Goal: Task Accomplishment & Management: Use online tool/utility

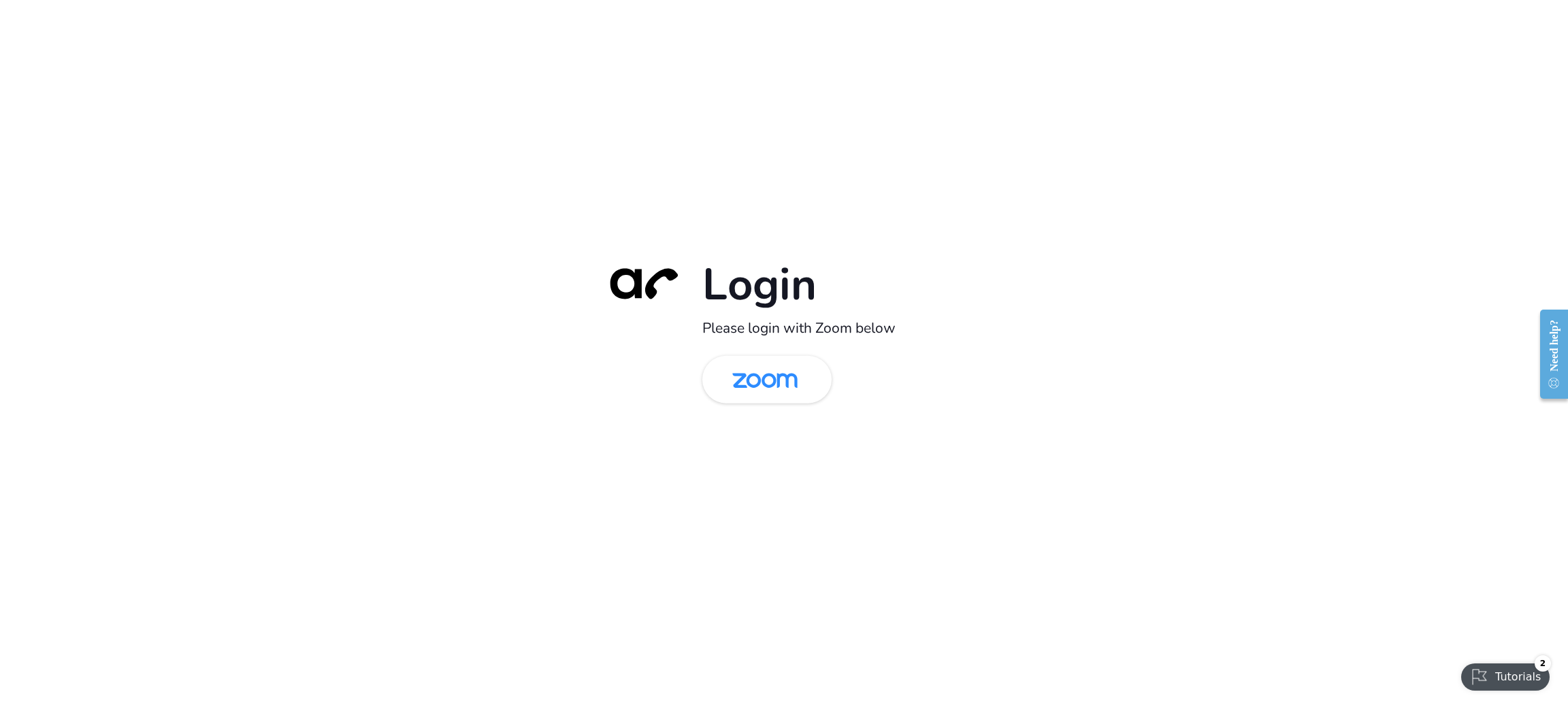
drag, startPoint x: 547, startPoint y: 265, endPoint x: 560, endPoint y: 298, distance: 35.5
click at [547, 265] on div "Login Please login with Zoom below" at bounding box center [784, 354] width 1568 height 709
click at [786, 369] on img at bounding box center [764, 380] width 94 height 44
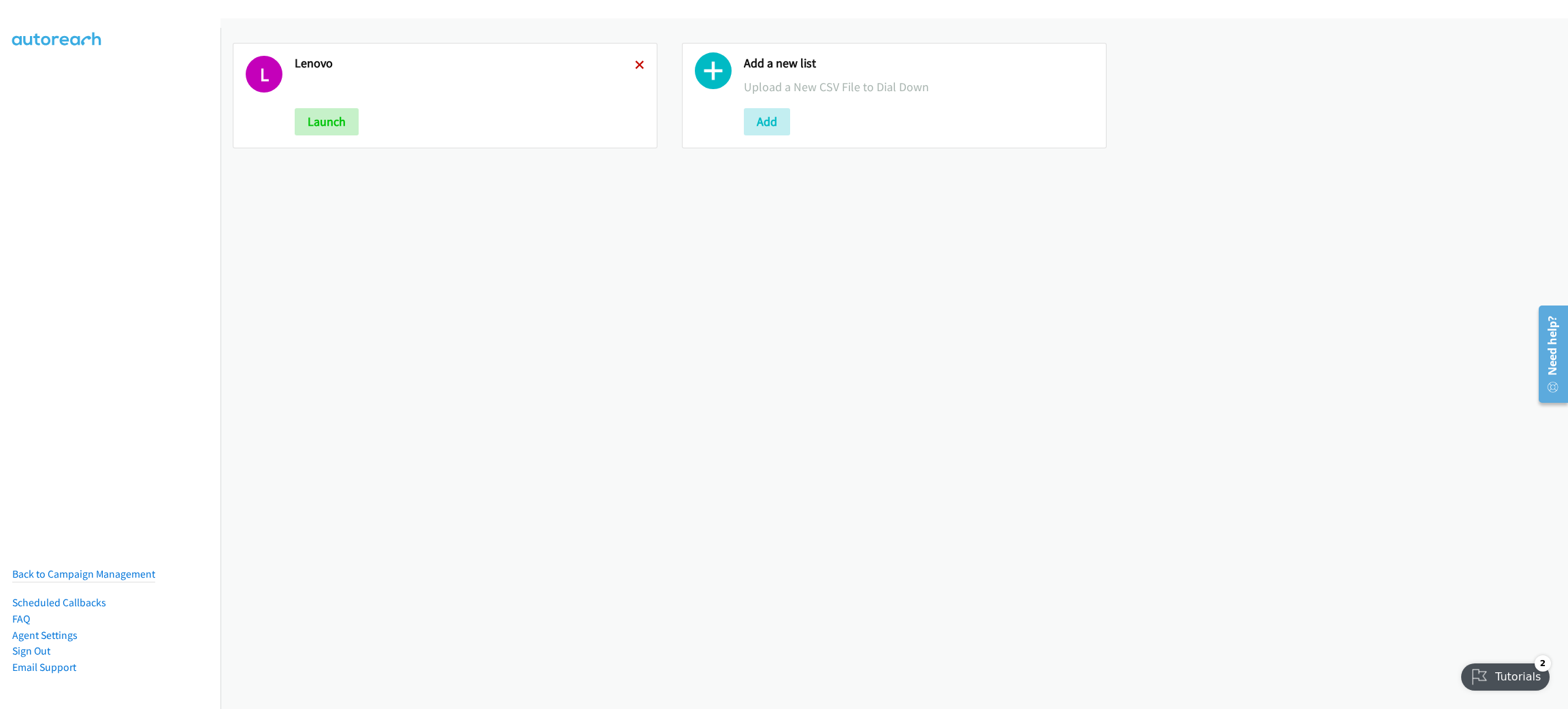
click at [635, 61] on icon at bounding box center [640, 66] width 9 height 9
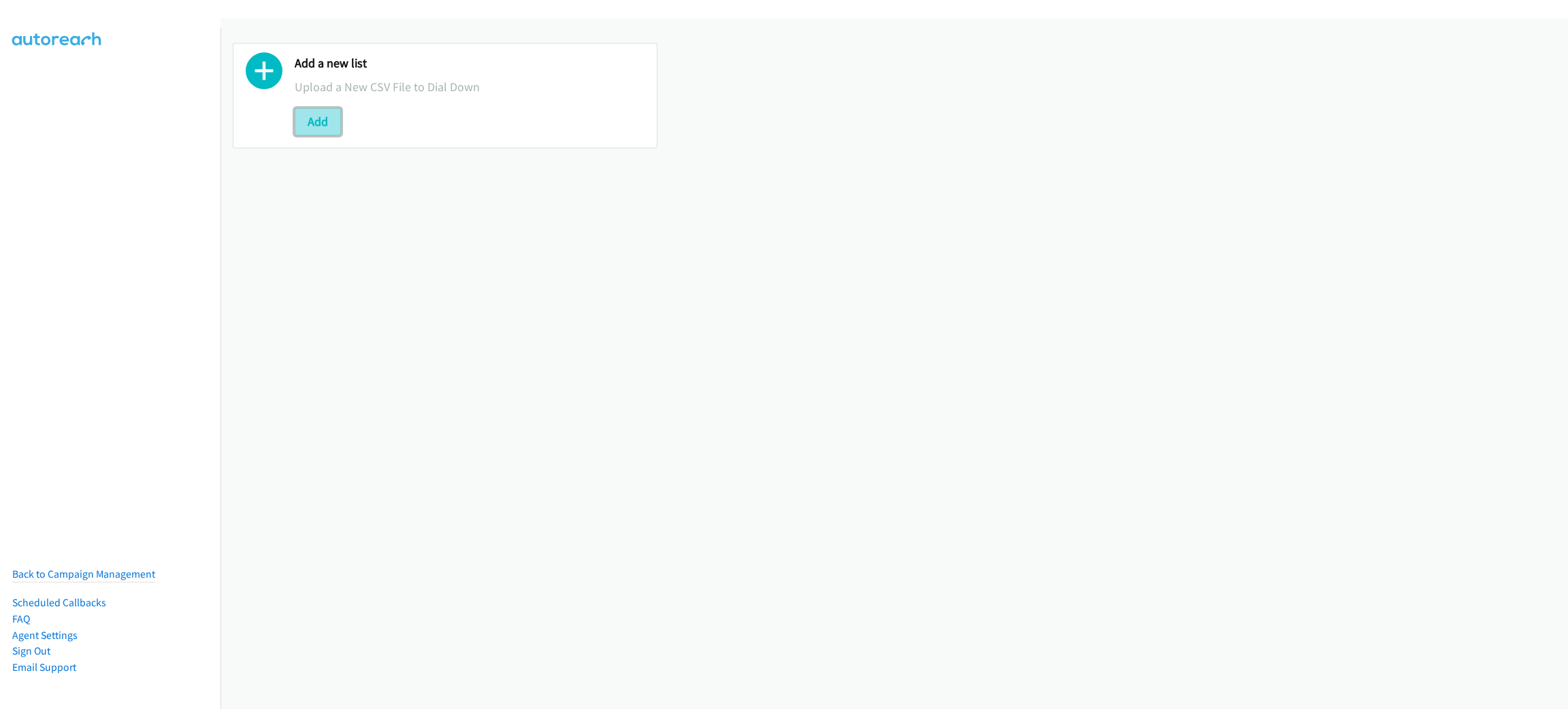
click at [311, 116] on button "Add" at bounding box center [318, 122] width 46 height 27
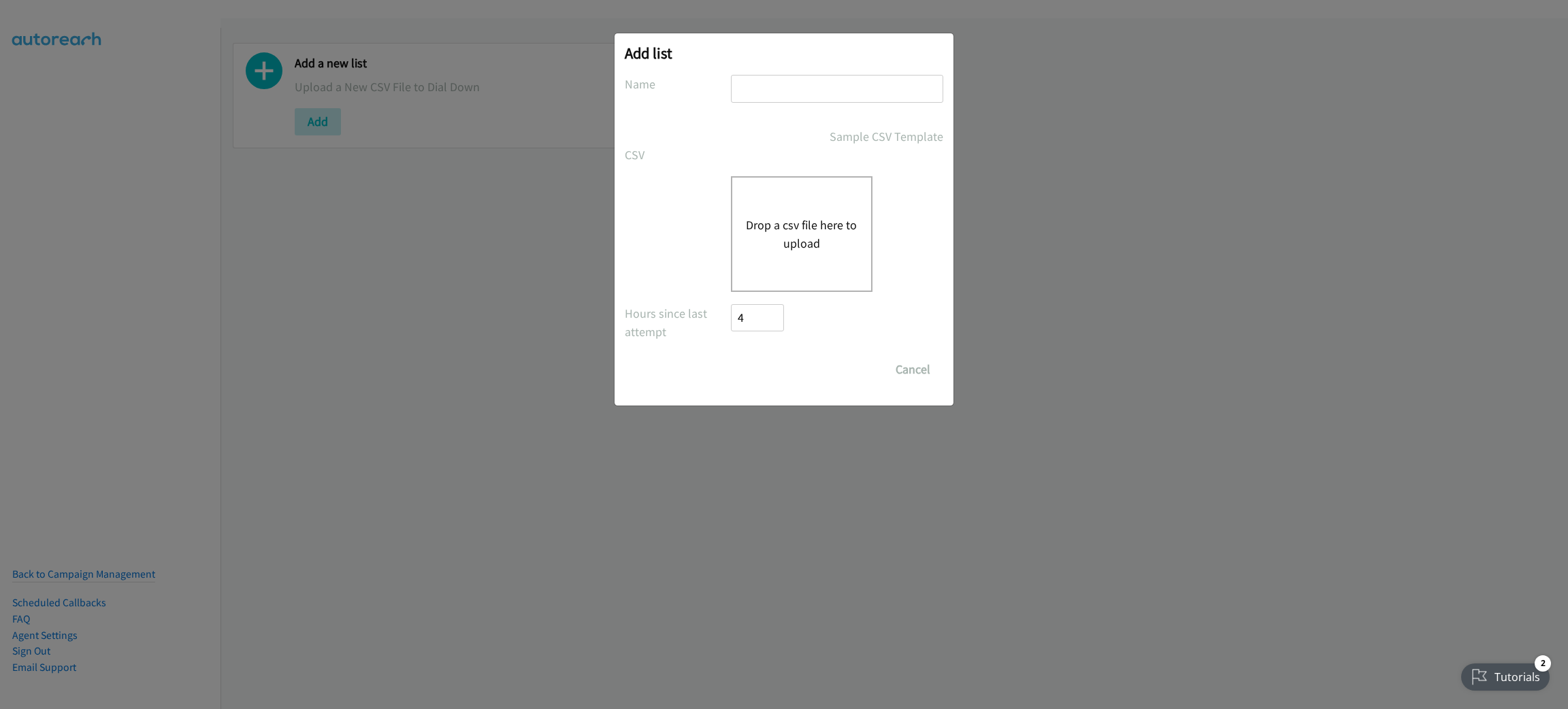
click at [800, 166] on form "No phone fields were returned for that Report or List View Please upload a csv …" at bounding box center [784, 229] width 318 height 308
click at [811, 220] on button "Drop a csv file here to upload" at bounding box center [801, 234] width 112 height 36
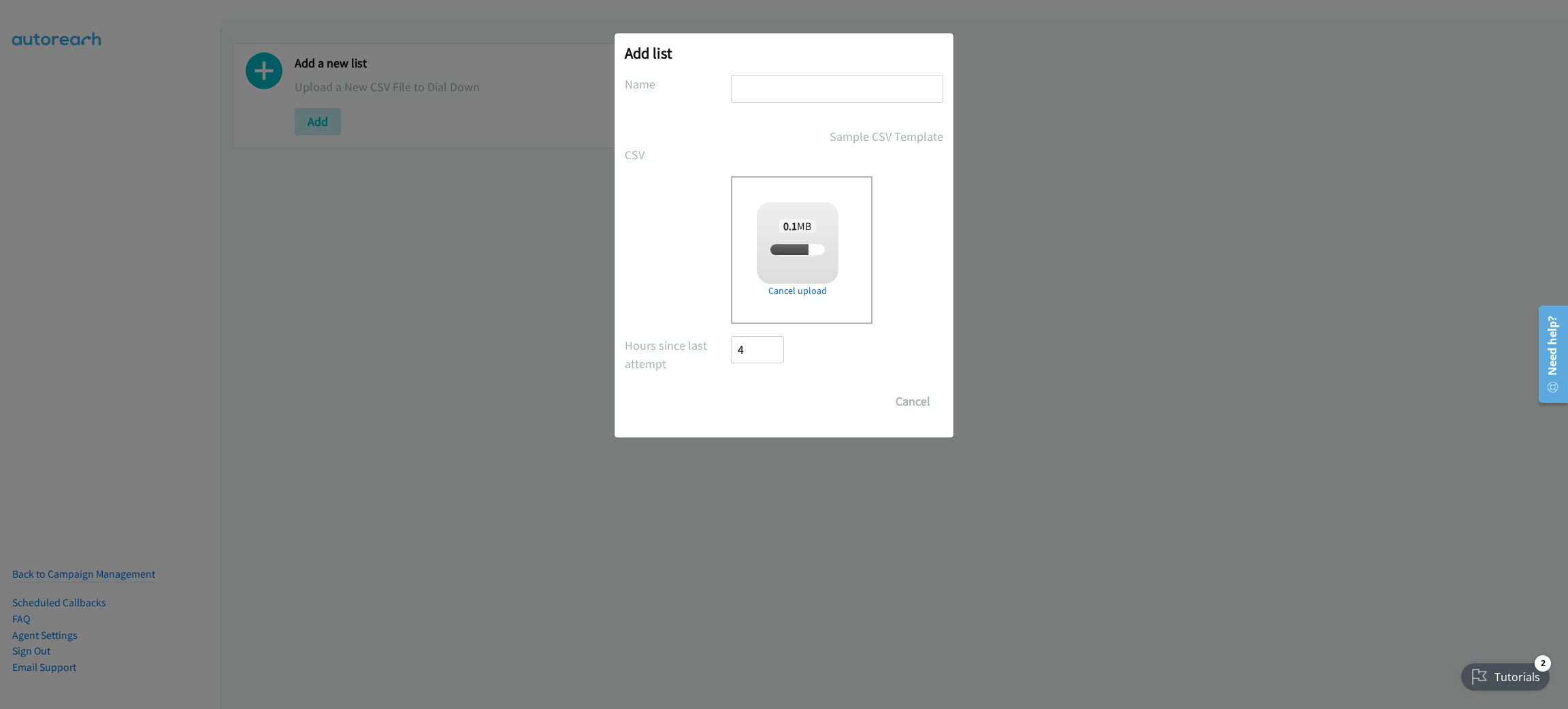
click at [782, 81] on input "text" at bounding box center [837, 89] width 212 height 28
type input "N"
checkbox input "true"
type input "Netapp"
click at [731, 388] on input "Save List" at bounding box center [767, 401] width 71 height 27
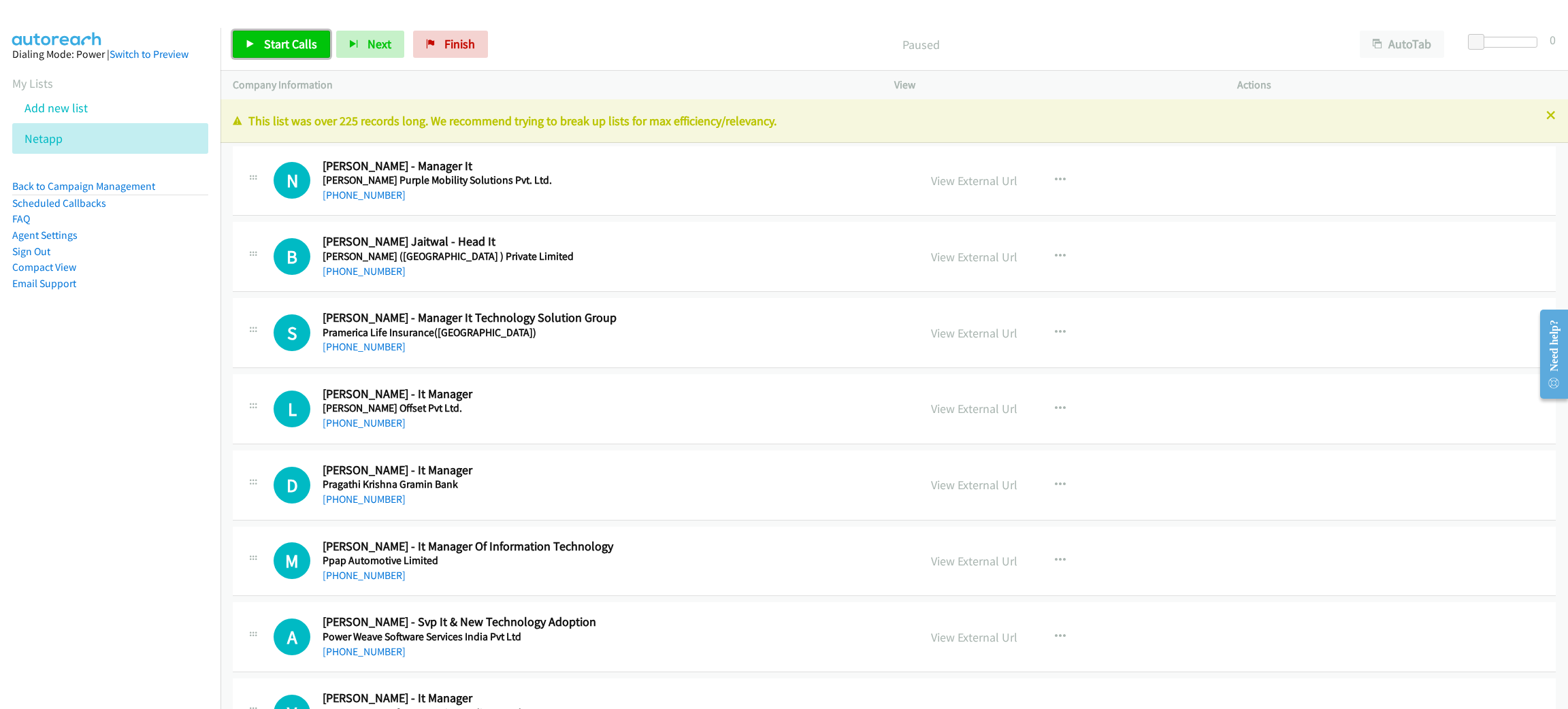
click at [300, 48] on span "Start Calls" at bounding box center [290, 44] width 53 height 15
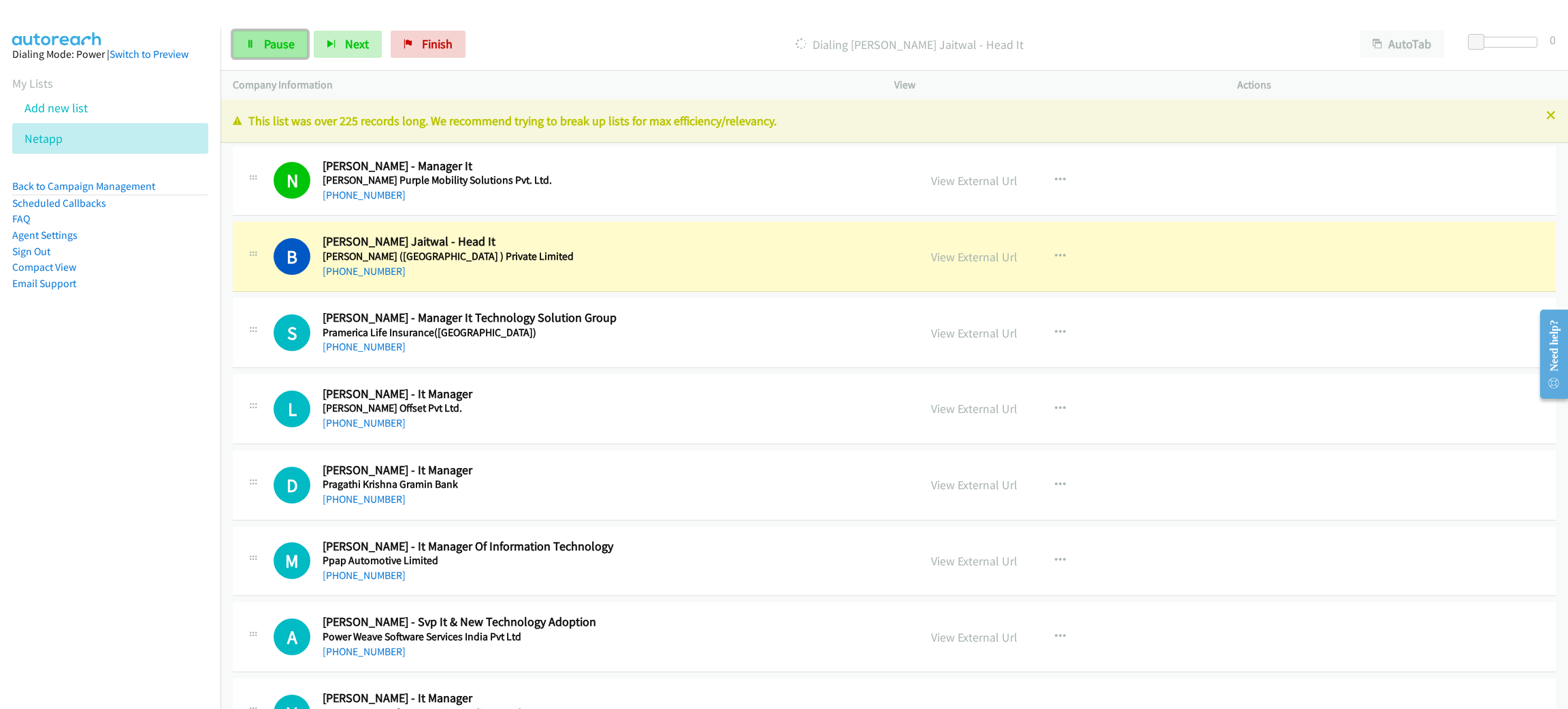
click at [286, 40] on span "Pause" at bounding box center [280, 44] width 31 height 15
click at [985, 257] on link "View External Url" at bounding box center [974, 257] width 87 height 15
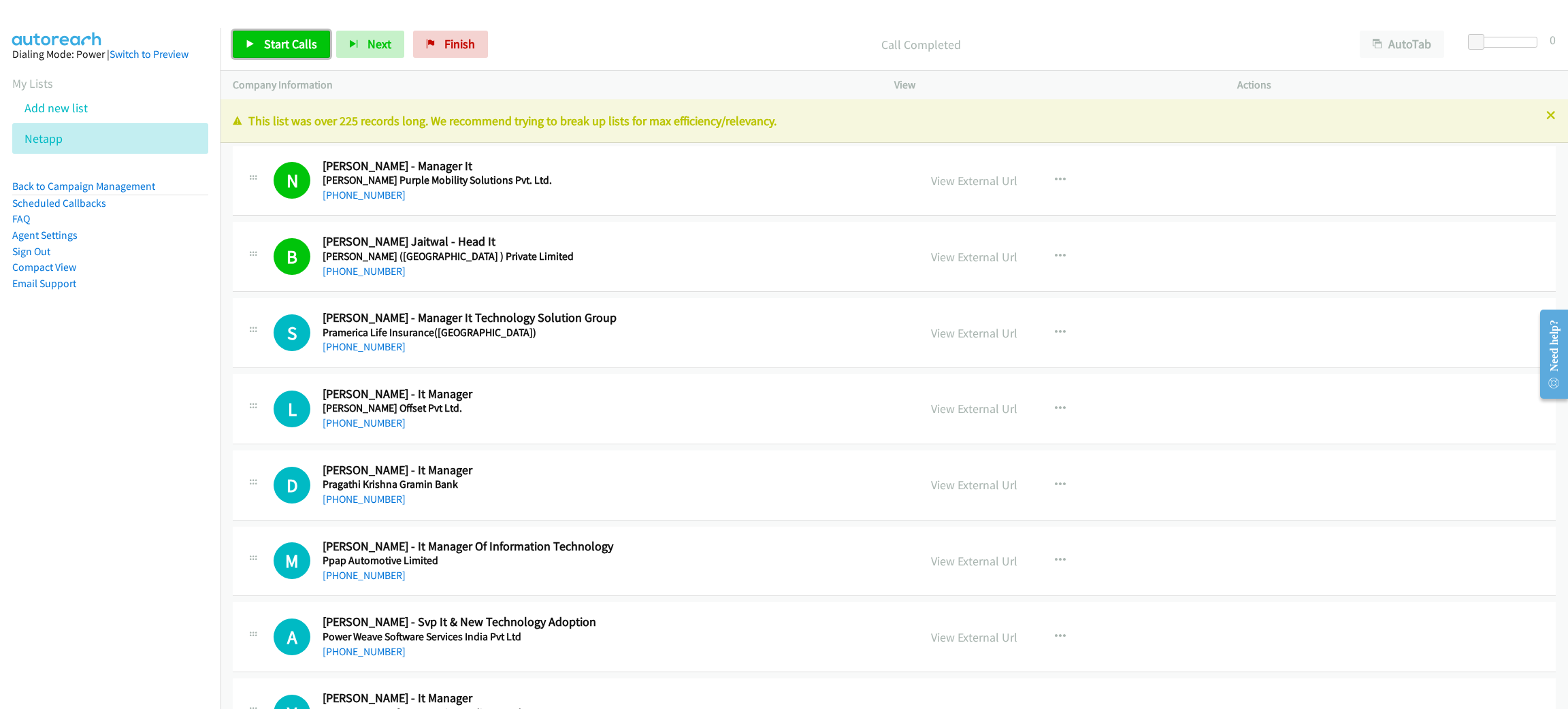
click at [292, 47] on span "Start Calls" at bounding box center [290, 44] width 53 height 15
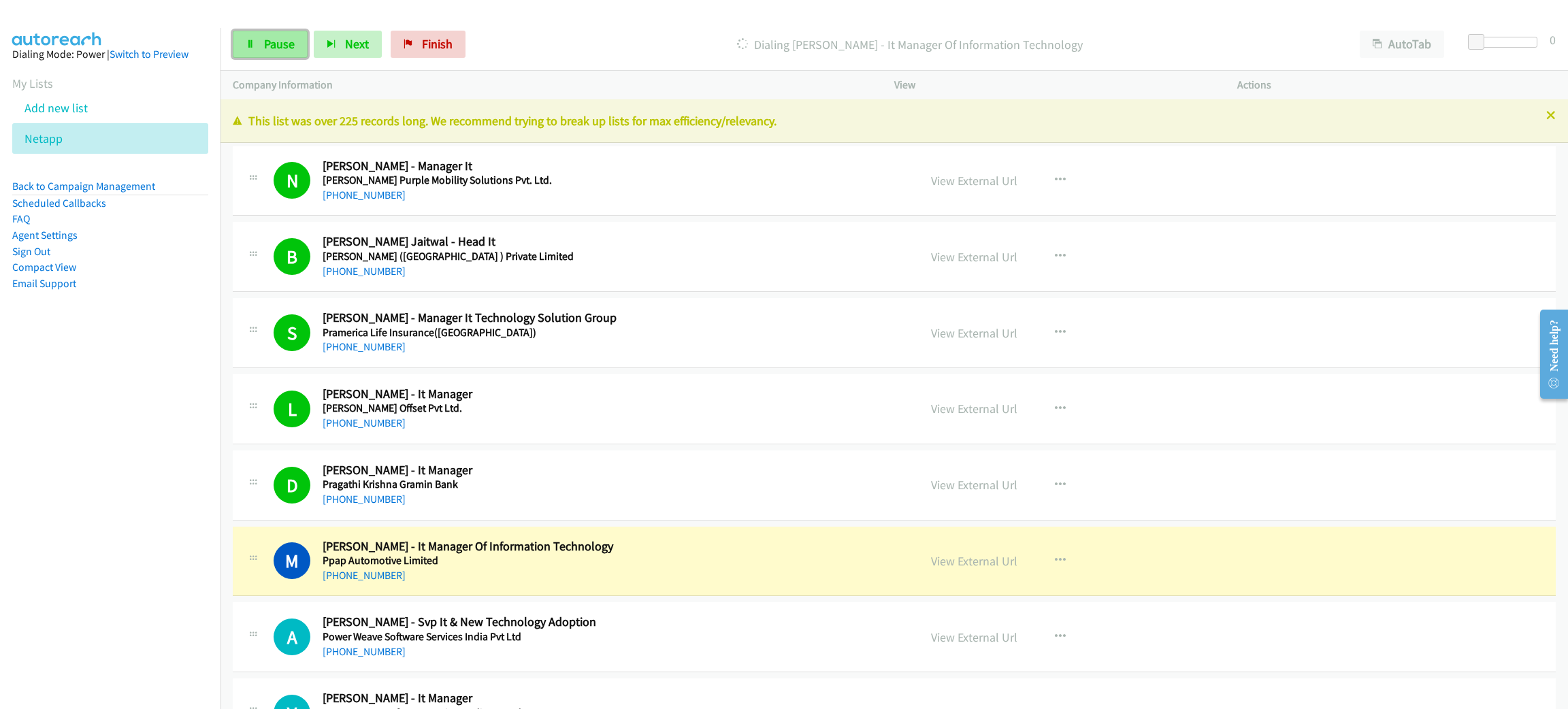
click at [287, 47] on span "Pause" at bounding box center [280, 44] width 31 height 15
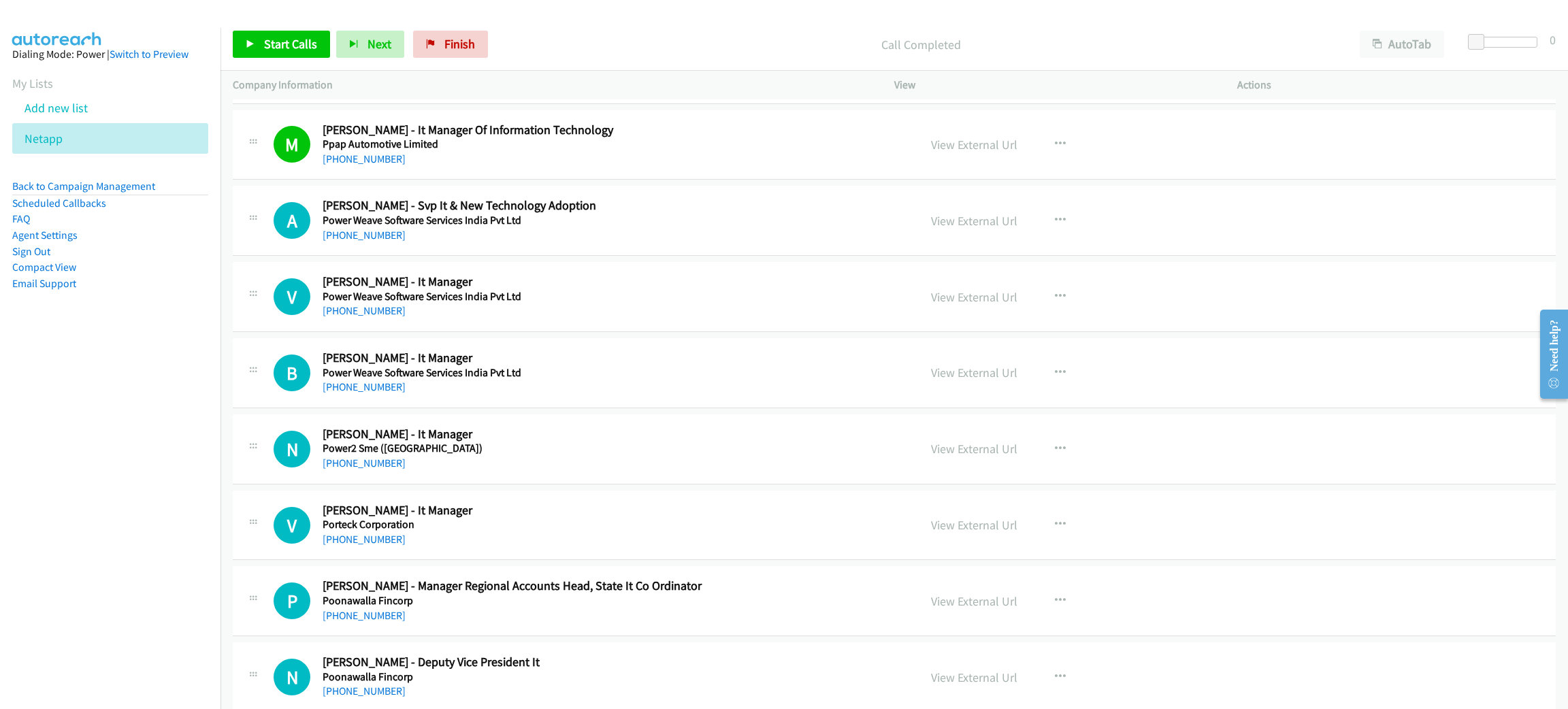
scroll to position [408, 0]
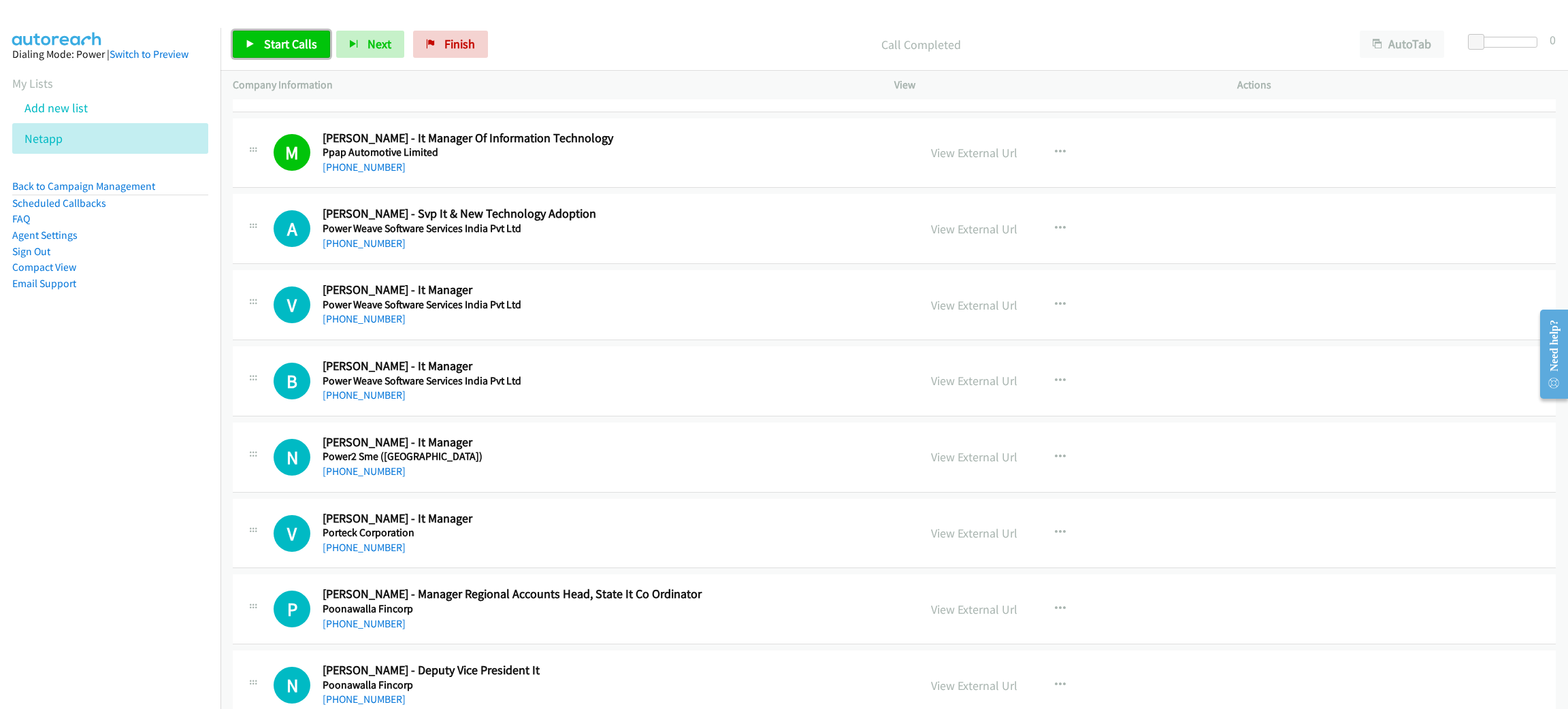
click at [300, 49] on span "Start Calls" at bounding box center [290, 44] width 53 height 15
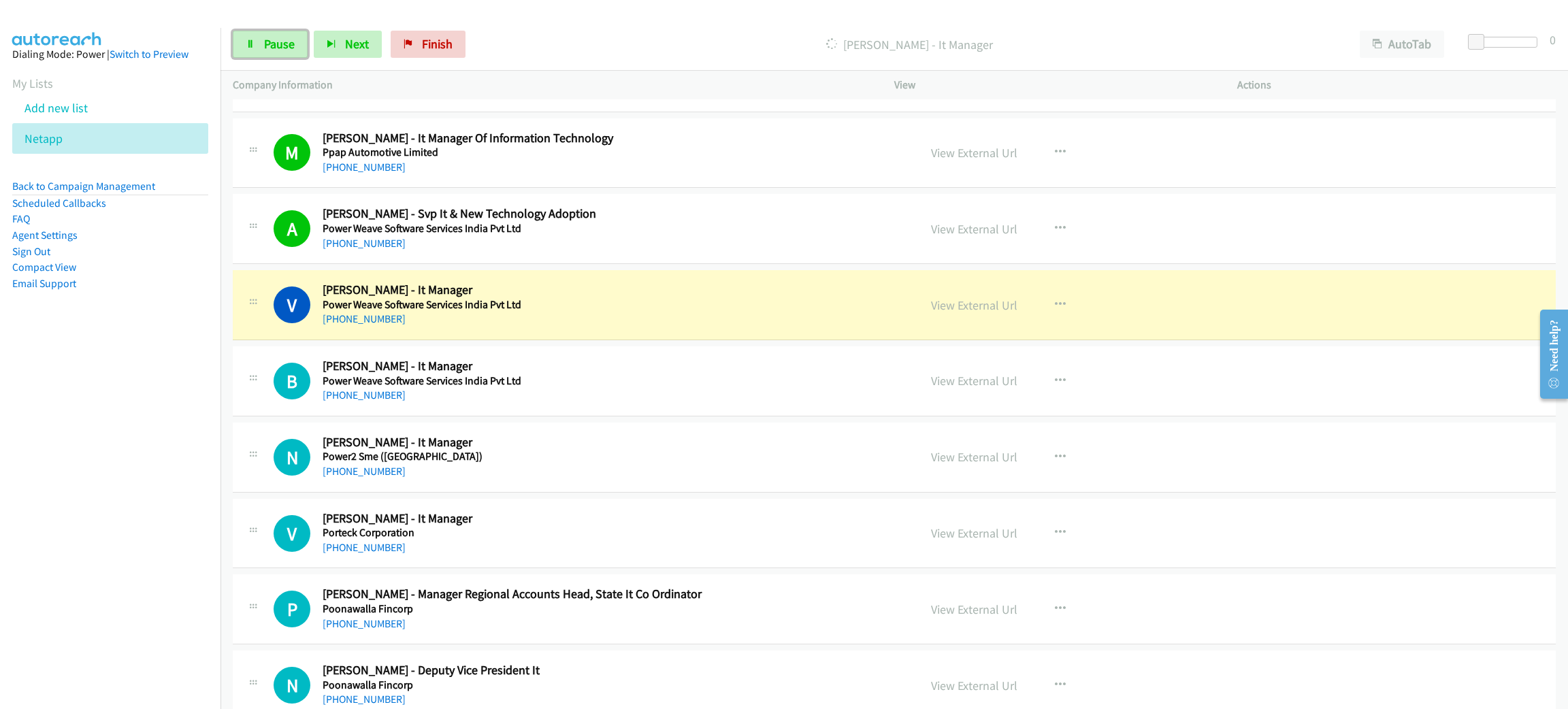
click at [280, 46] on span "Pause" at bounding box center [280, 44] width 31 height 15
click at [974, 307] on link "View External Url" at bounding box center [974, 305] width 87 height 15
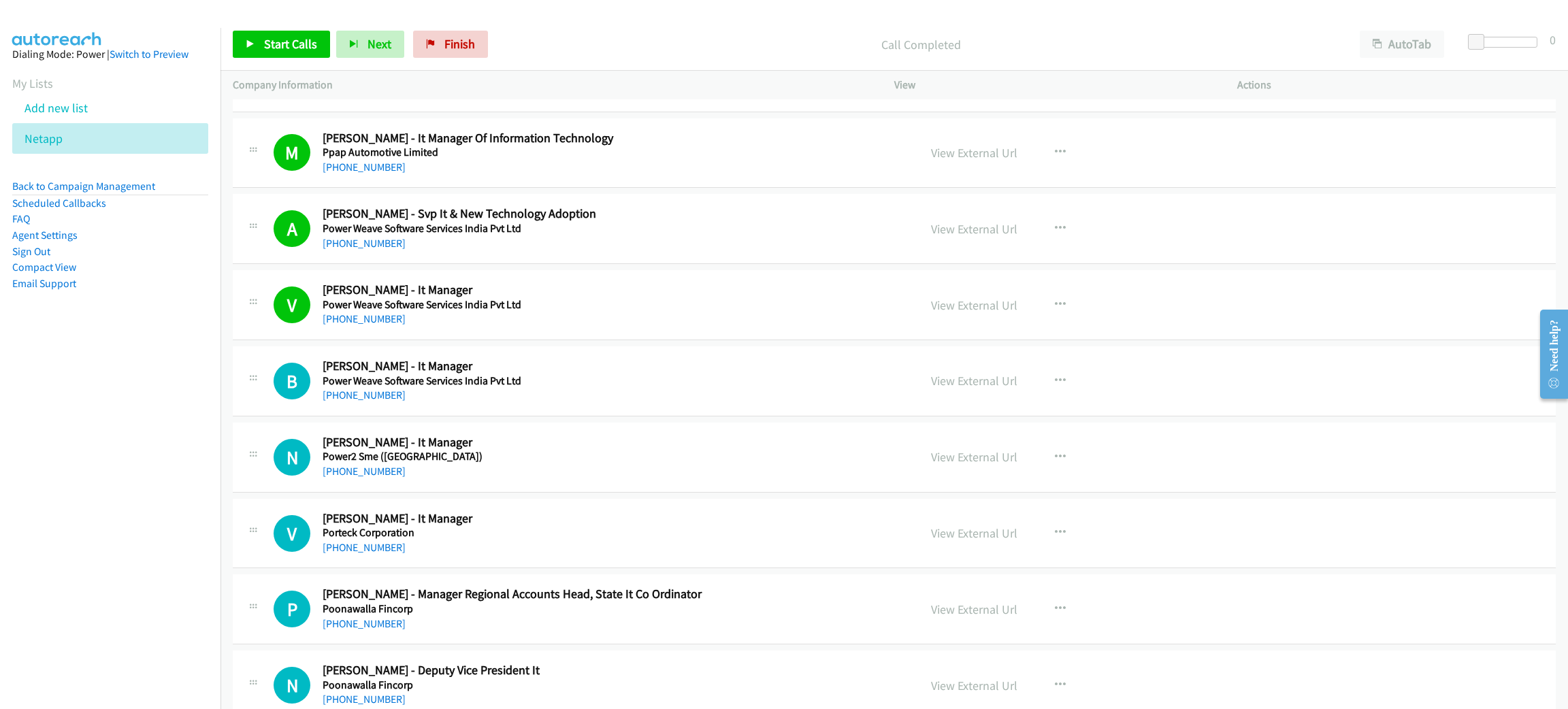
click at [292, 60] on div "Start Calls Pause Next Finish Call Completed AutoTab AutoTab 0" at bounding box center [894, 45] width 1347 height 53
click at [303, 45] on span "Start Calls" at bounding box center [290, 44] width 53 height 15
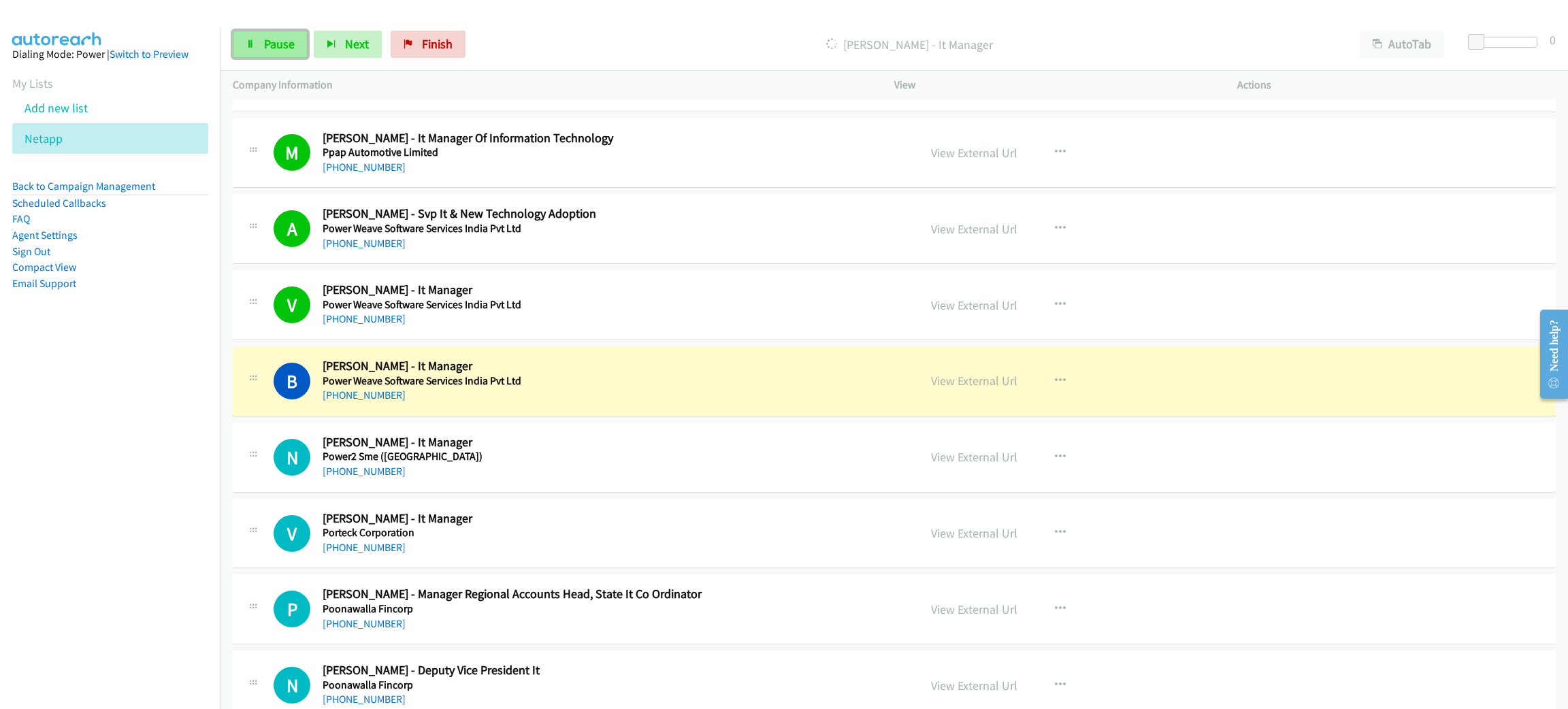
click at [261, 48] on link "Pause" at bounding box center [270, 44] width 75 height 27
click at [949, 378] on link "View External Url" at bounding box center [974, 381] width 87 height 15
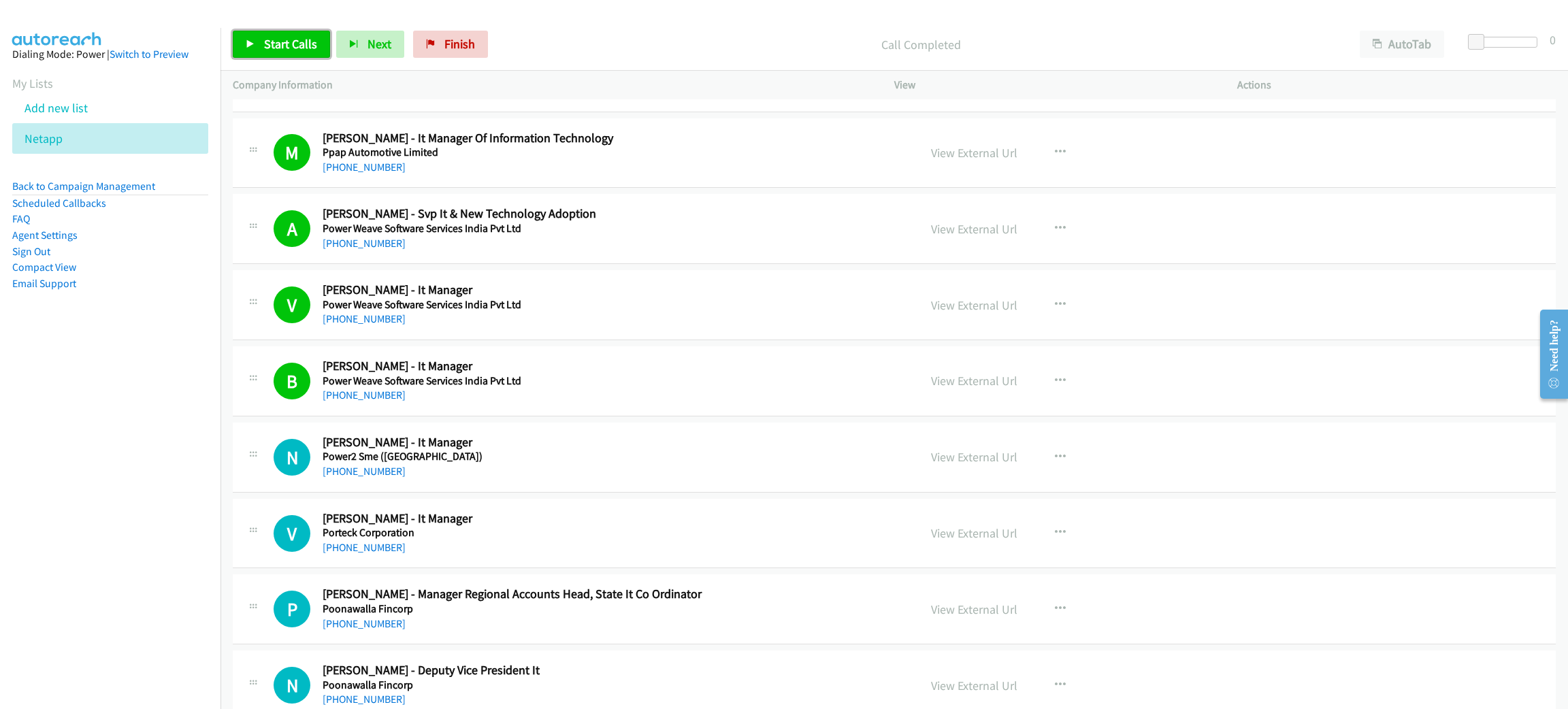
click at [287, 56] on link "Start Calls" at bounding box center [282, 44] width 98 height 27
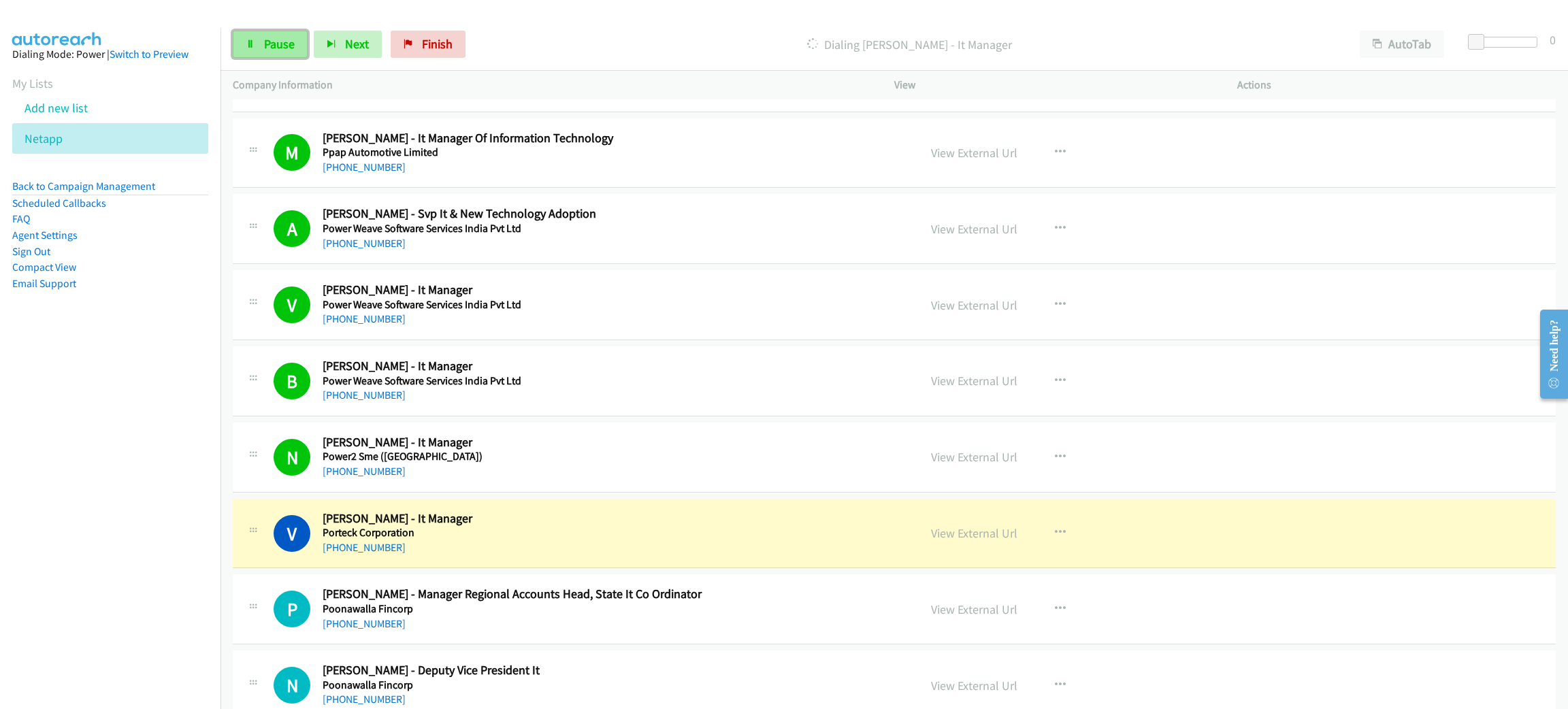
click at [304, 42] on link "Pause" at bounding box center [270, 44] width 75 height 27
click at [938, 529] on link "View External Url" at bounding box center [974, 533] width 87 height 15
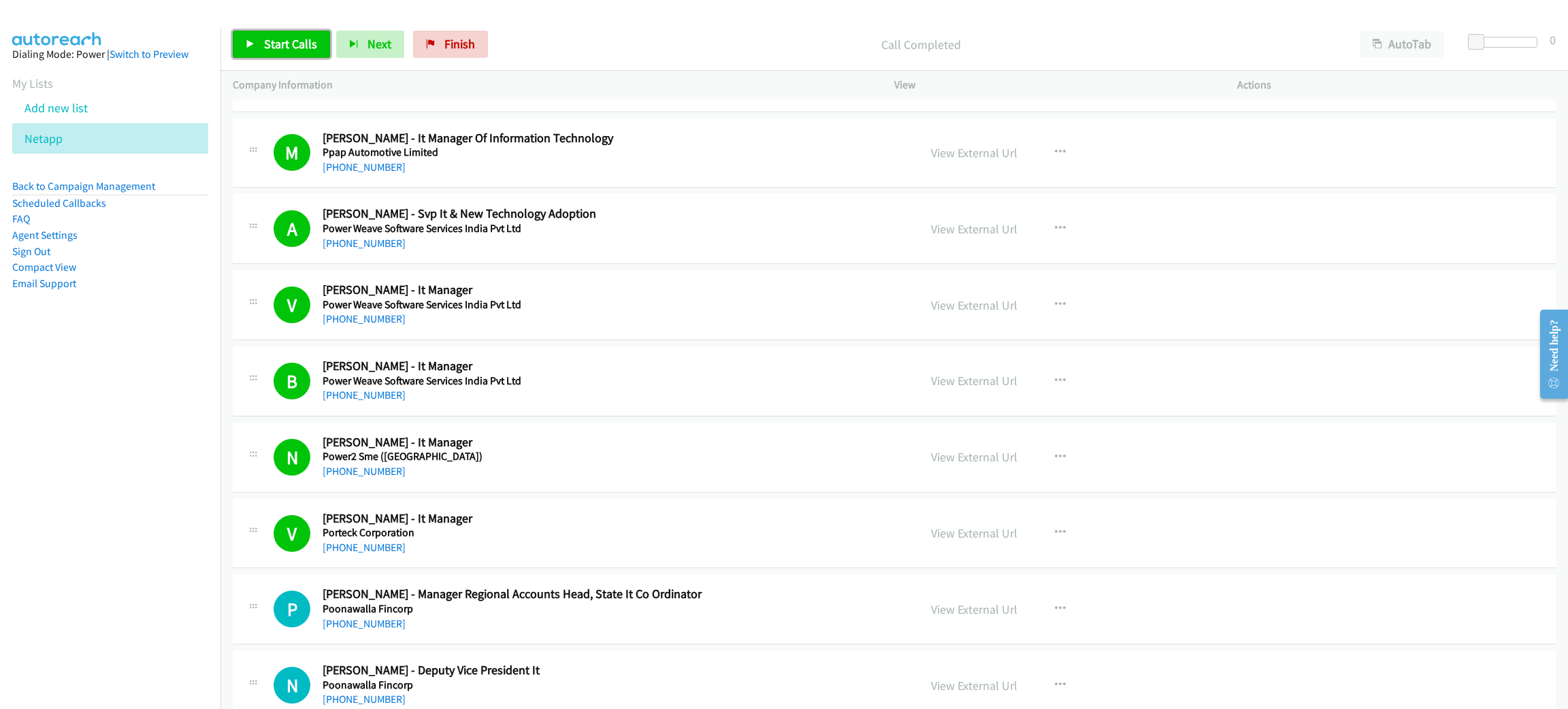
click at [293, 34] on link "Start Calls" at bounding box center [282, 44] width 98 height 27
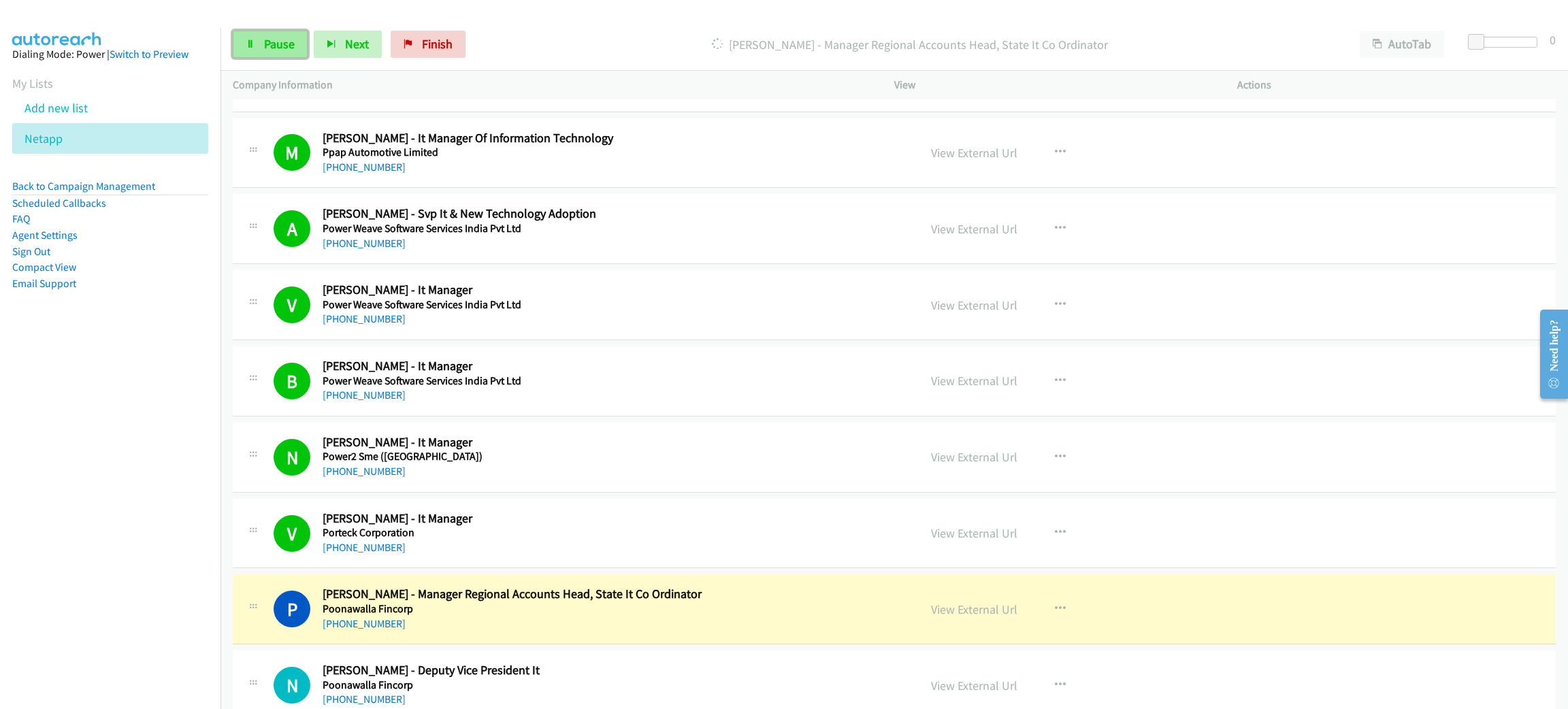
click at [245, 46] on icon at bounding box center [250, 45] width 9 height 9
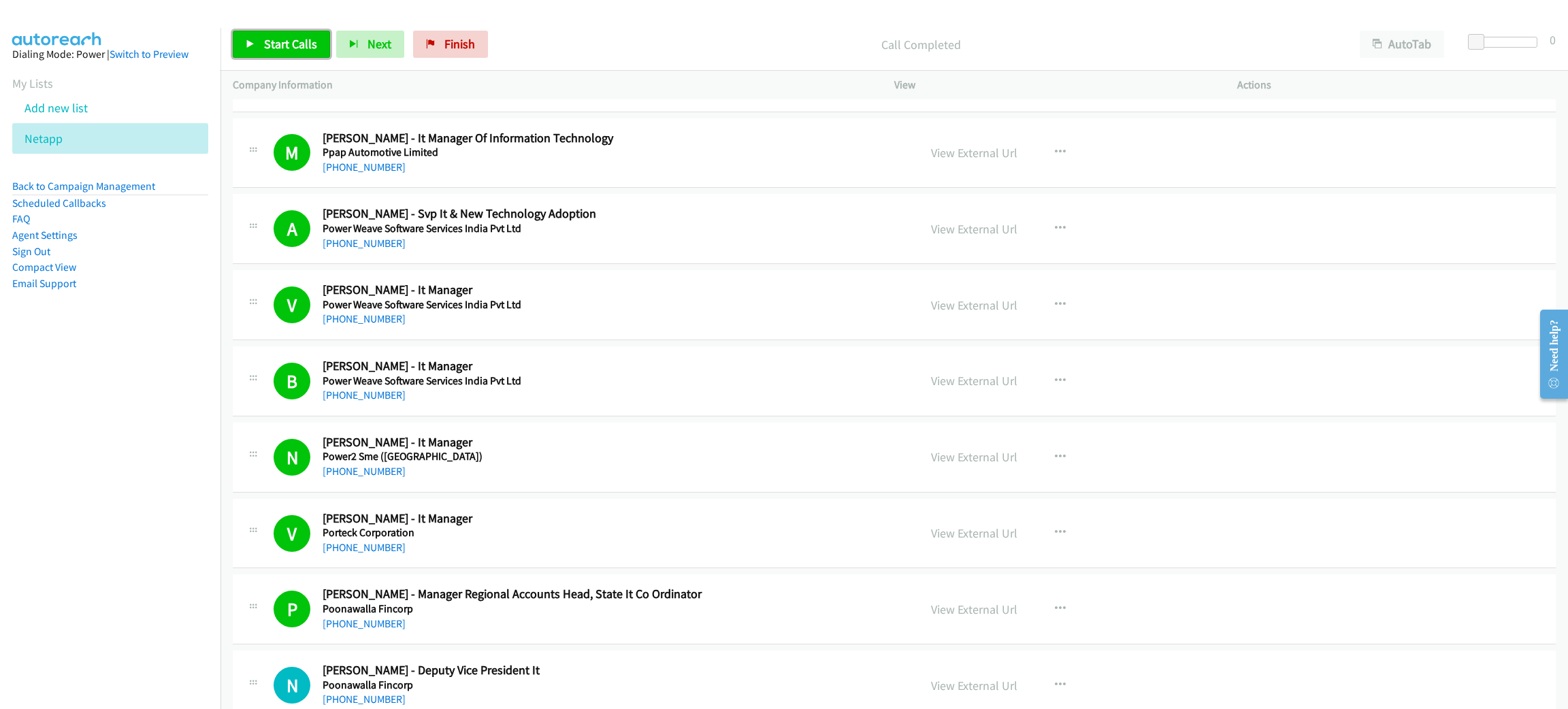
click at [295, 42] on span "Start Calls" at bounding box center [290, 44] width 53 height 15
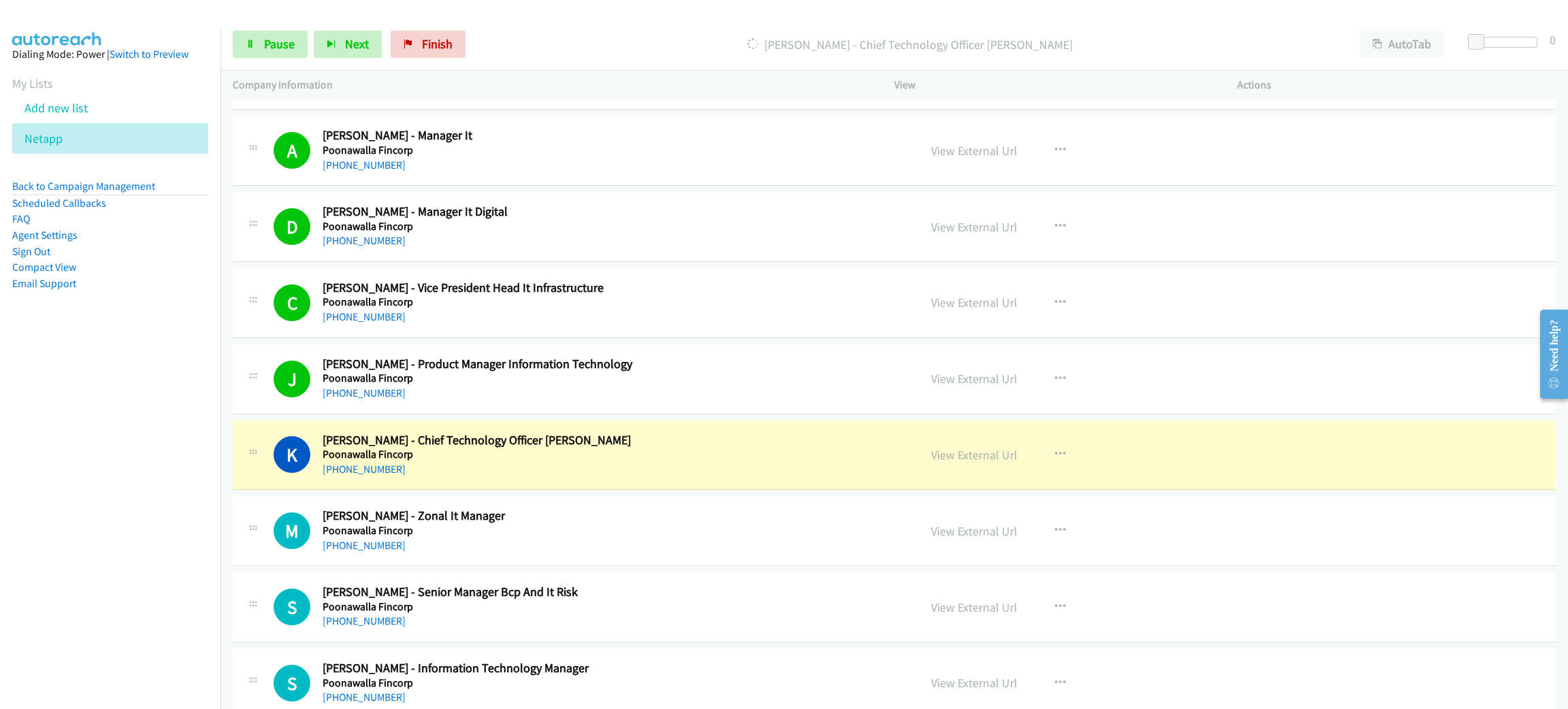
scroll to position [1326, 0]
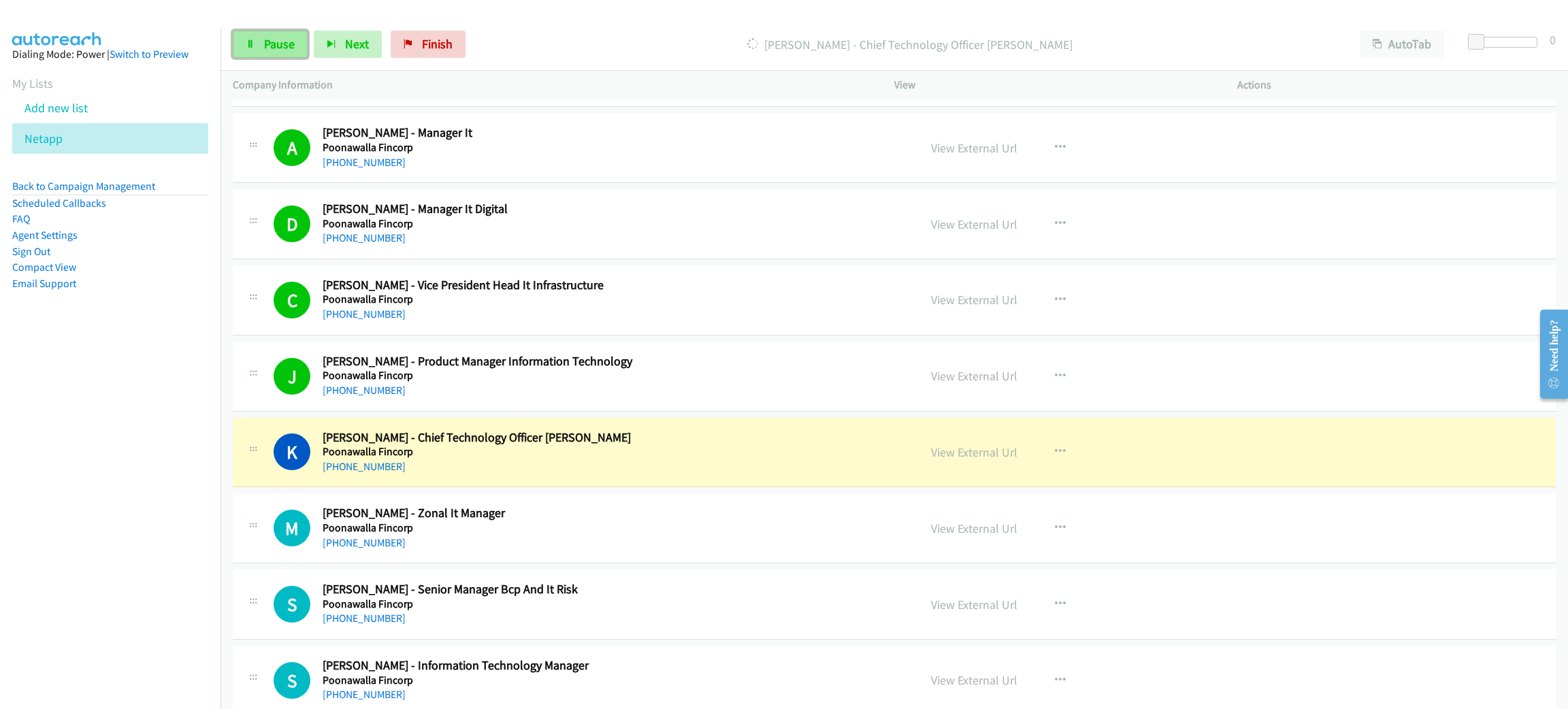
drag, startPoint x: 273, startPoint y: 39, endPoint x: 285, endPoint y: 47, distance: 14.4
click at [273, 38] on span "Pause" at bounding box center [280, 44] width 31 height 15
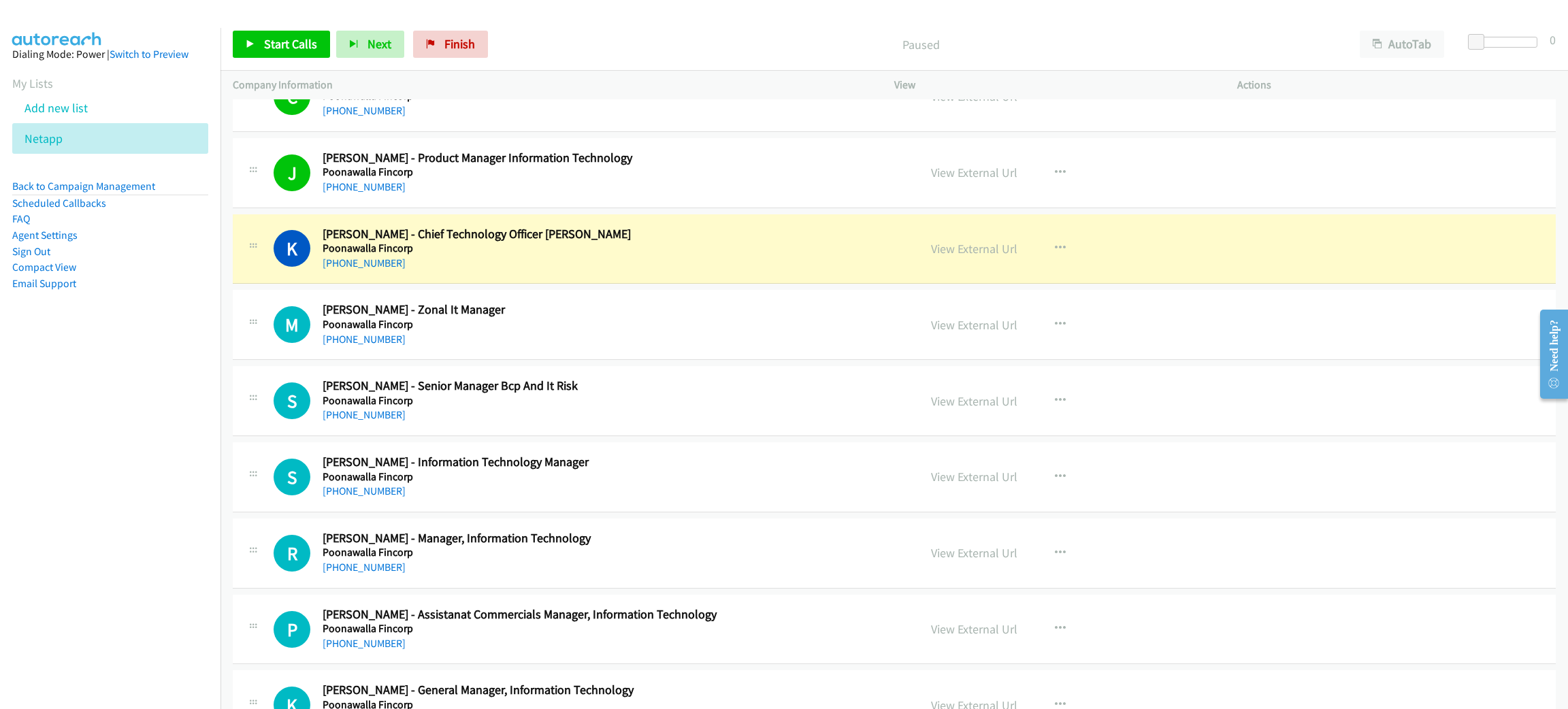
scroll to position [1530, 0]
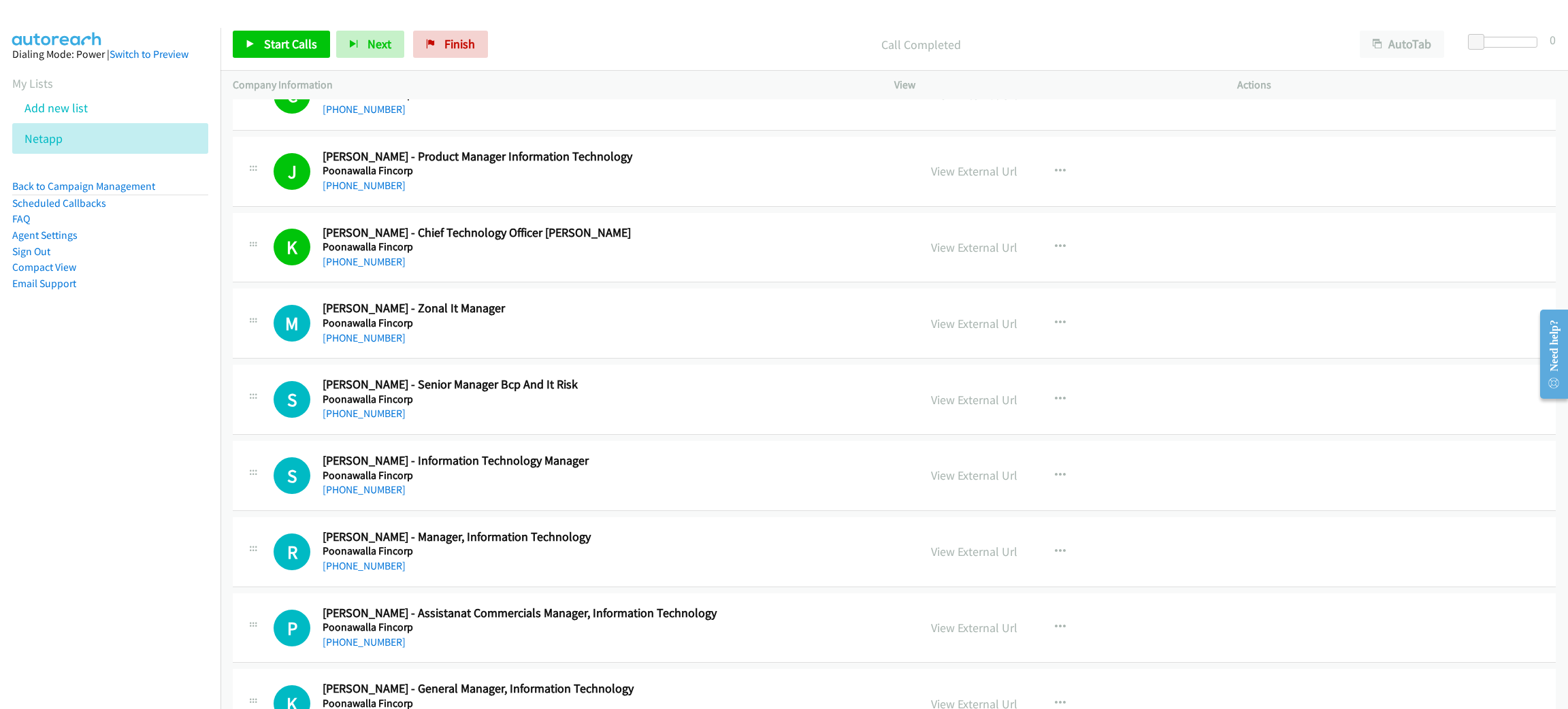
drag, startPoint x: 929, startPoint y: 0, endPoint x: 703, endPoint y: 161, distance: 277.5
click at [306, 52] on link "Start Calls" at bounding box center [282, 44] width 98 height 27
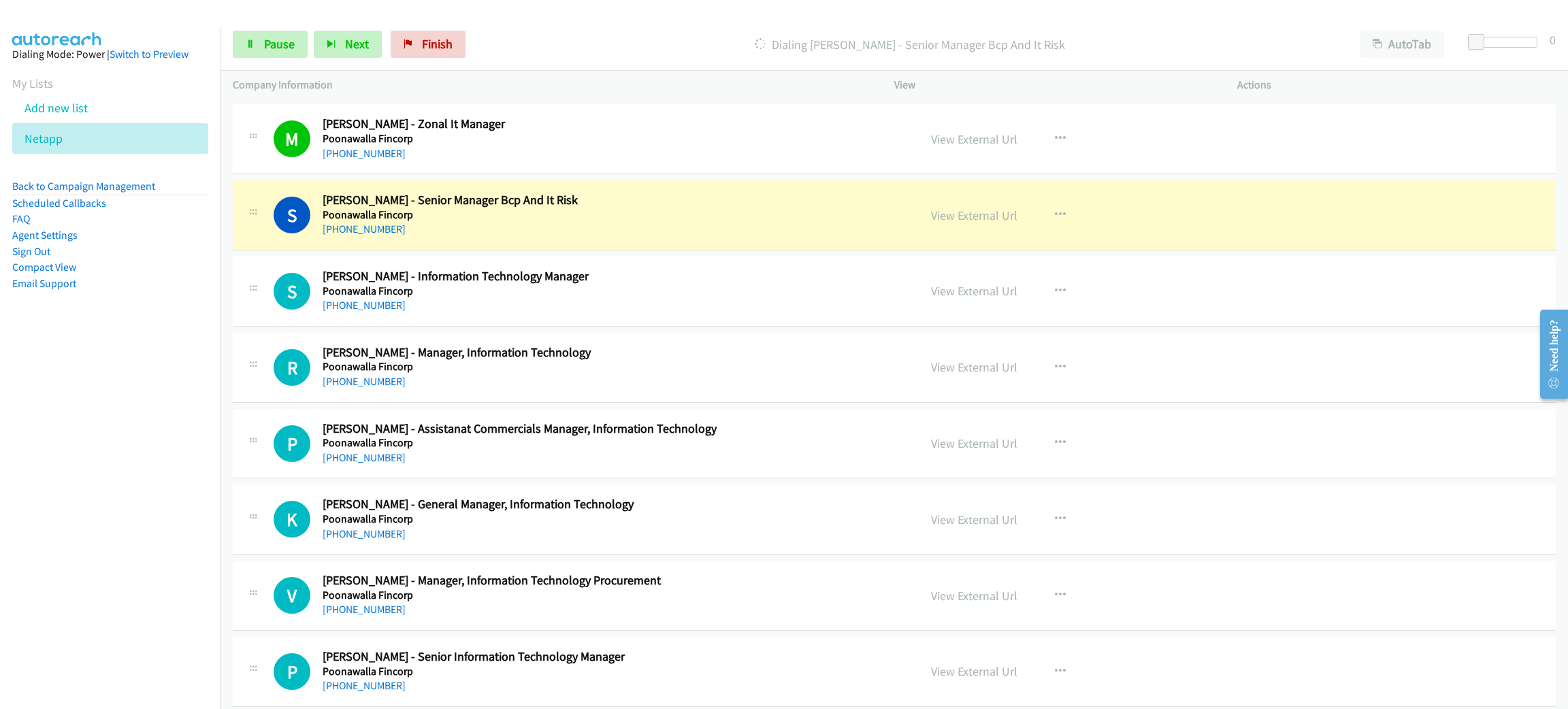
scroll to position [1735, 0]
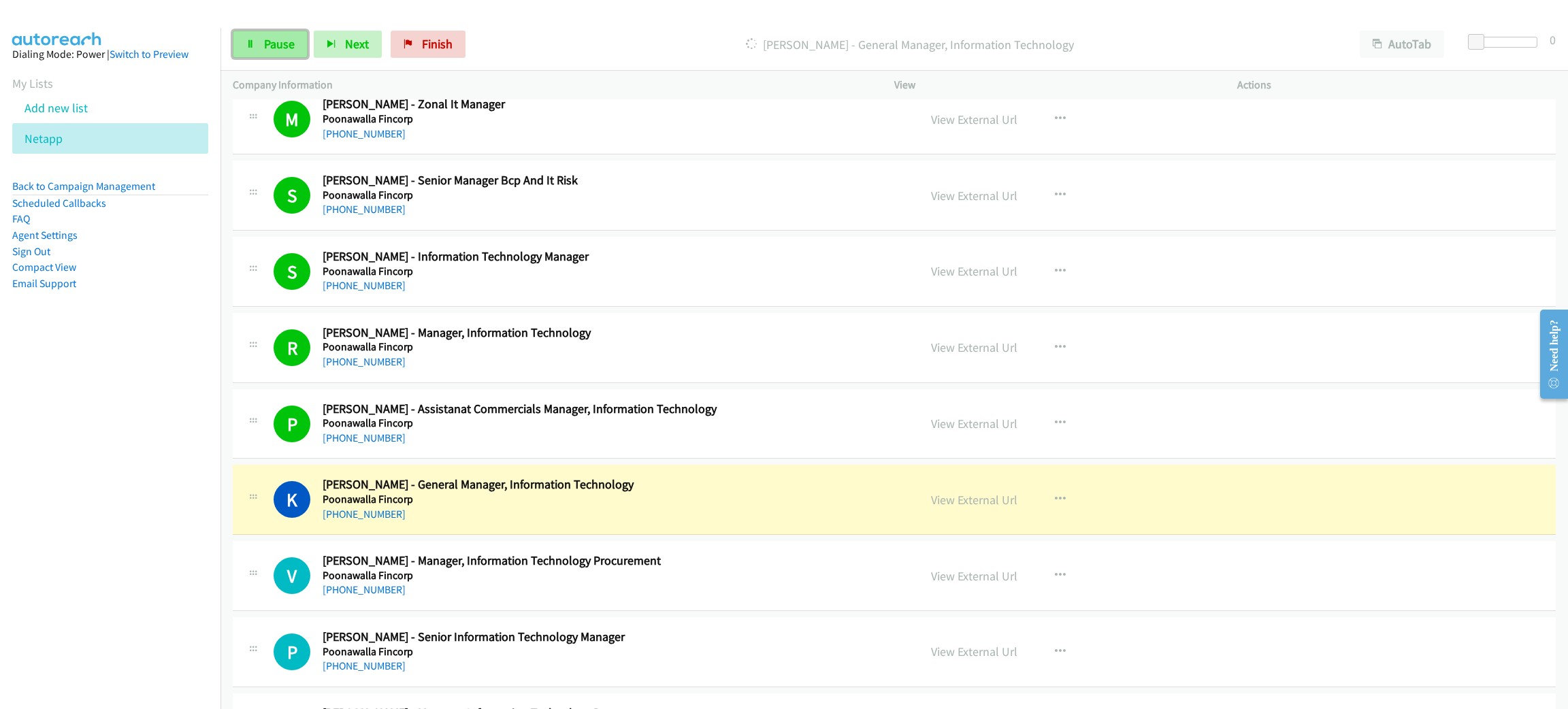
click at [264, 34] on link "Pause" at bounding box center [270, 44] width 75 height 27
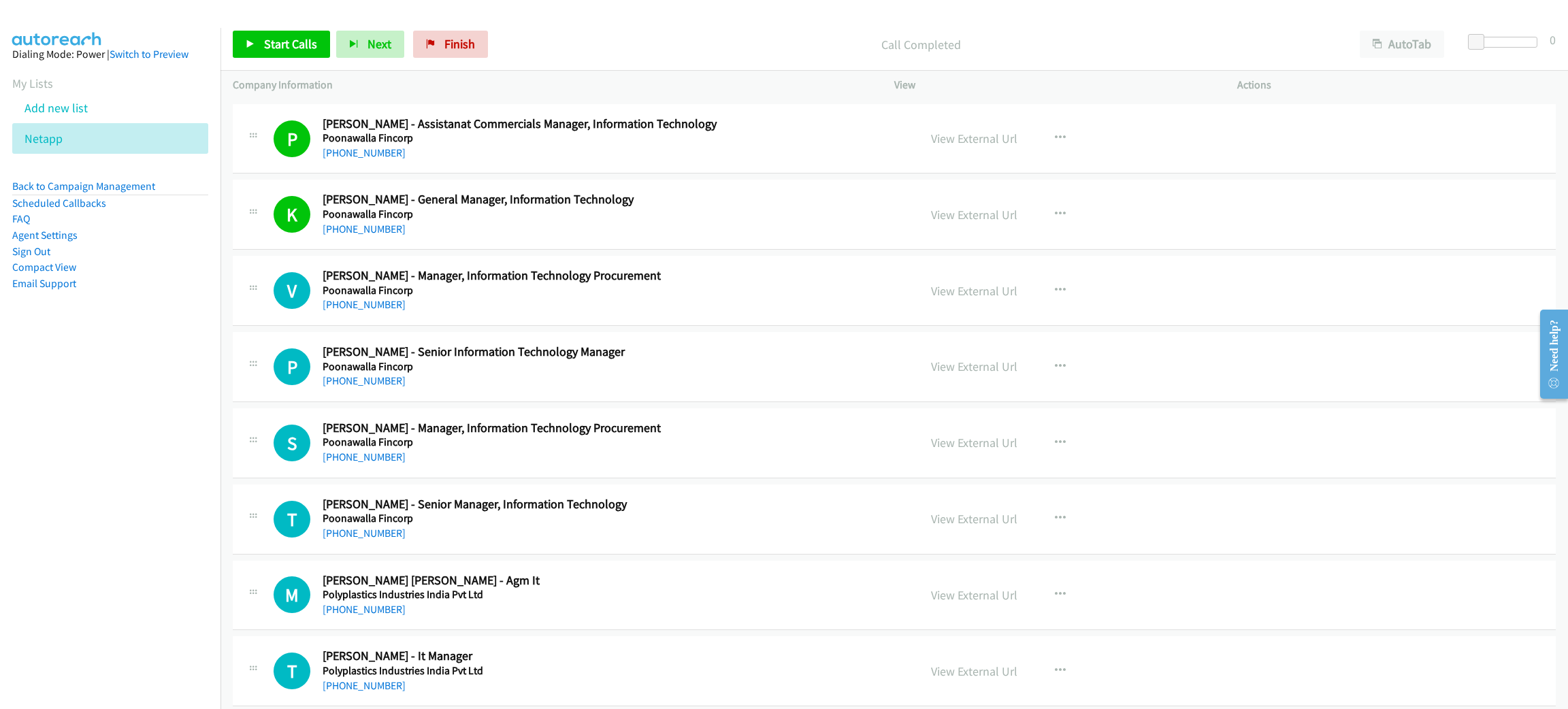
scroll to position [2040, 0]
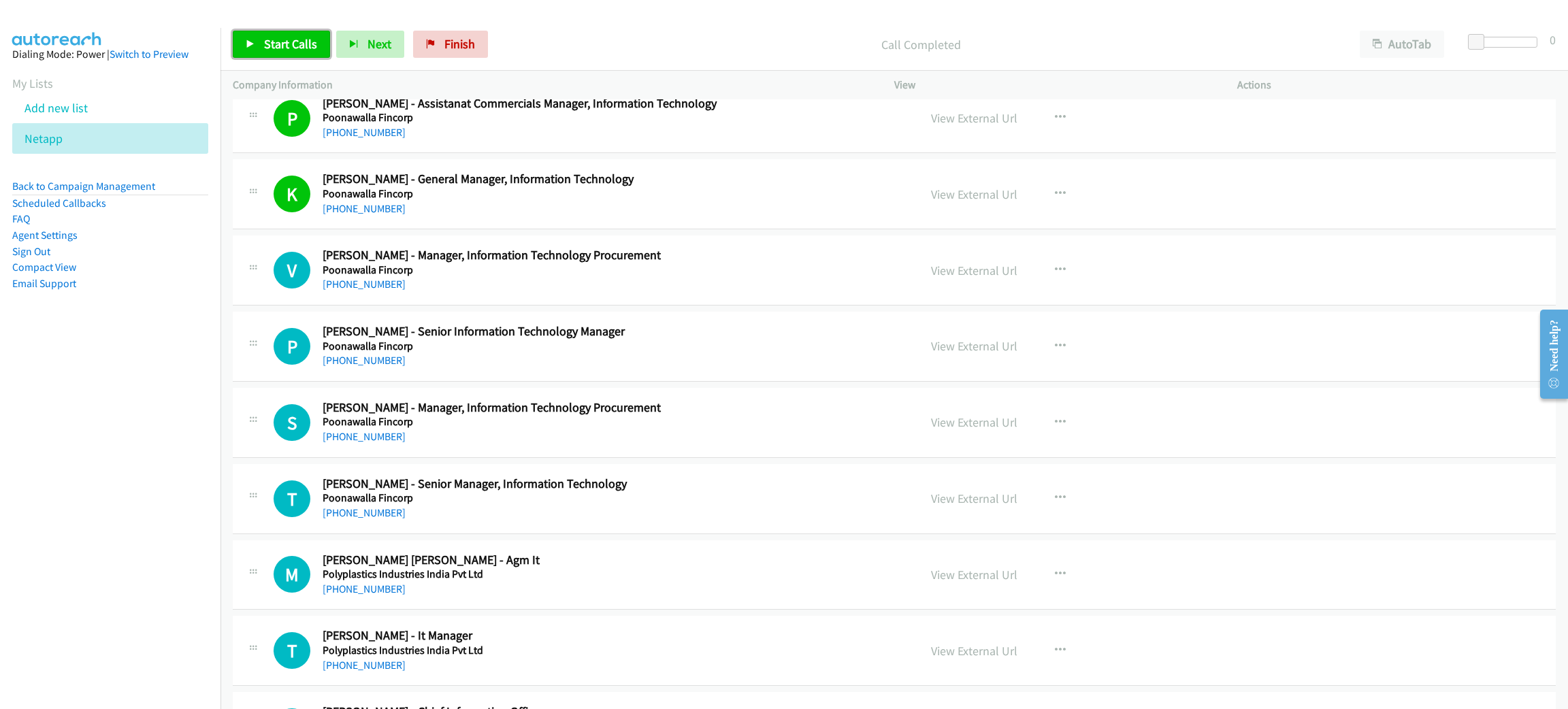
click at [292, 40] on span "Start Calls" at bounding box center [290, 44] width 53 height 15
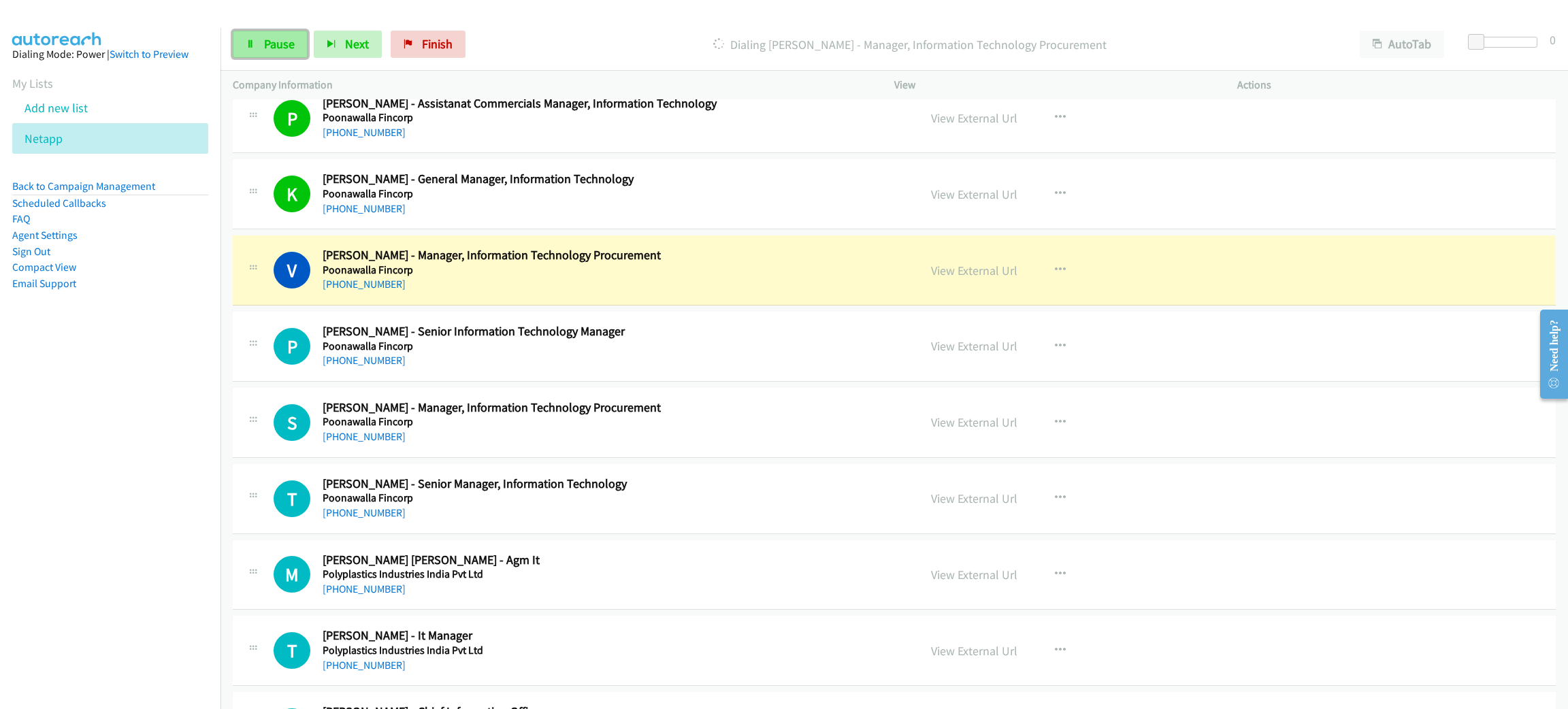
click at [286, 33] on link "Pause" at bounding box center [270, 44] width 75 height 27
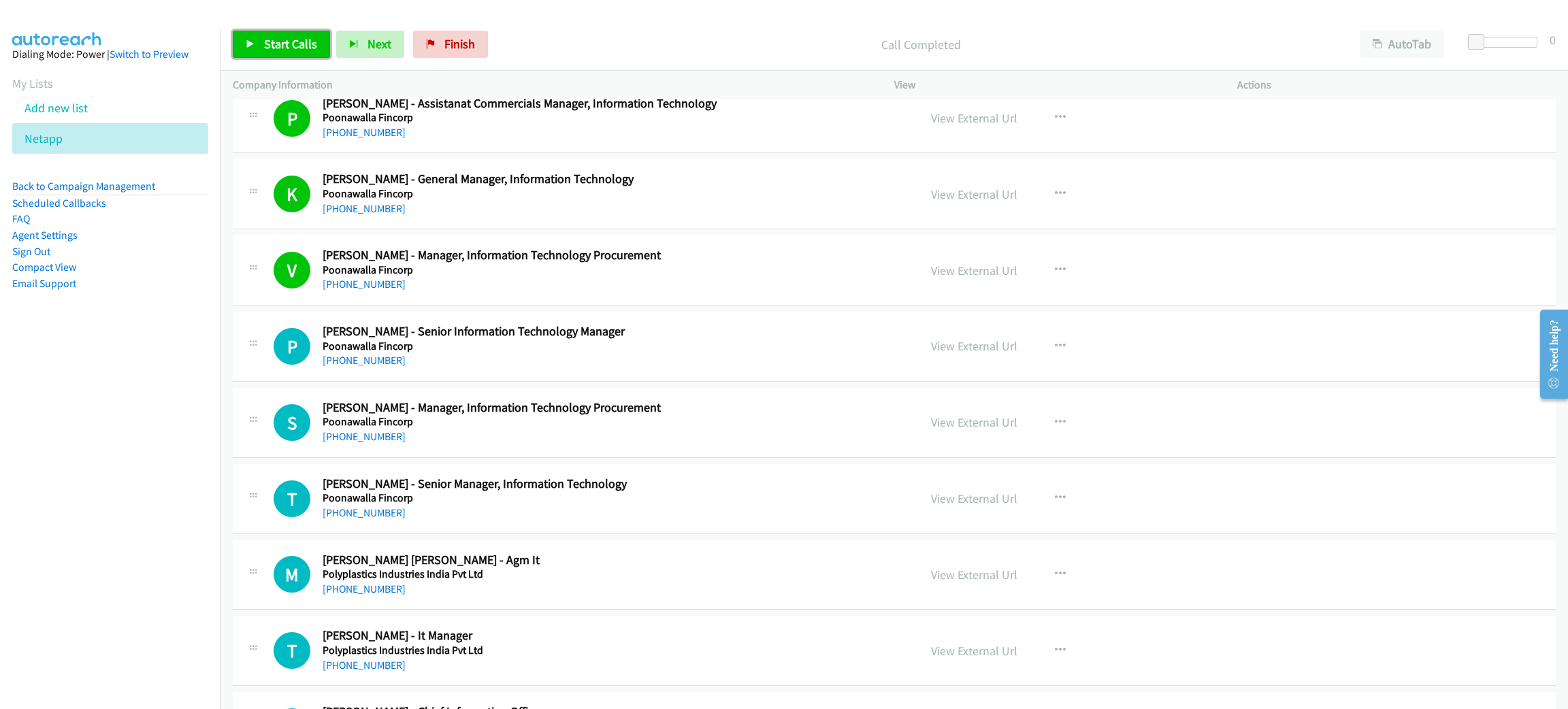
click at [306, 39] on span "Start Calls" at bounding box center [290, 44] width 53 height 15
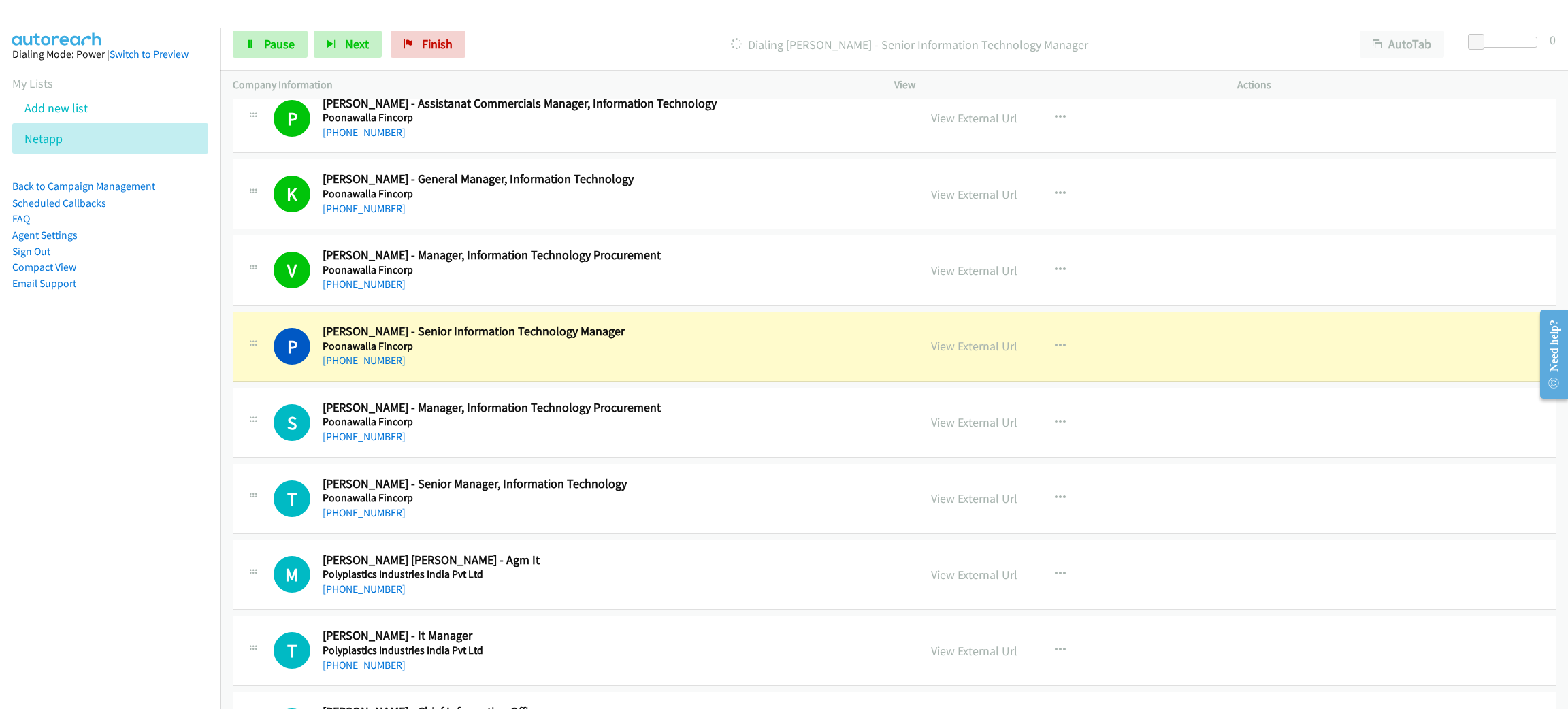
click at [530, 382] on div "P Callback Scheduled [PERSON_NAME] - Senior Information Technology Manager Poon…" at bounding box center [894, 346] width 1323 height 70
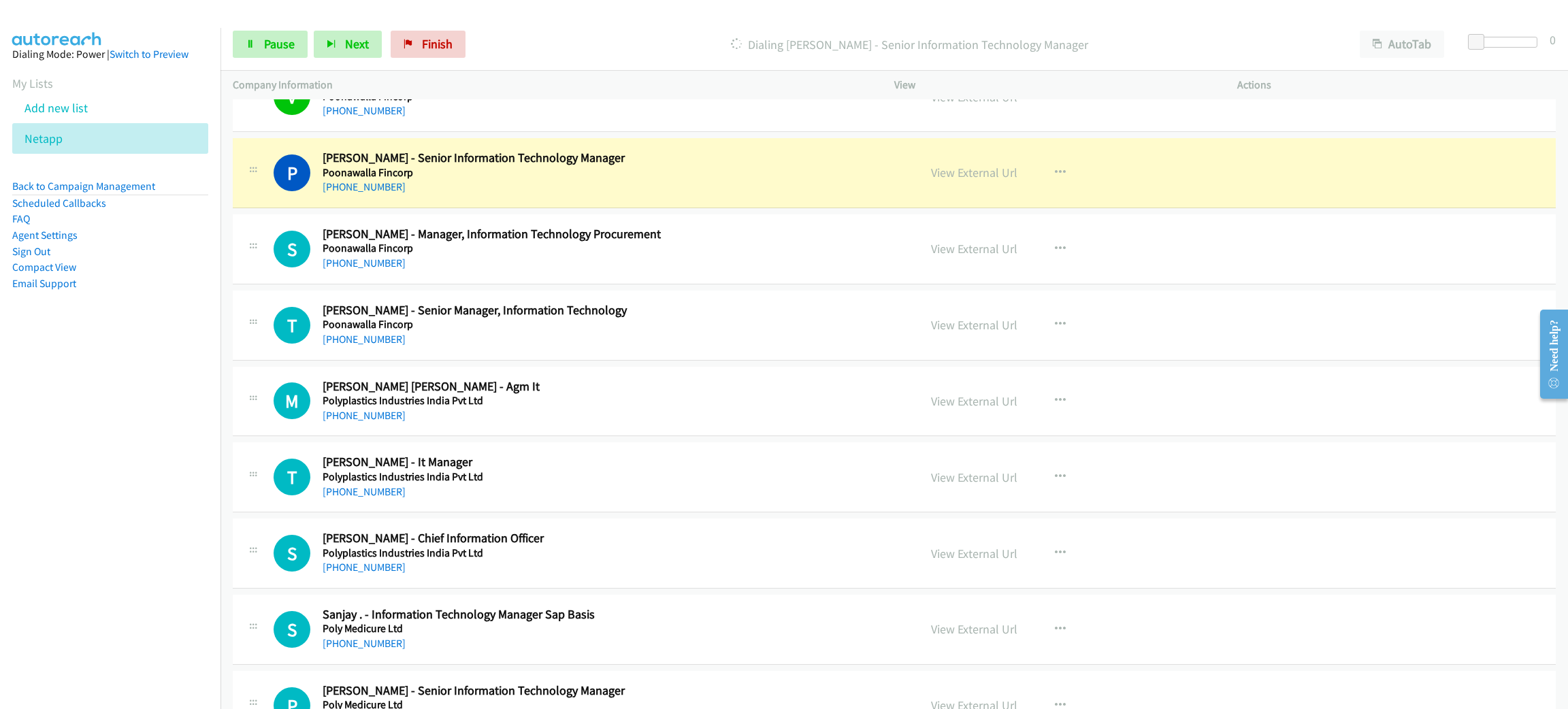
scroll to position [2244, 0]
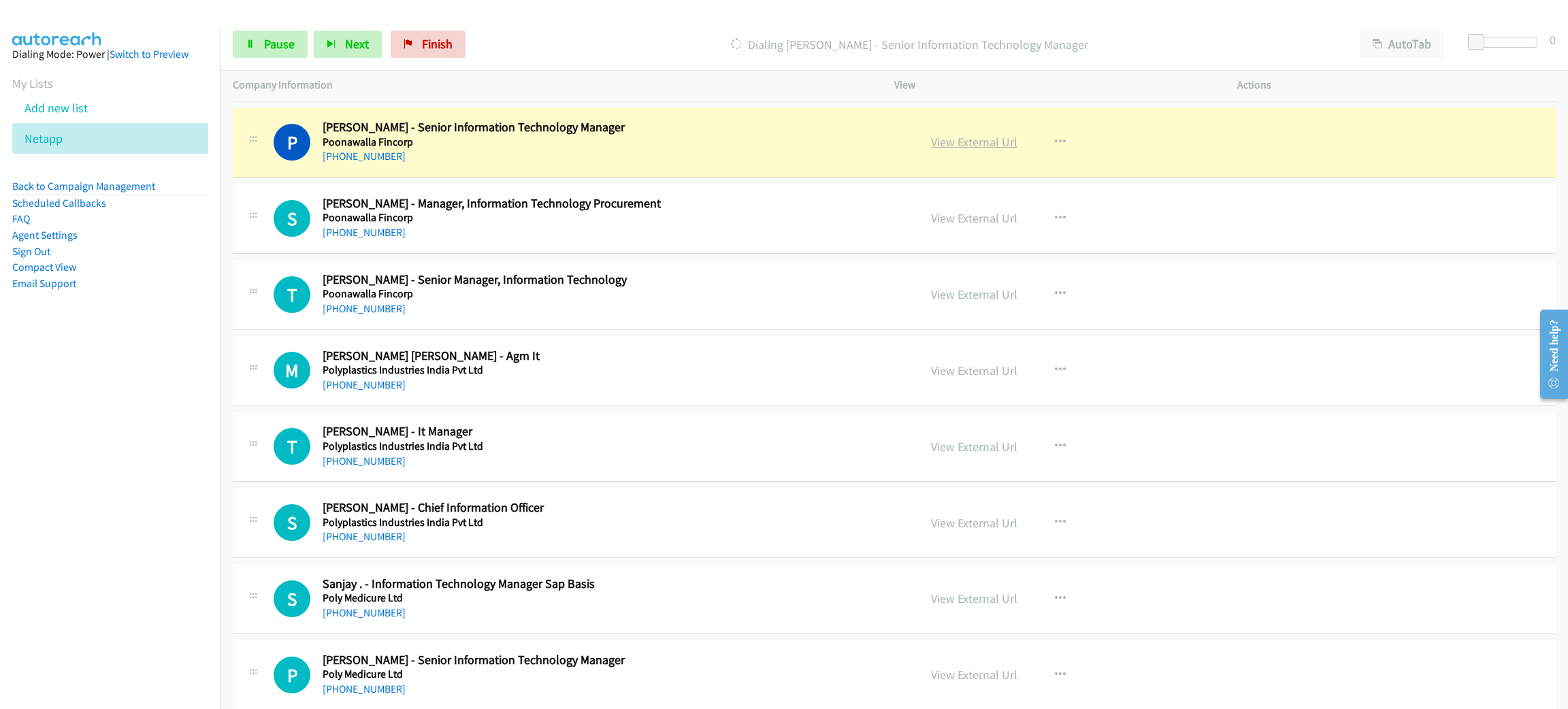
click at [975, 142] on link "View External Url" at bounding box center [974, 142] width 87 height 15
click at [284, 43] on span "Pause" at bounding box center [280, 44] width 31 height 15
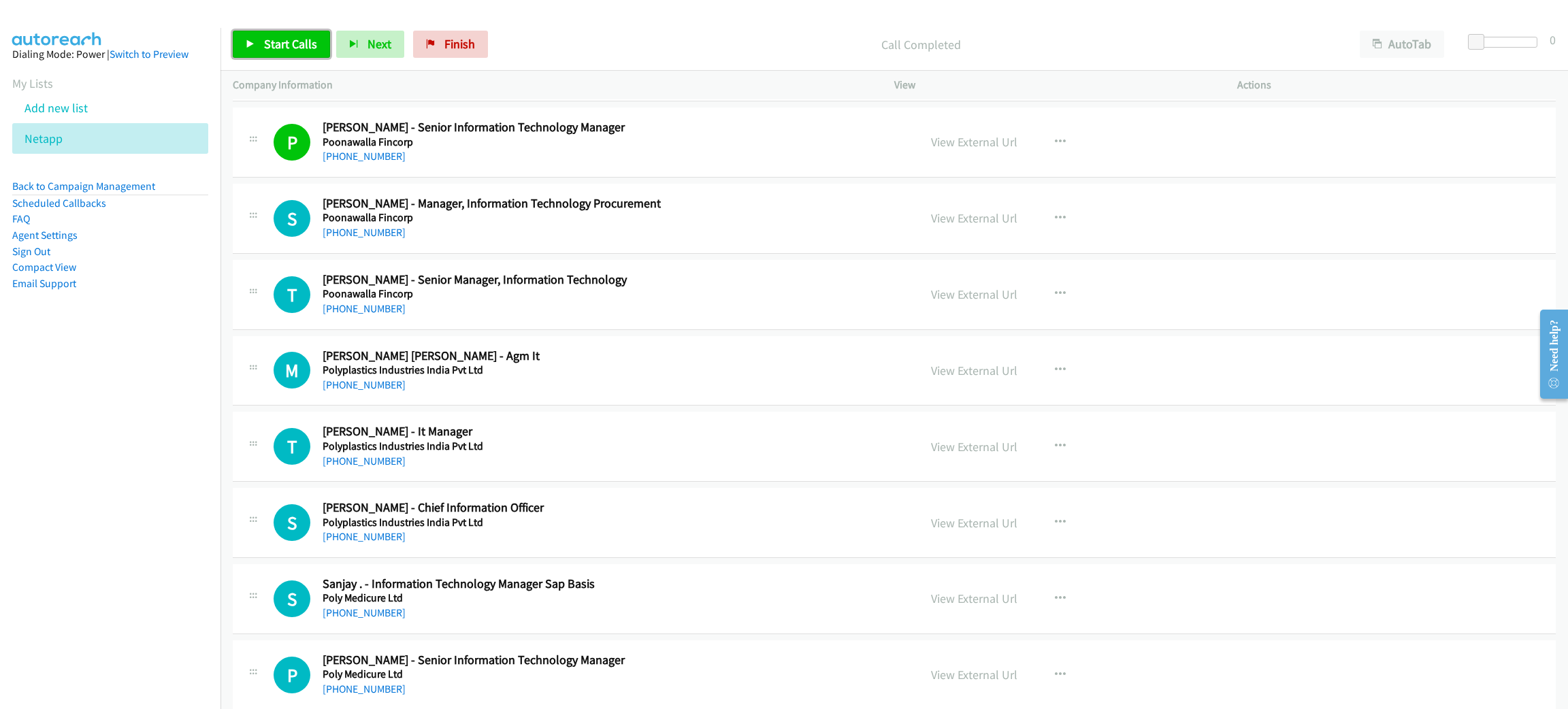
click at [300, 52] on link "Start Calls" at bounding box center [282, 44] width 98 height 27
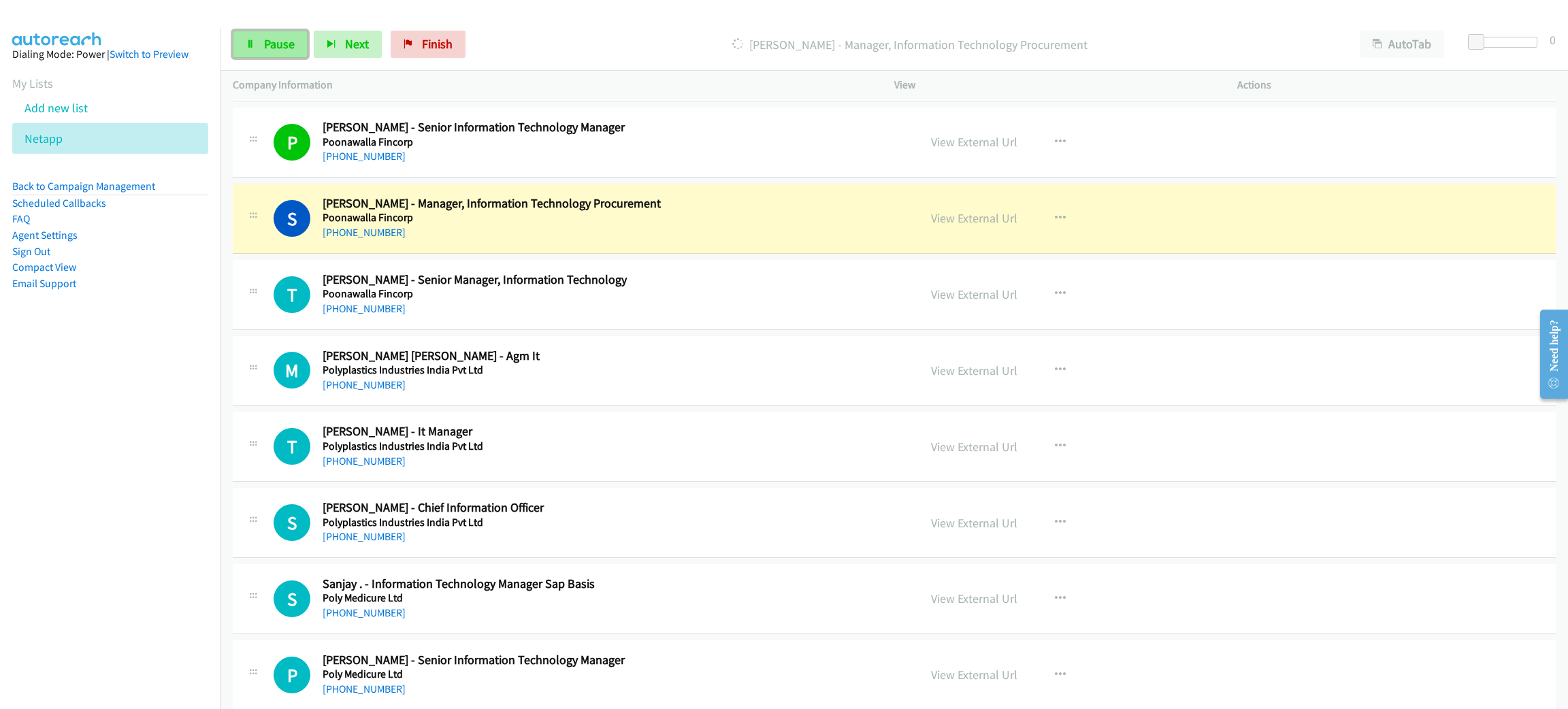
click at [280, 48] on span "Pause" at bounding box center [280, 44] width 31 height 15
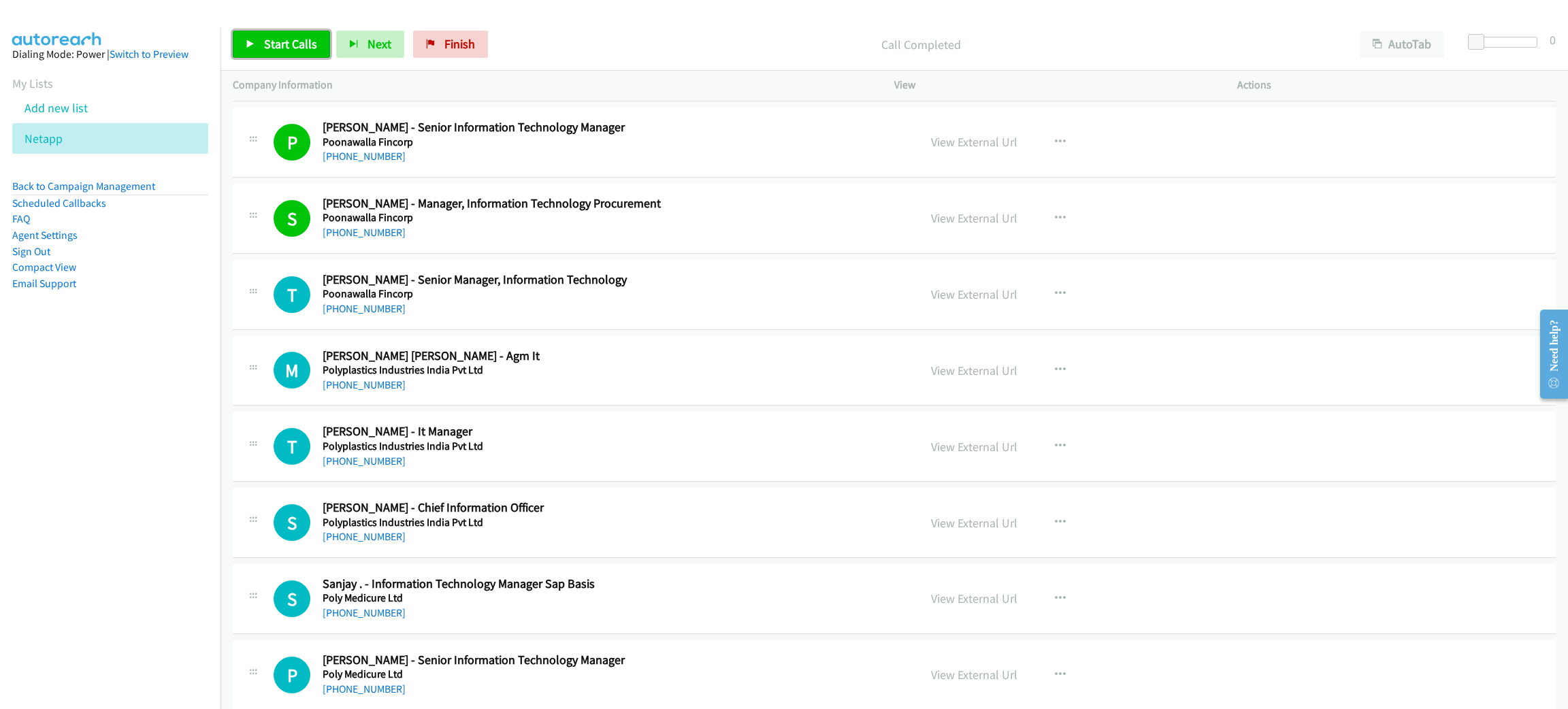
click at [297, 32] on link "Start Calls" at bounding box center [282, 44] width 98 height 27
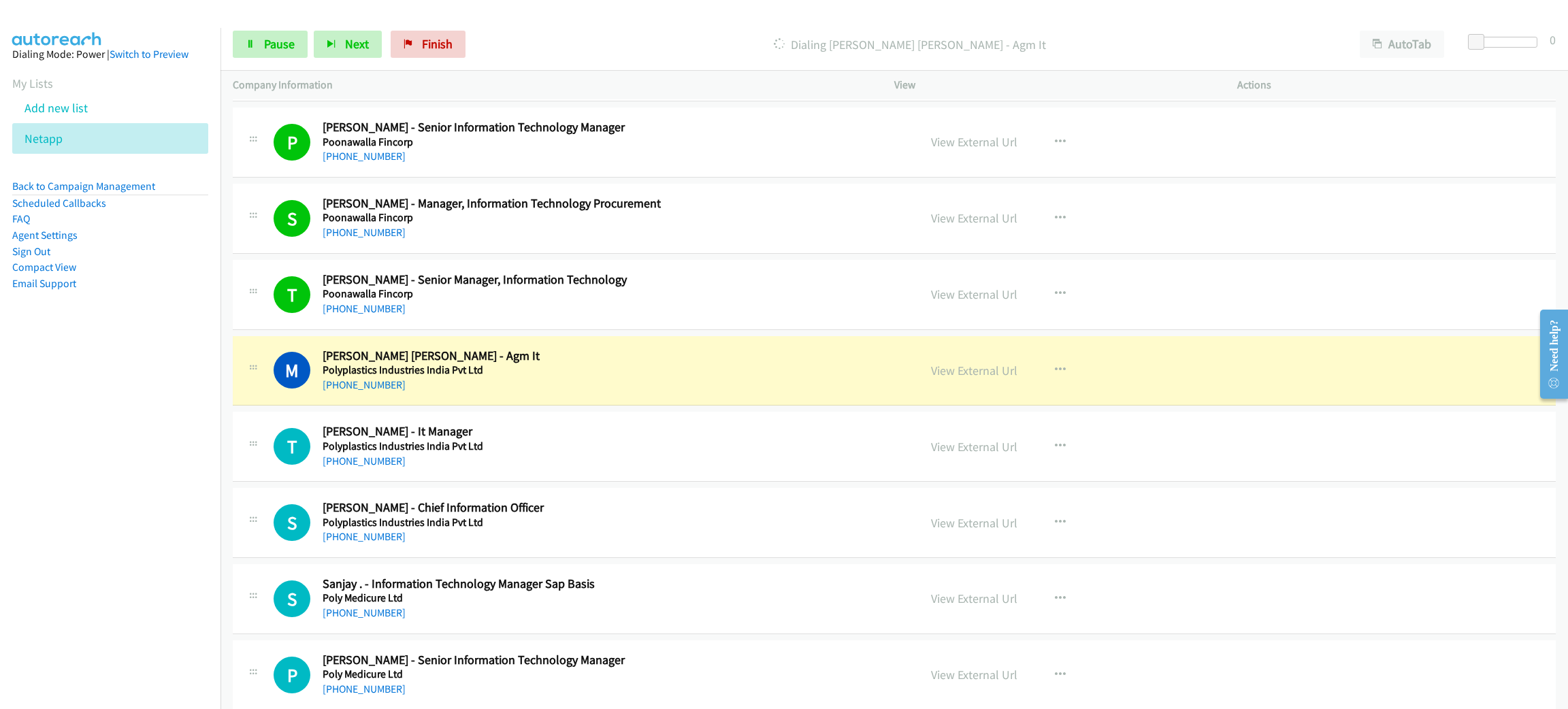
click at [598, 377] on h5 "Polyplastics Industries India Pvt Ltd" at bounding box center [611, 370] width 576 height 14
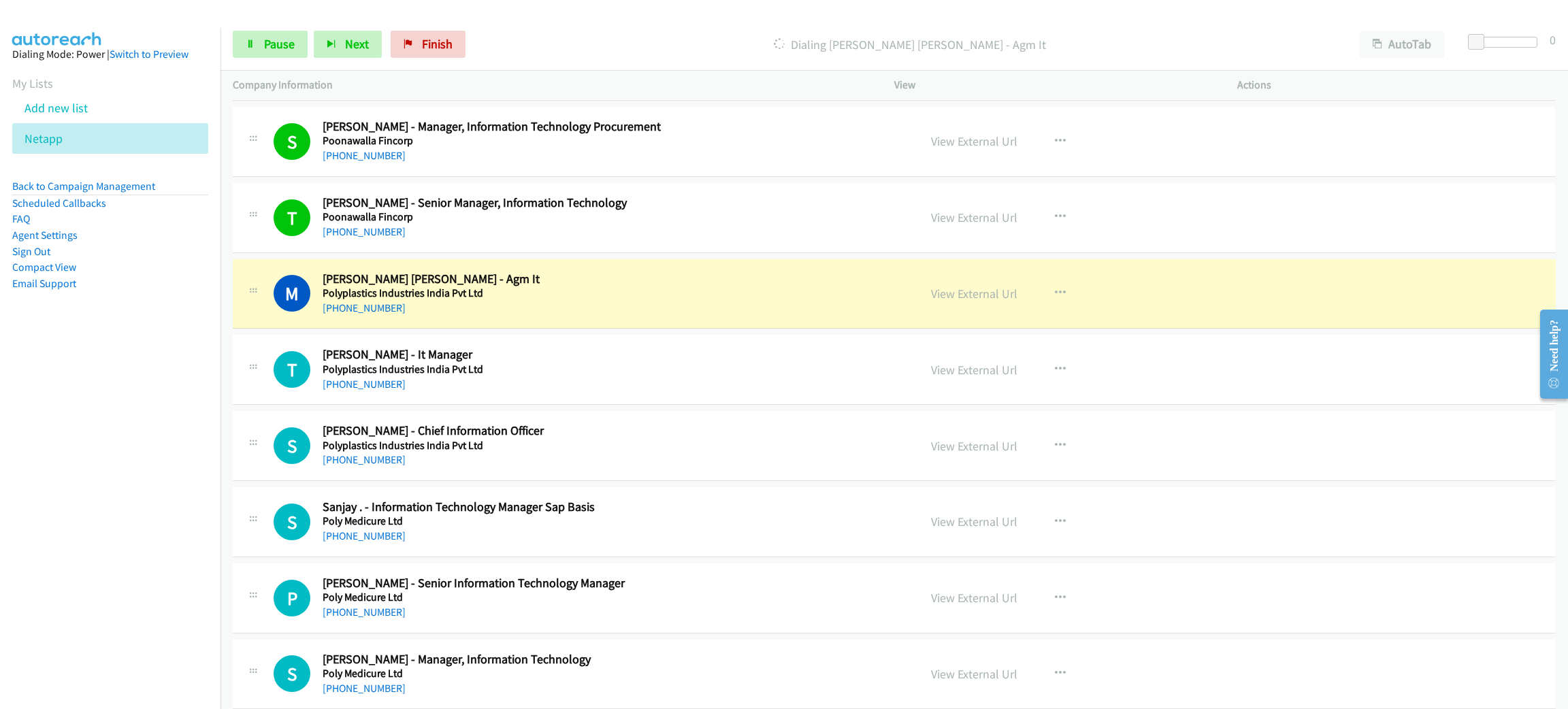
scroll to position [2448, 0]
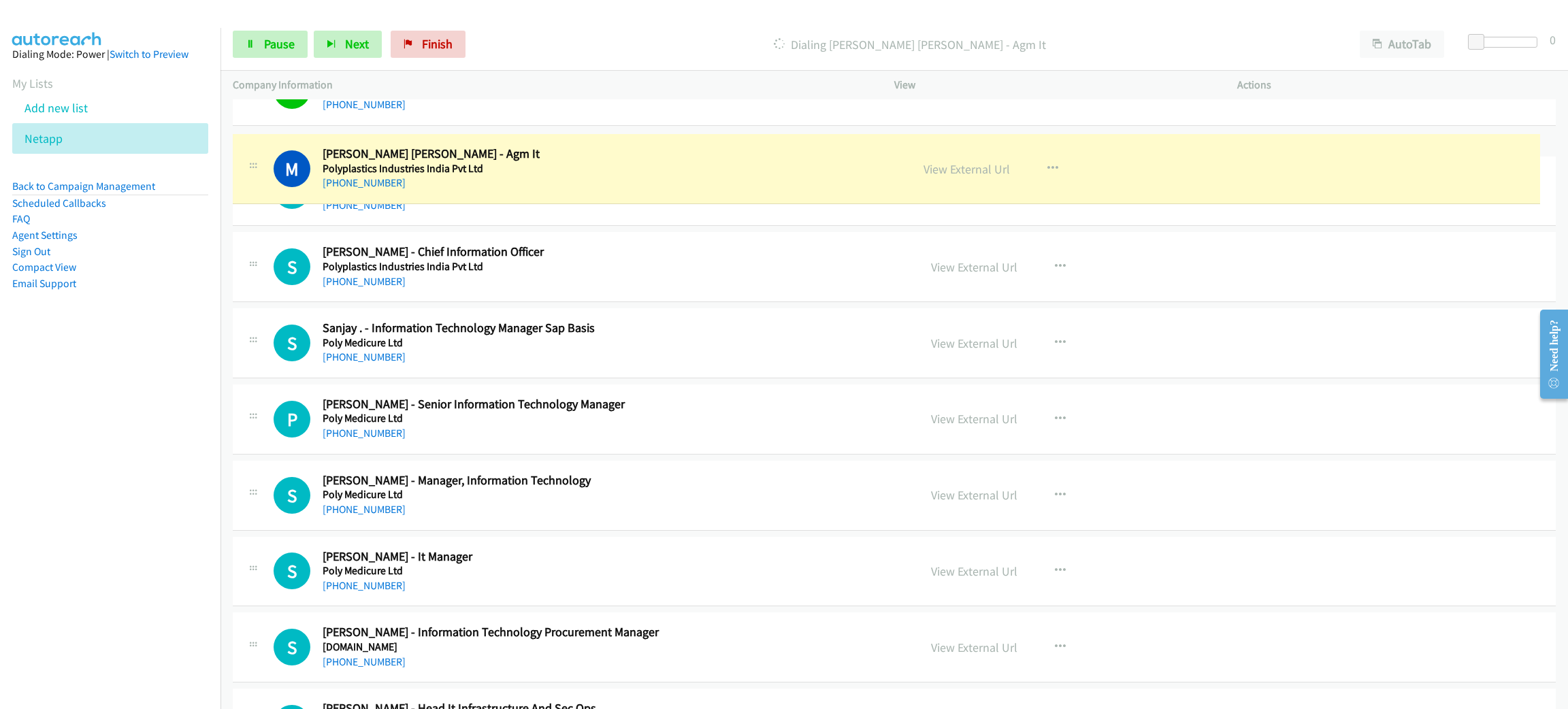
drag, startPoint x: 982, startPoint y: 166, endPoint x: 707, endPoint y: 158, distance: 275.1
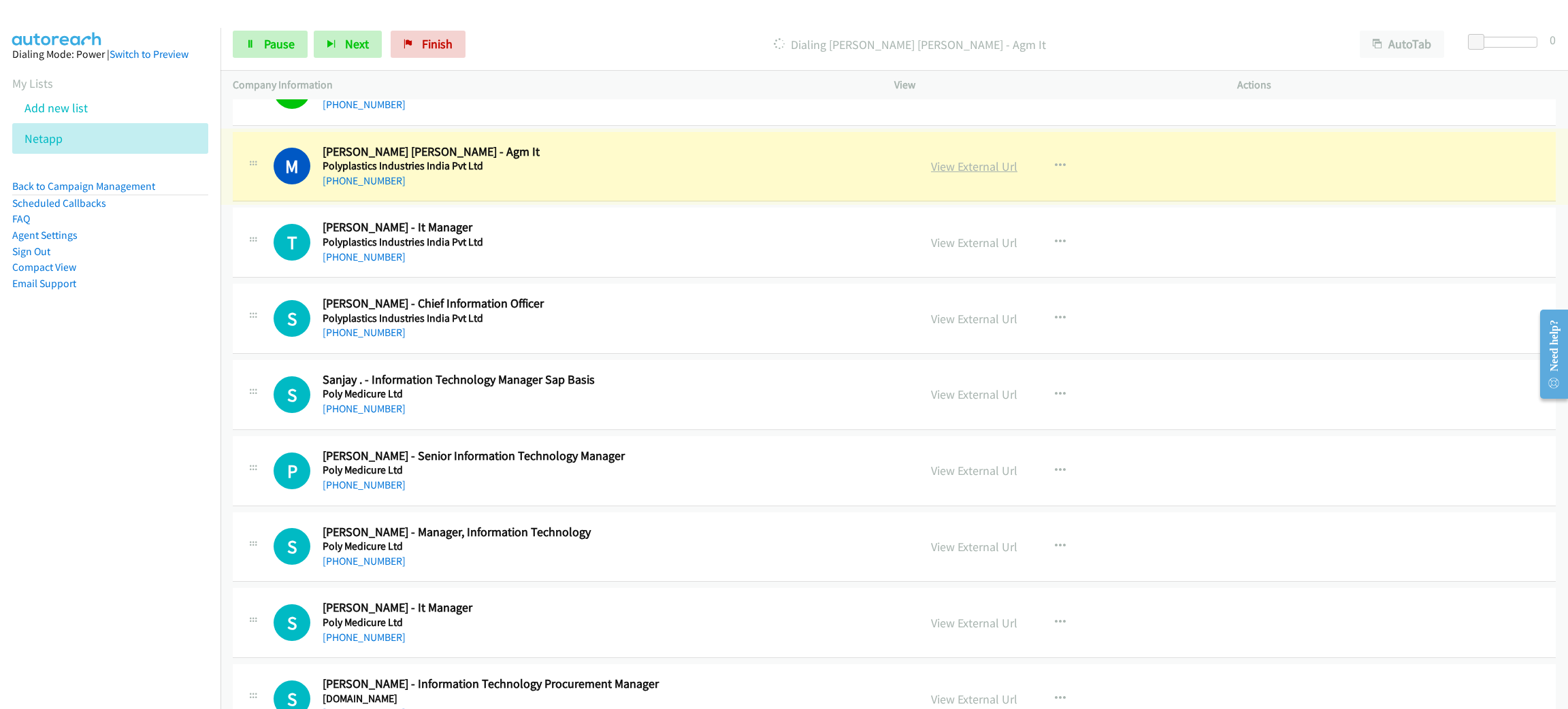
click at [938, 171] on link "View External Url" at bounding box center [974, 166] width 87 height 15
click at [296, 48] on link "Pause" at bounding box center [270, 44] width 75 height 27
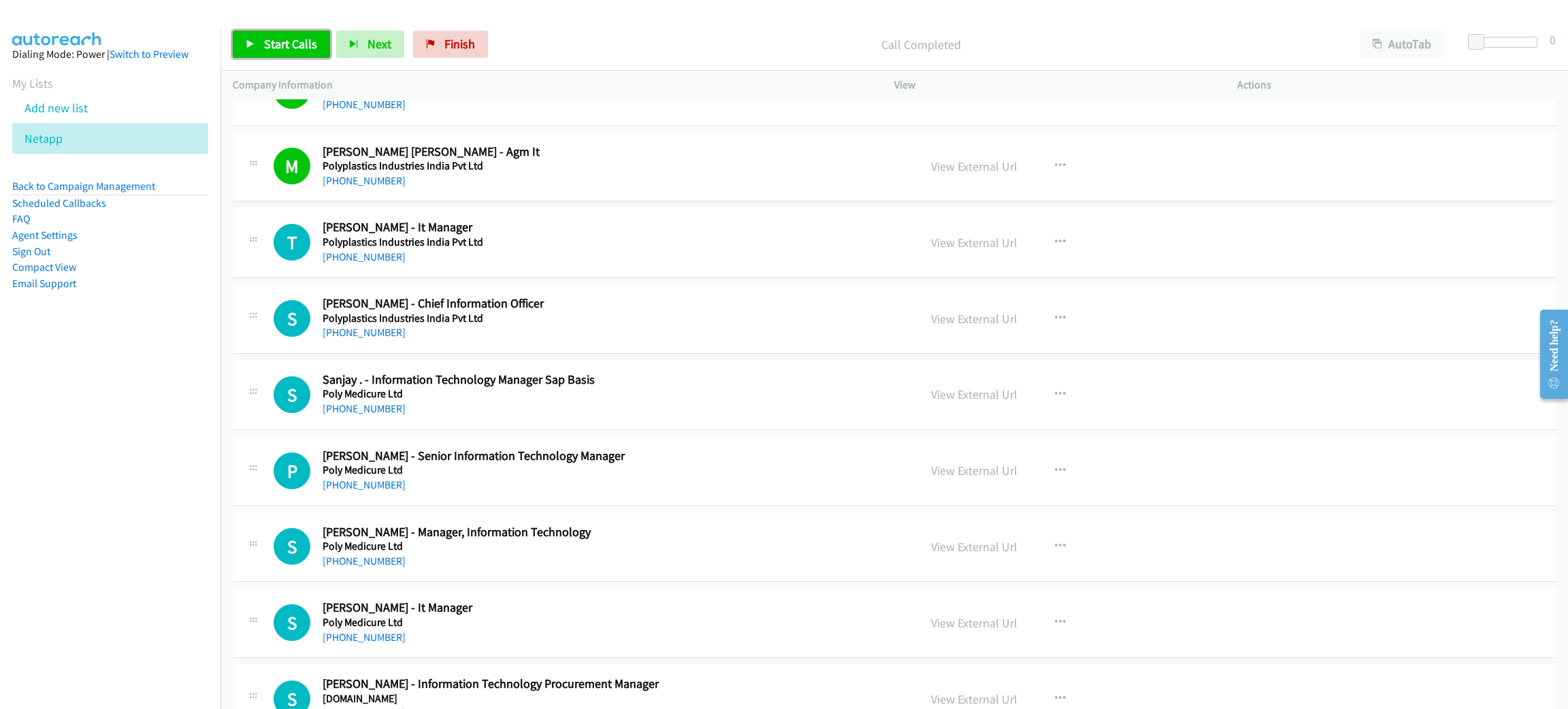
click at [300, 43] on span "Start Calls" at bounding box center [290, 44] width 53 height 15
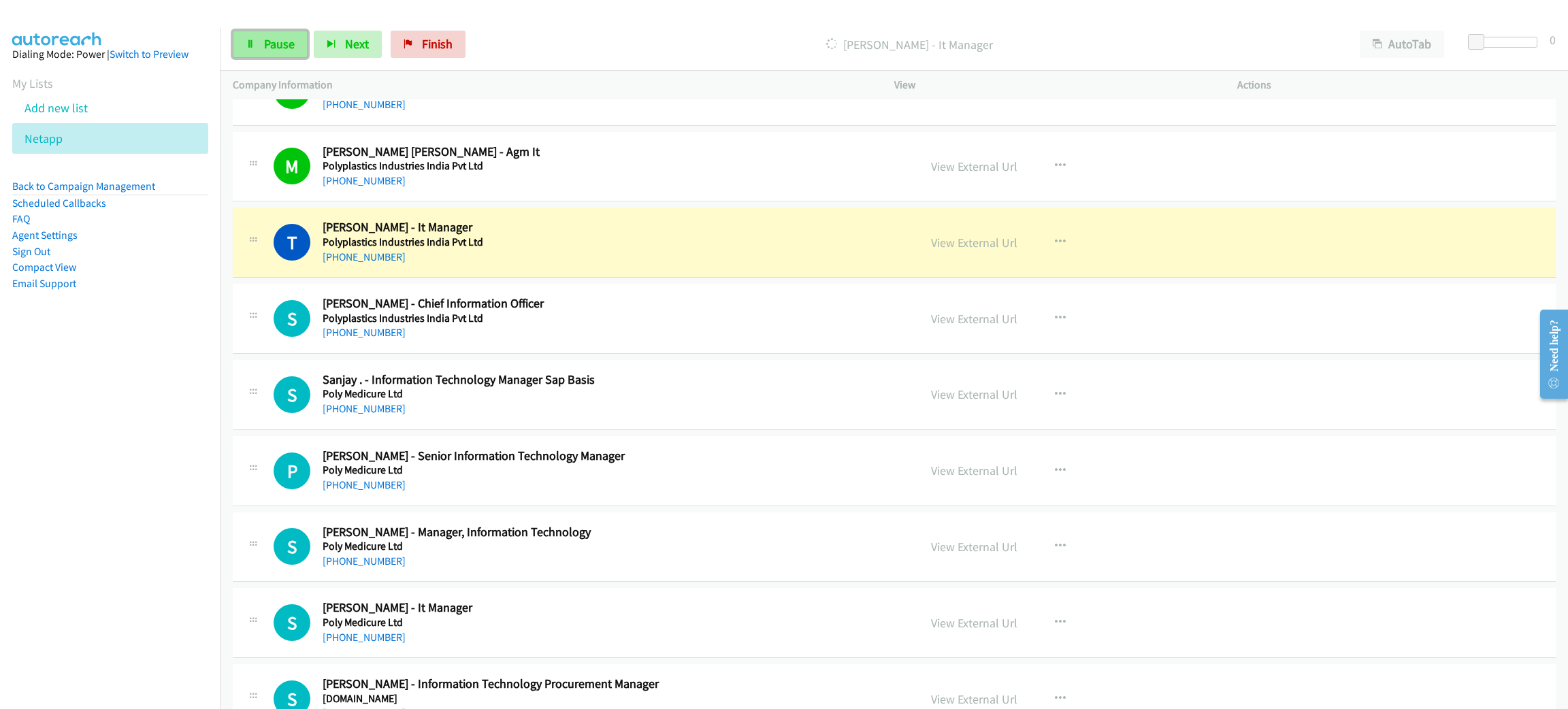
click at [254, 43] on icon at bounding box center [250, 45] width 9 height 9
drag, startPoint x: 506, startPoint y: 235, endPoint x: 520, endPoint y: 224, distance: 17.8
click at [1100, 19] on div "Start Calls Pause Next Finish Paused AutoTab AutoTab 0" at bounding box center [894, 45] width 1347 height 53
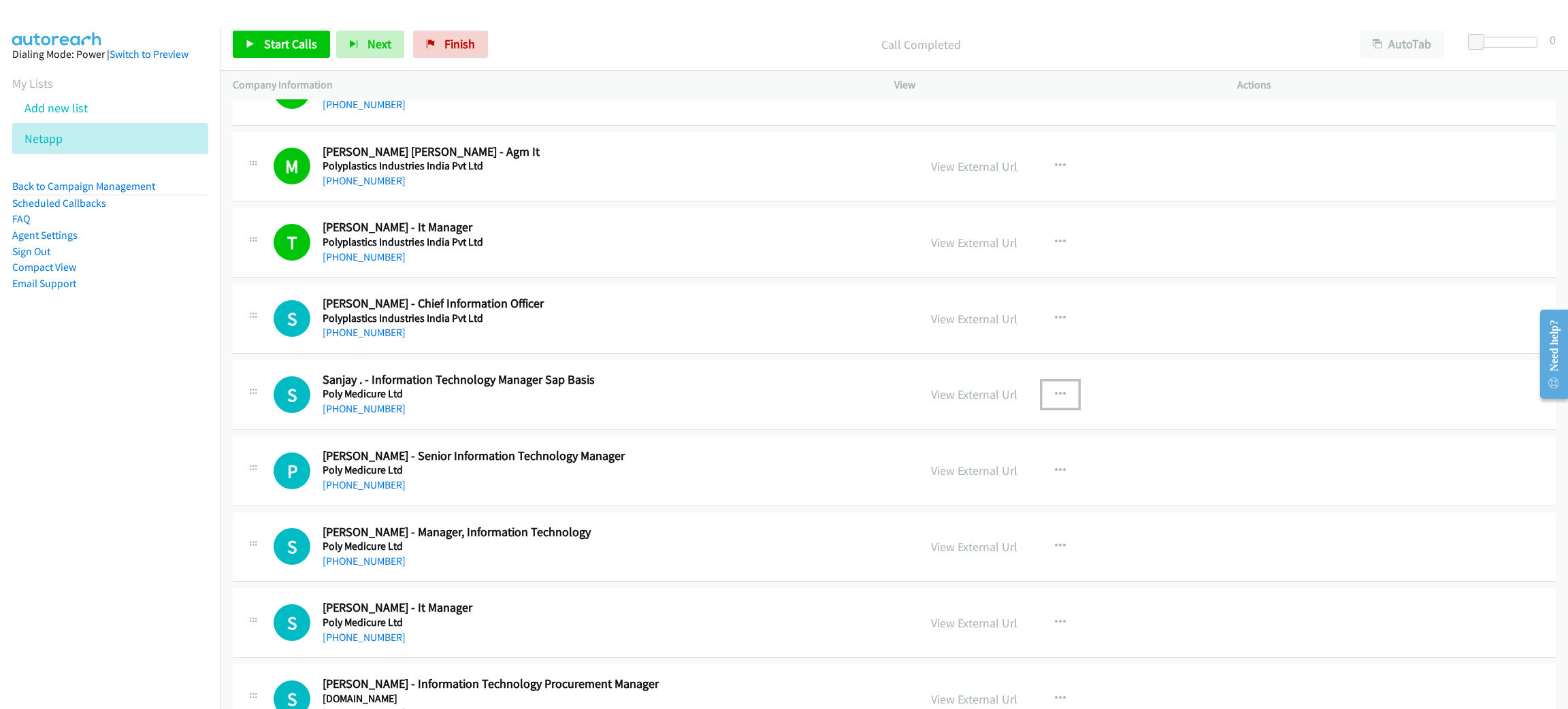
click at [1055, 398] on icon "button" at bounding box center [1060, 395] width 11 height 11
click at [999, 485] on link "Start Calls Here" at bounding box center [987, 482] width 181 height 27
click at [283, 48] on span "Start Calls" at bounding box center [290, 44] width 53 height 15
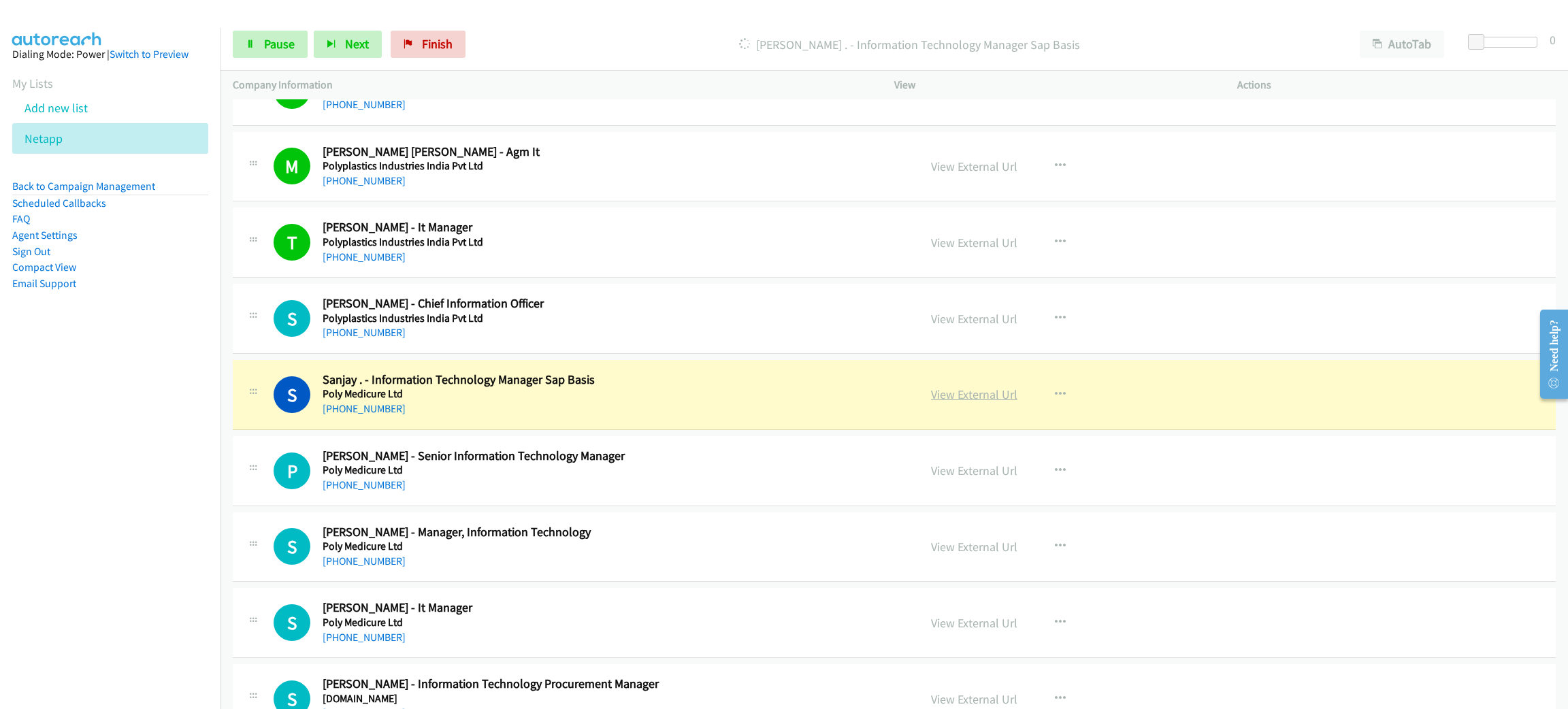
drag, startPoint x: 626, startPoint y: 403, endPoint x: 983, endPoint y: 403, distance: 357.0
click at [987, 399] on link "View External Url" at bounding box center [974, 394] width 87 height 15
click at [280, 40] on span "Pause" at bounding box center [280, 44] width 31 height 15
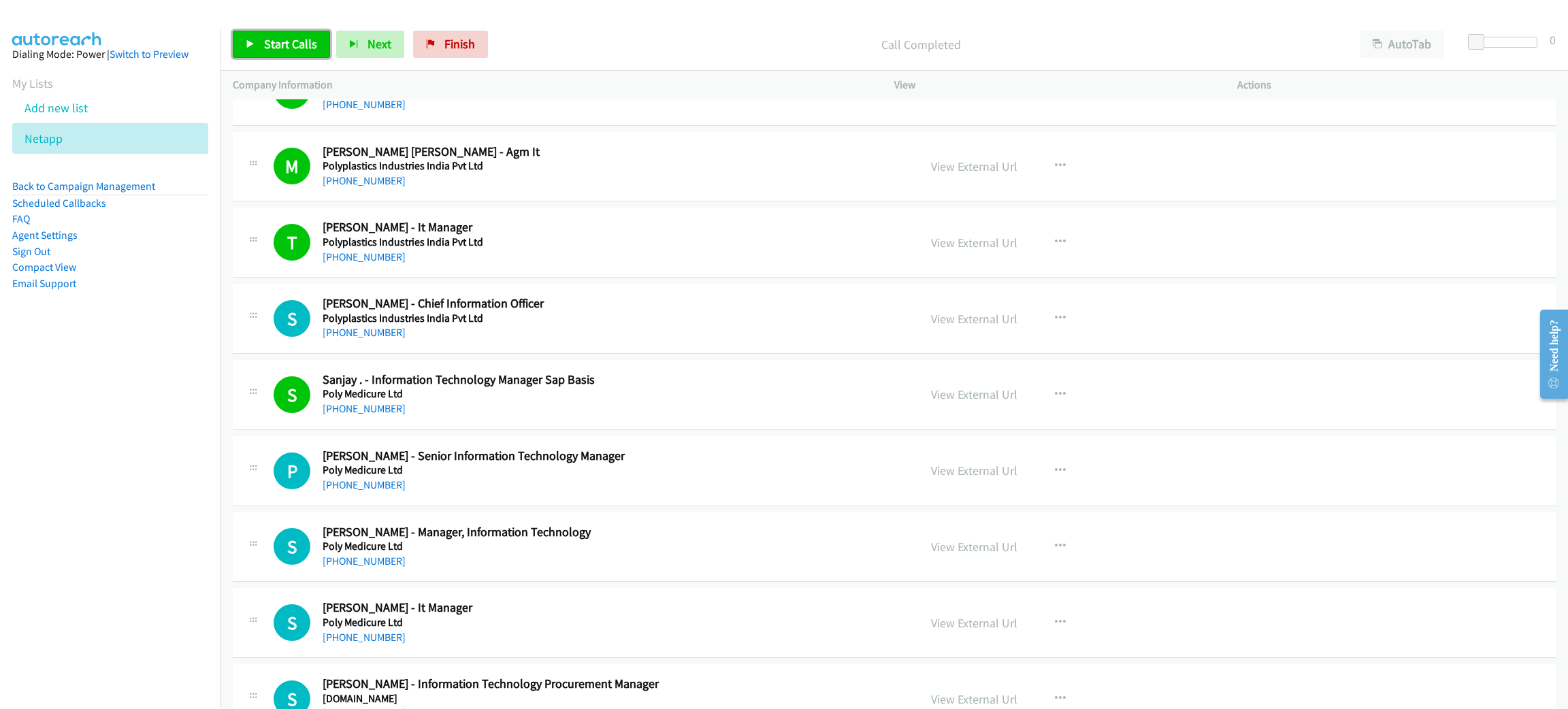
click at [301, 51] on link "Start Calls" at bounding box center [282, 44] width 98 height 27
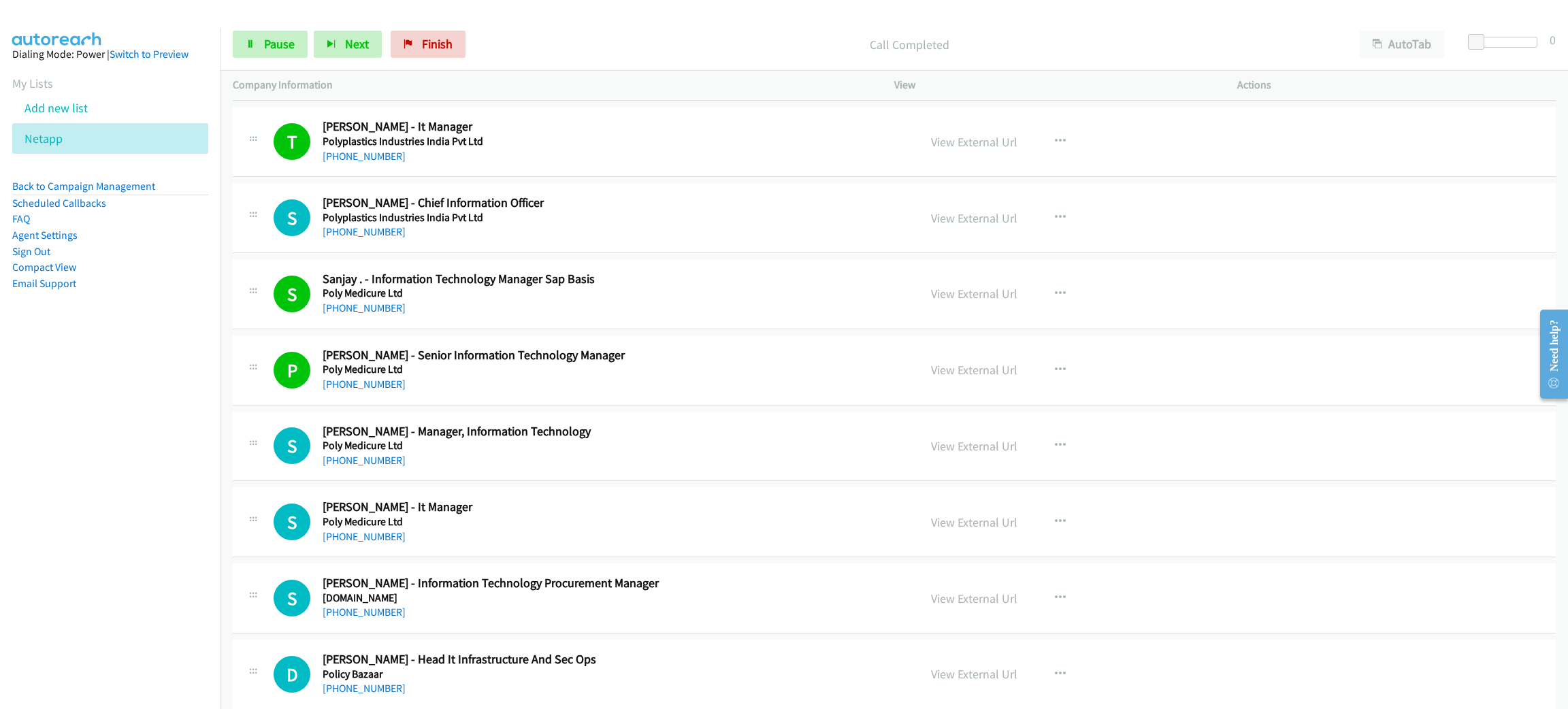
scroll to position [2550, 0]
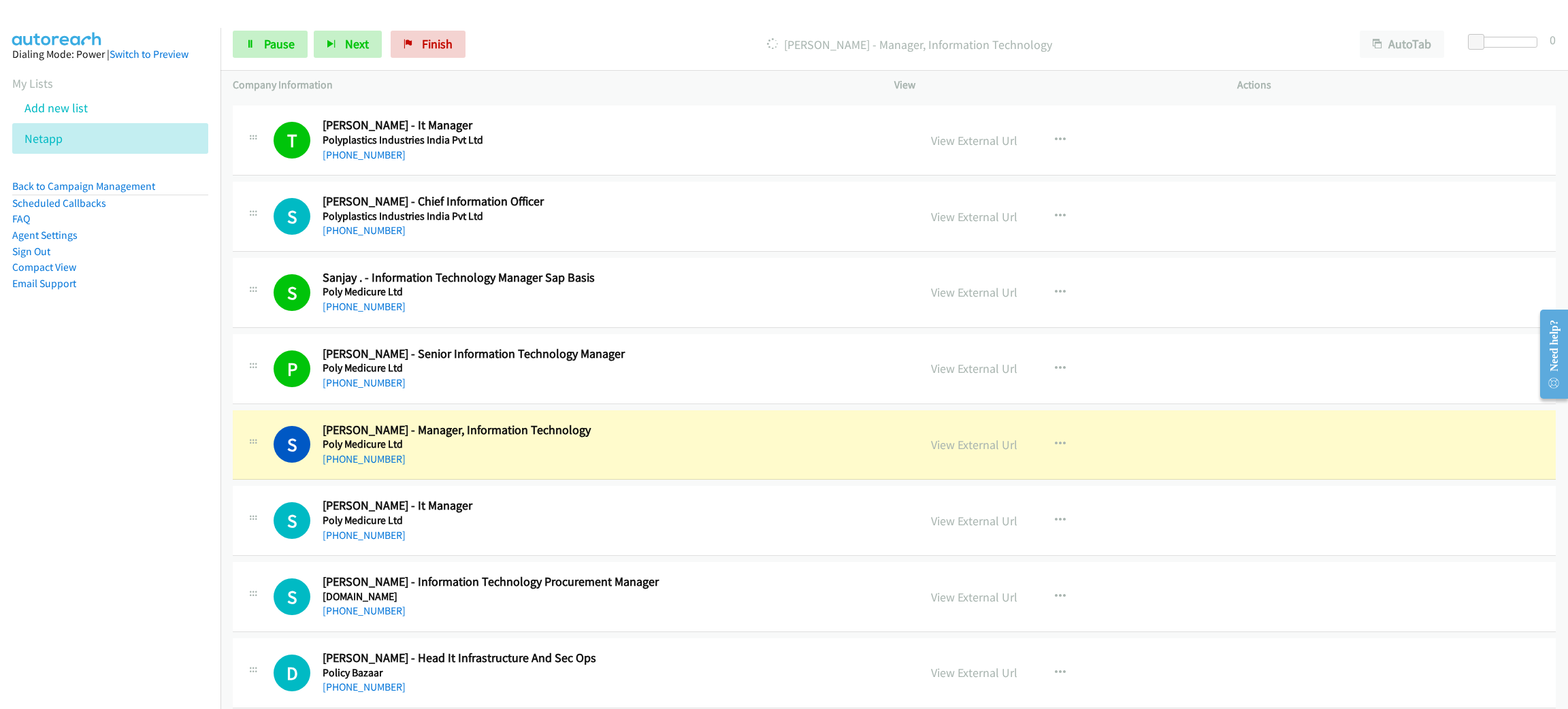
click at [619, 433] on h2 "[PERSON_NAME] - Manager, Information Technology" at bounding box center [611, 430] width 576 height 15
click at [280, 33] on link "Pause" at bounding box center [270, 44] width 75 height 27
click at [991, 451] on link "View External Url" at bounding box center [974, 444] width 87 height 15
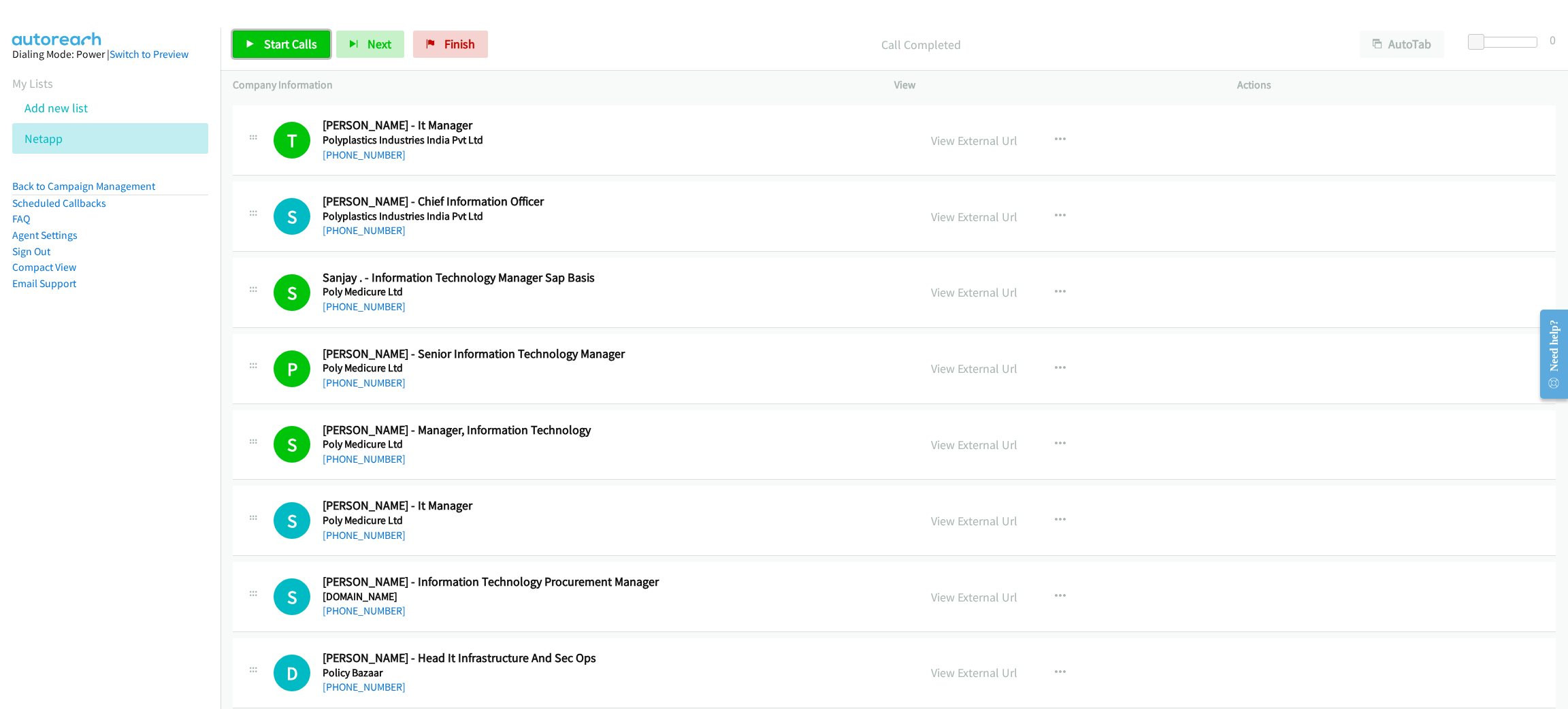
click at [273, 47] on span "Start Calls" at bounding box center [290, 44] width 53 height 15
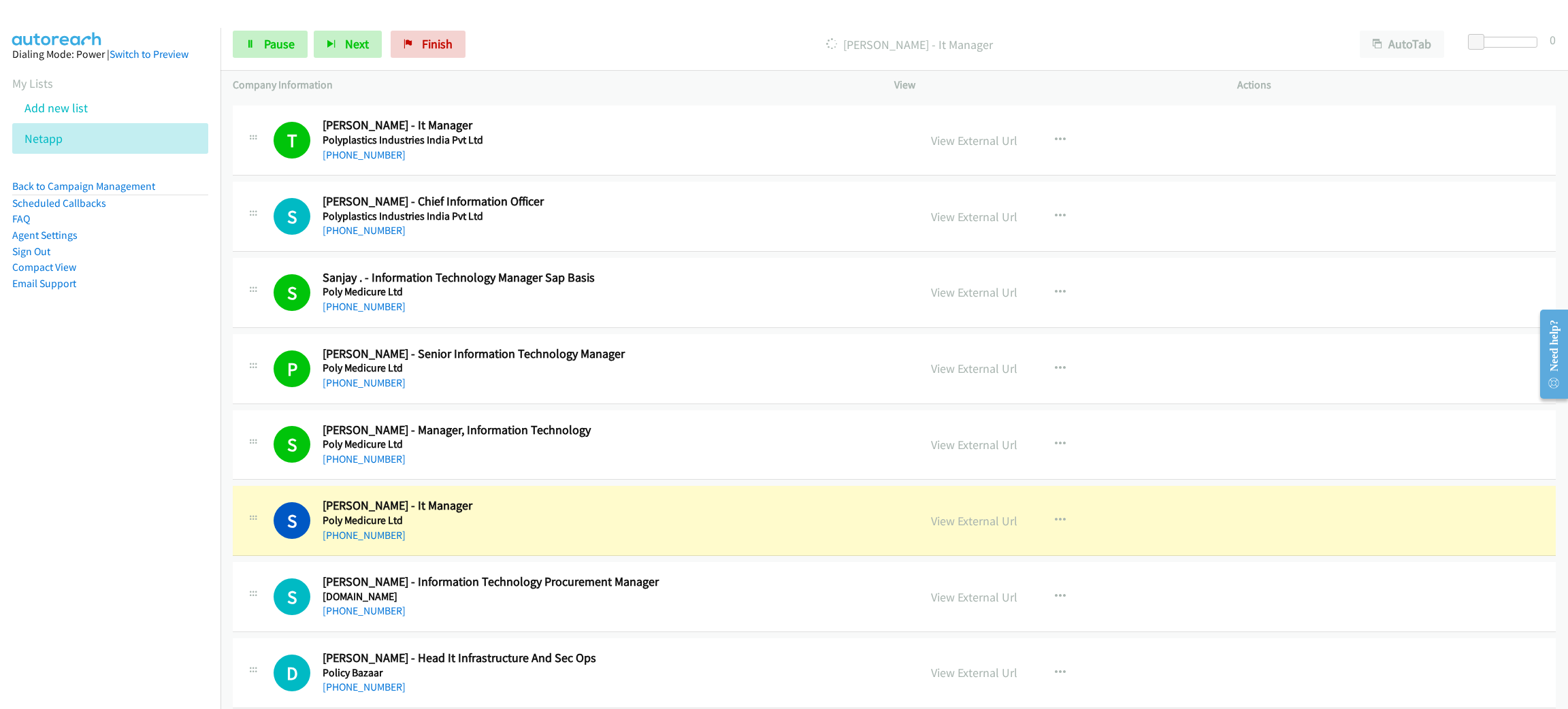
click at [603, 526] on h5 "Poly Medicure Ltd" at bounding box center [611, 520] width 576 height 14
click at [950, 529] on link "View External Url" at bounding box center [974, 521] width 87 height 15
click at [261, 46] on link "Pause" at bounding box center [270, 44] width 75 height 27
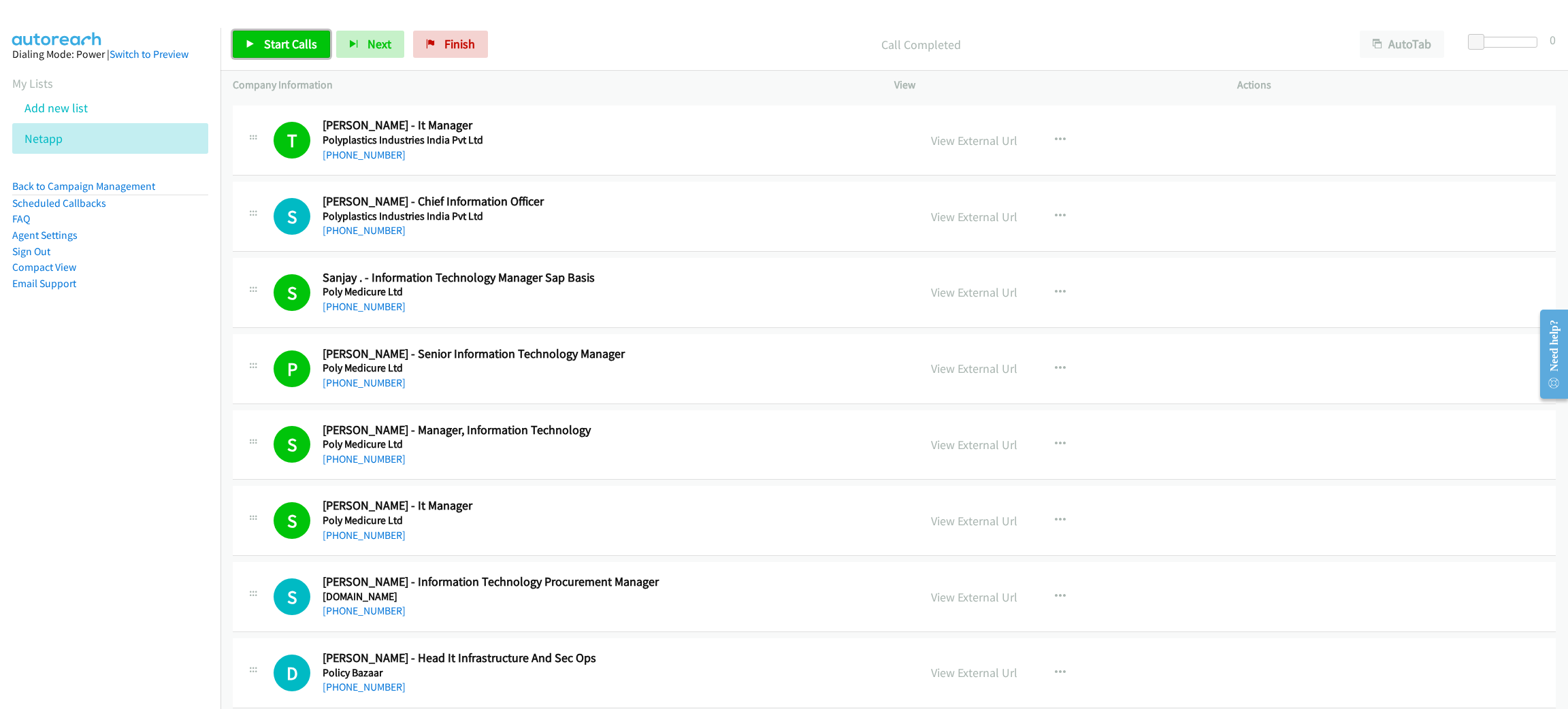
click at [290, 52] on link "Start Calls" at bounding box center [282, 44] width 98 height 27
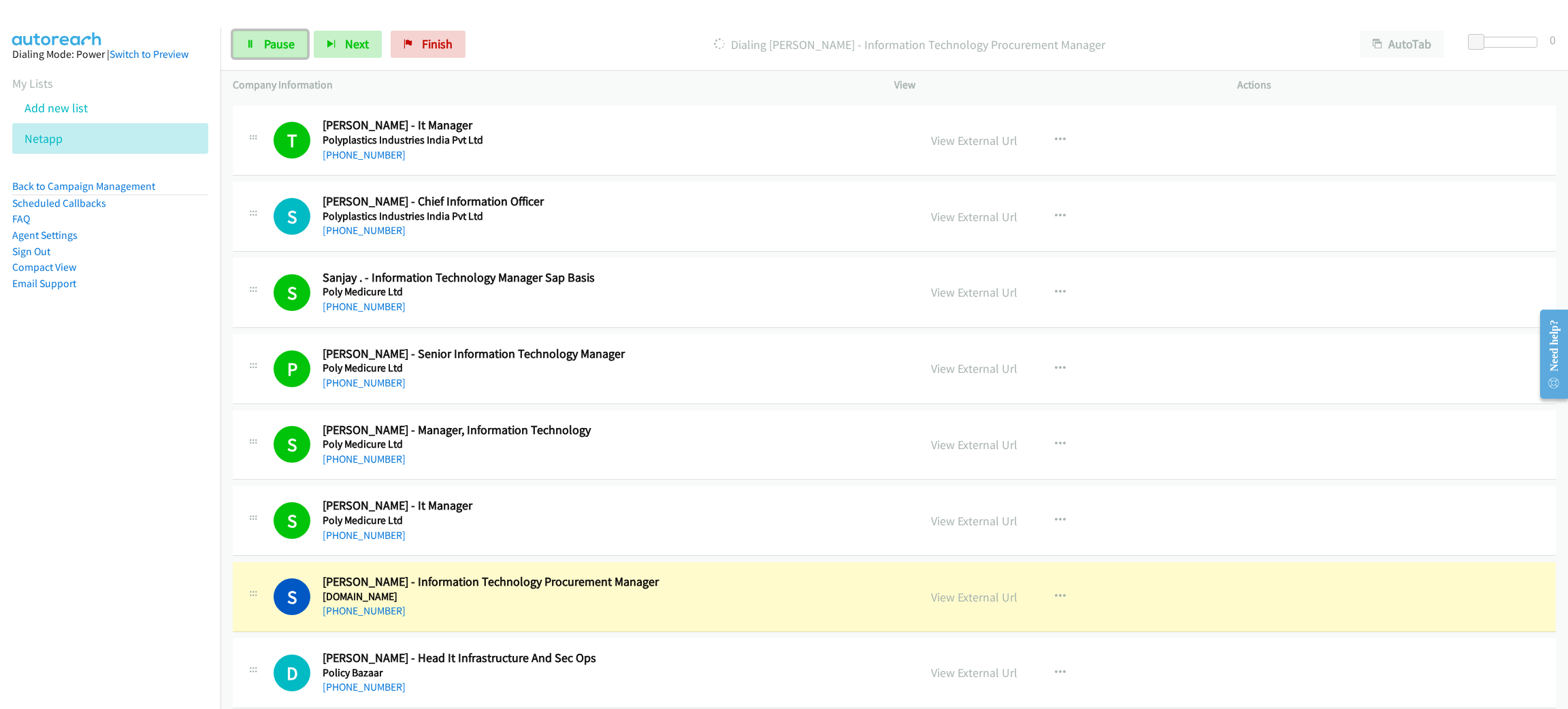
click at [290, 52] on link "Pause" at bounding box center [270, 44] width 75 height 27
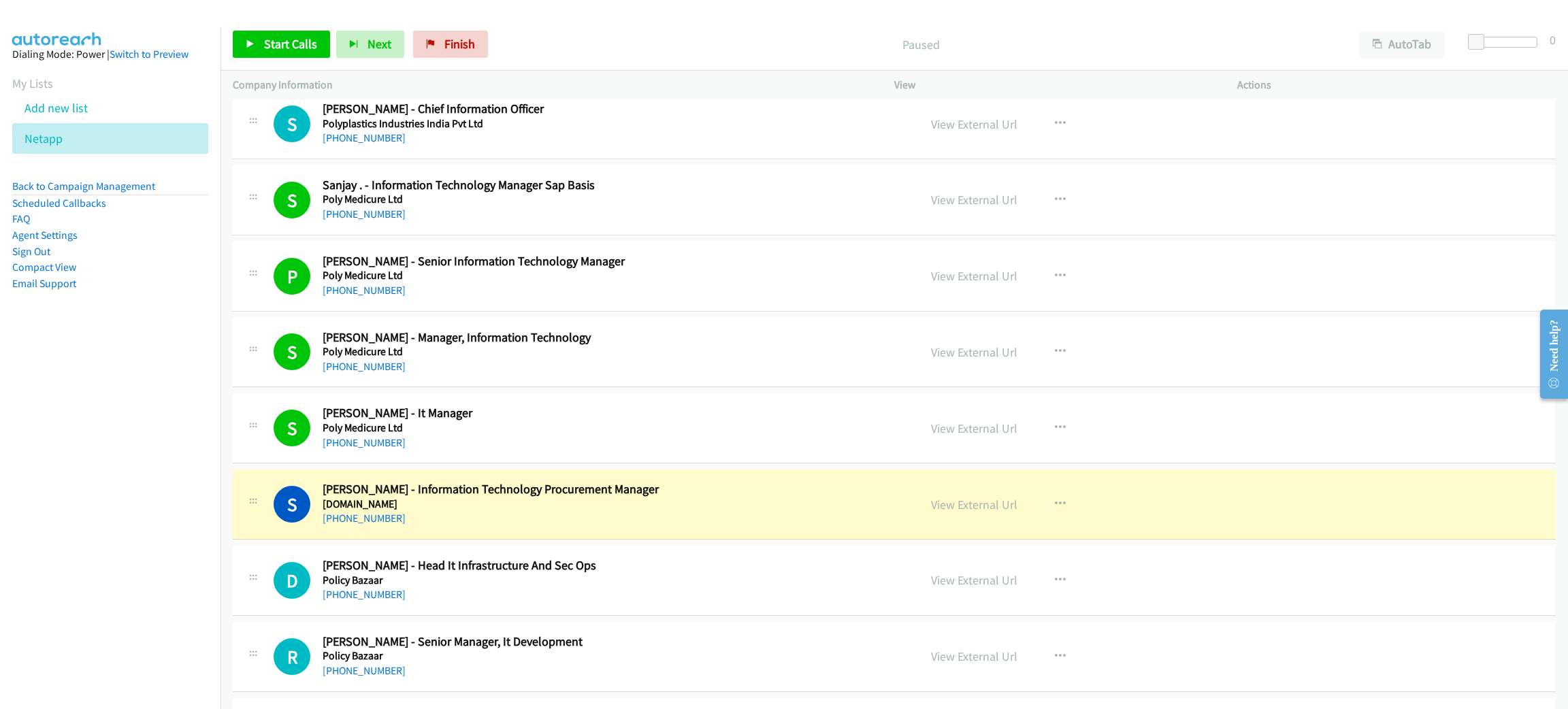
scroll to position [2652, 0]
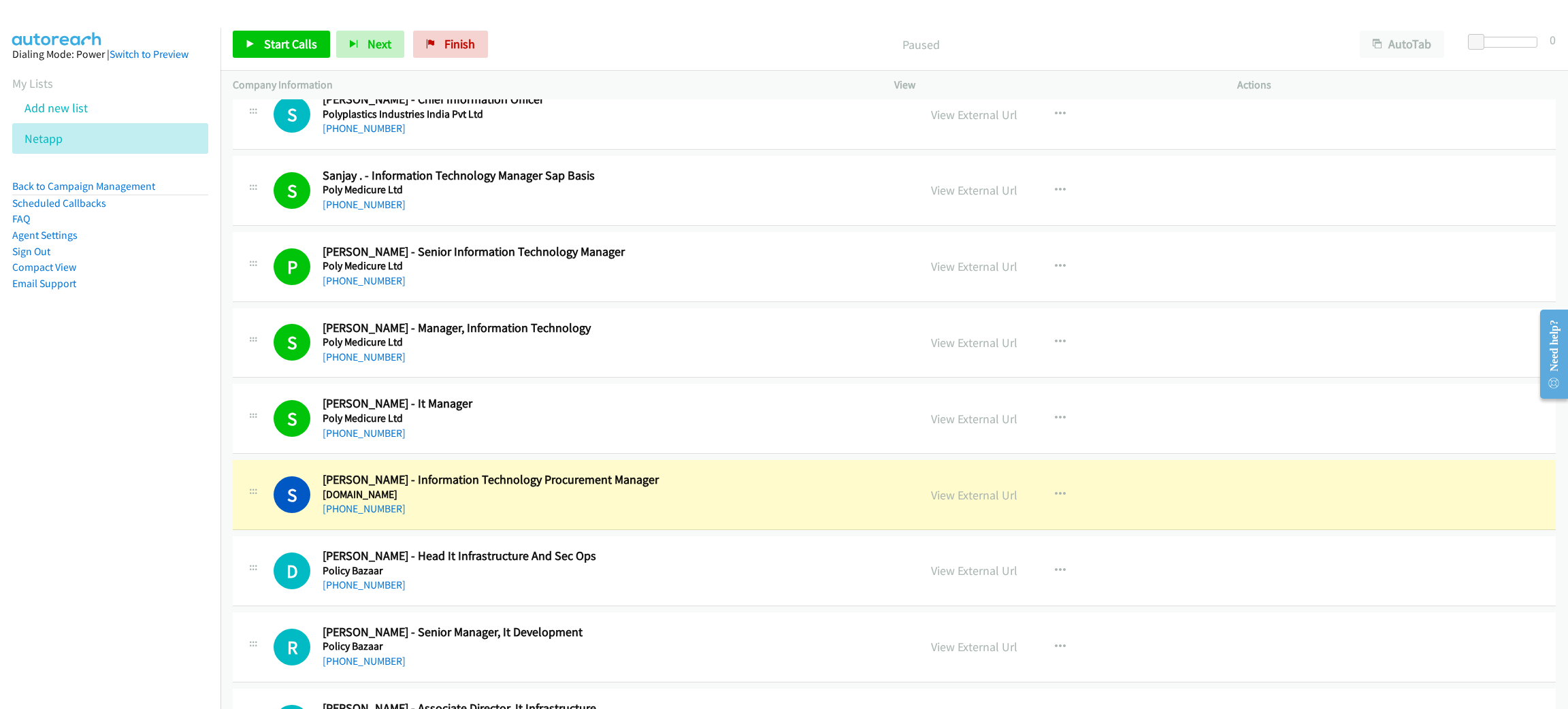
click at [499, 500] on h5 "[DOMAIN_NAME]" at bounding box center [611, 495] width 576 height 14
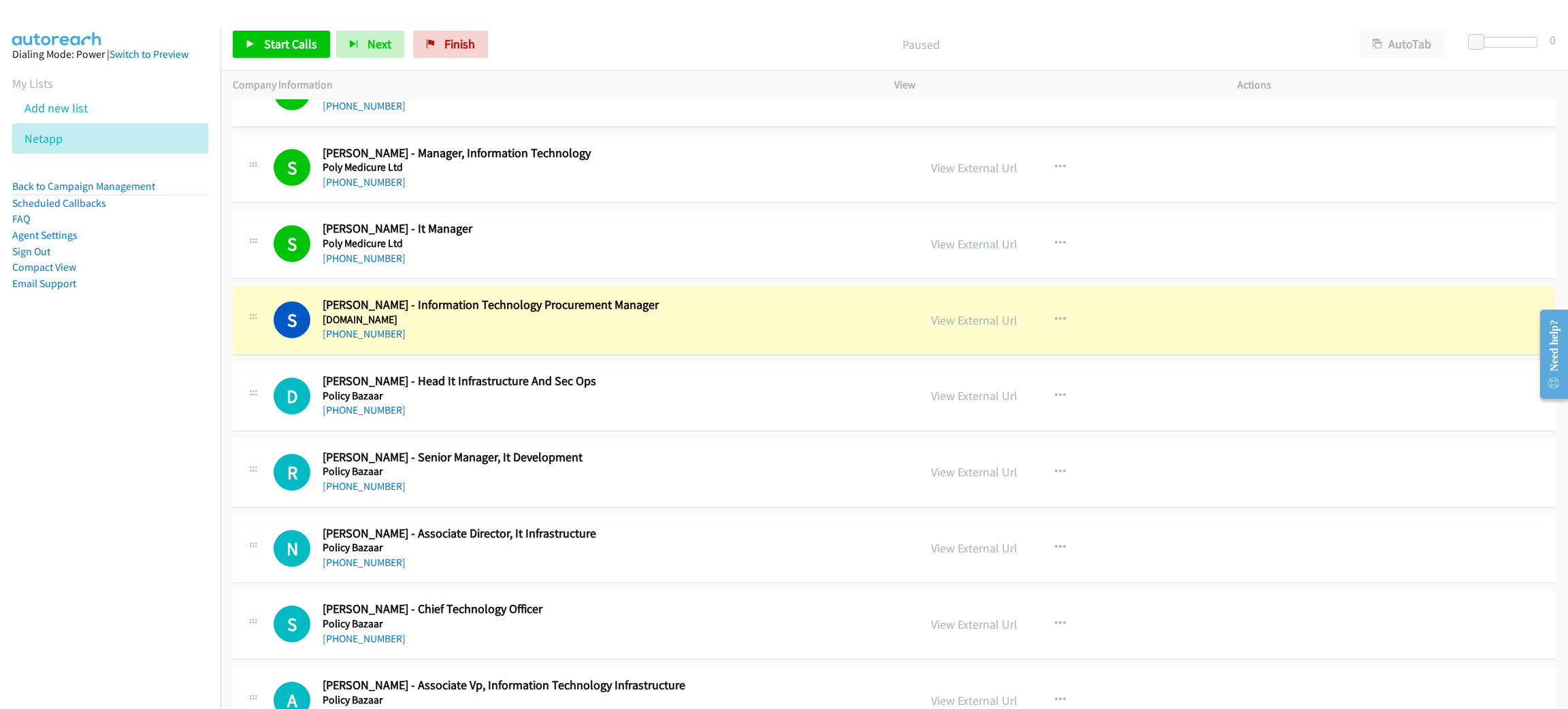
scroll to position [2857, 0]
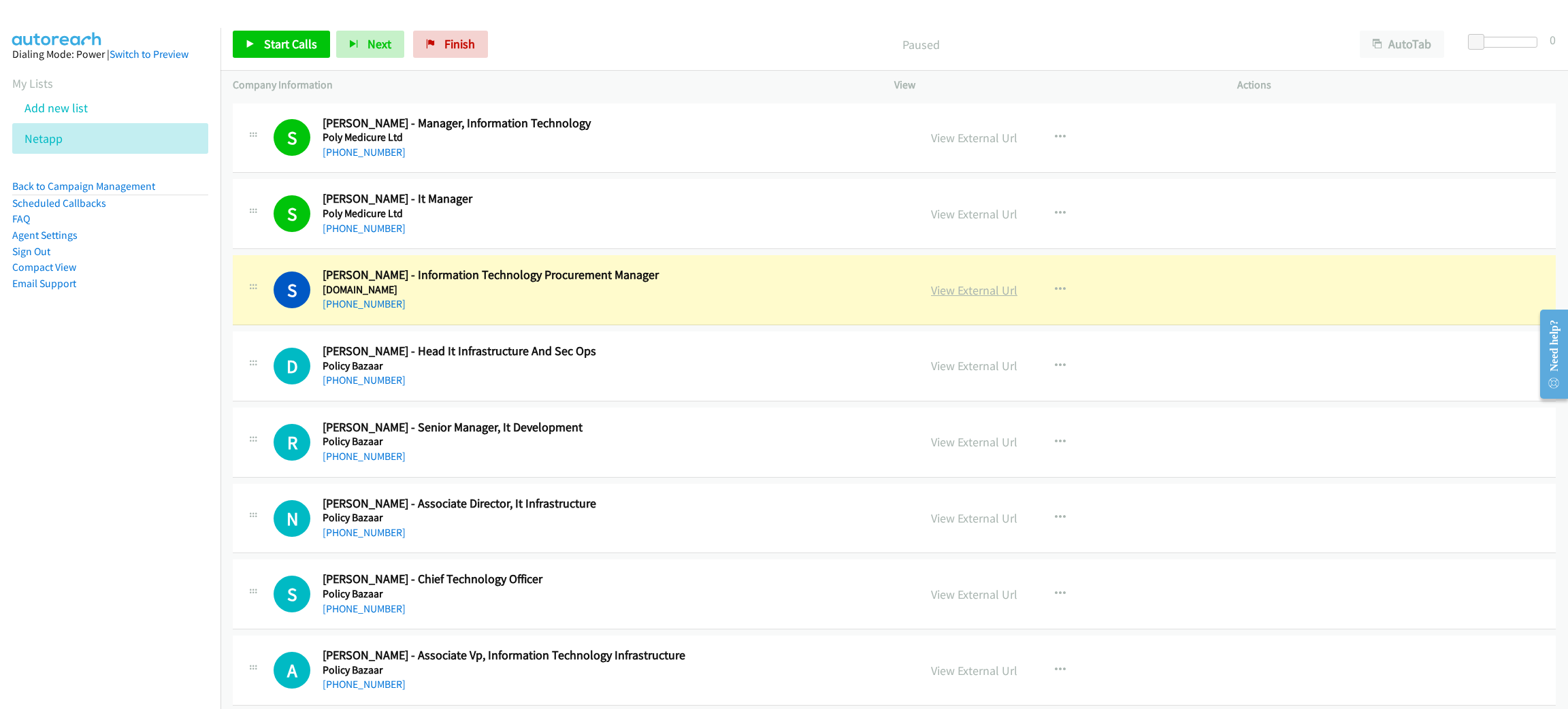
click at [990, 295] on link "View External Url" at bounding box center [974, 290] width 87 height 15
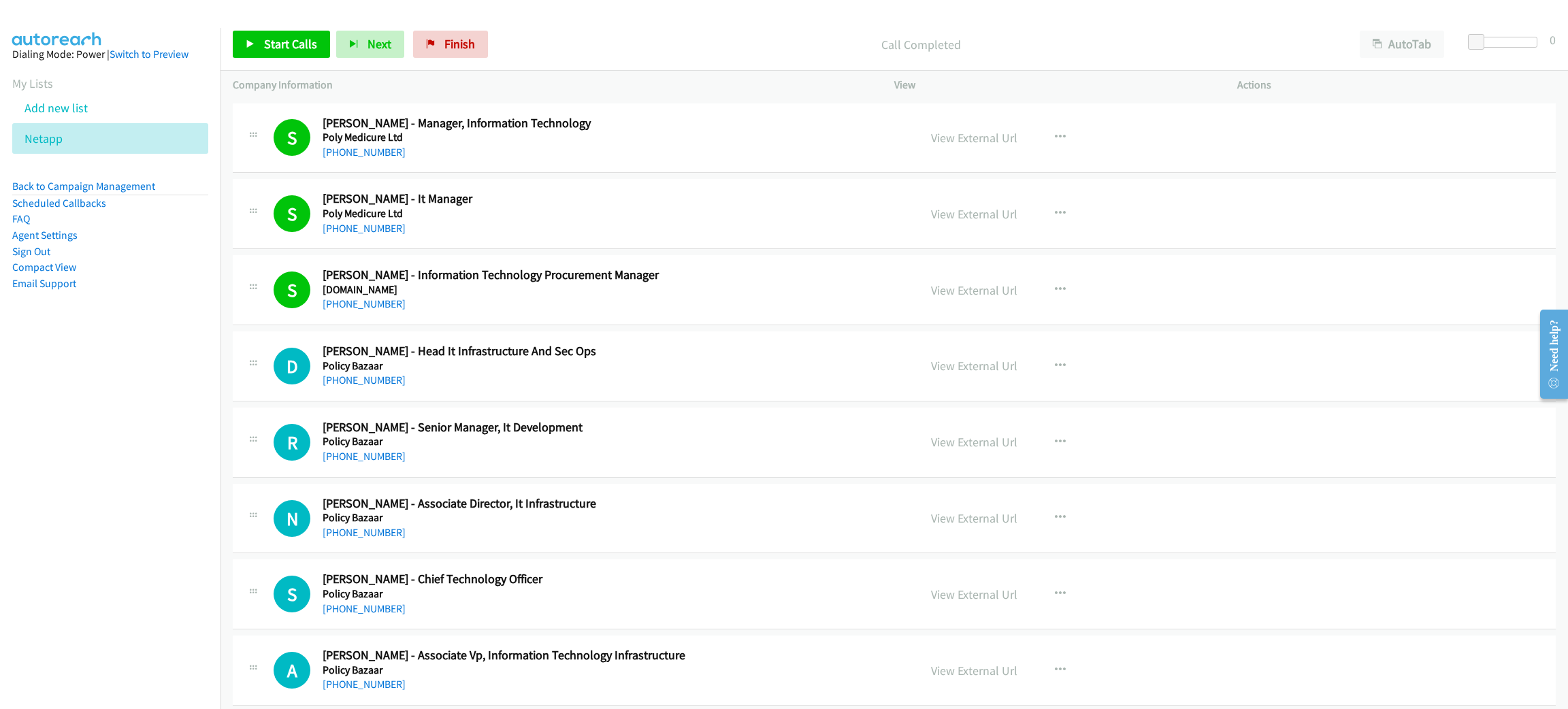
drag, startPoint x: 990, startPoint y: 295, endPoint x: 733, endPoint y: 36, distance: 364.9
click at [733, 36] on p "Call Completed" at bounding box center [921, 45] width 829 height 19
click at [315, 36] on span "Start Calls" at bounding box center [290, 44] width 53 height 15
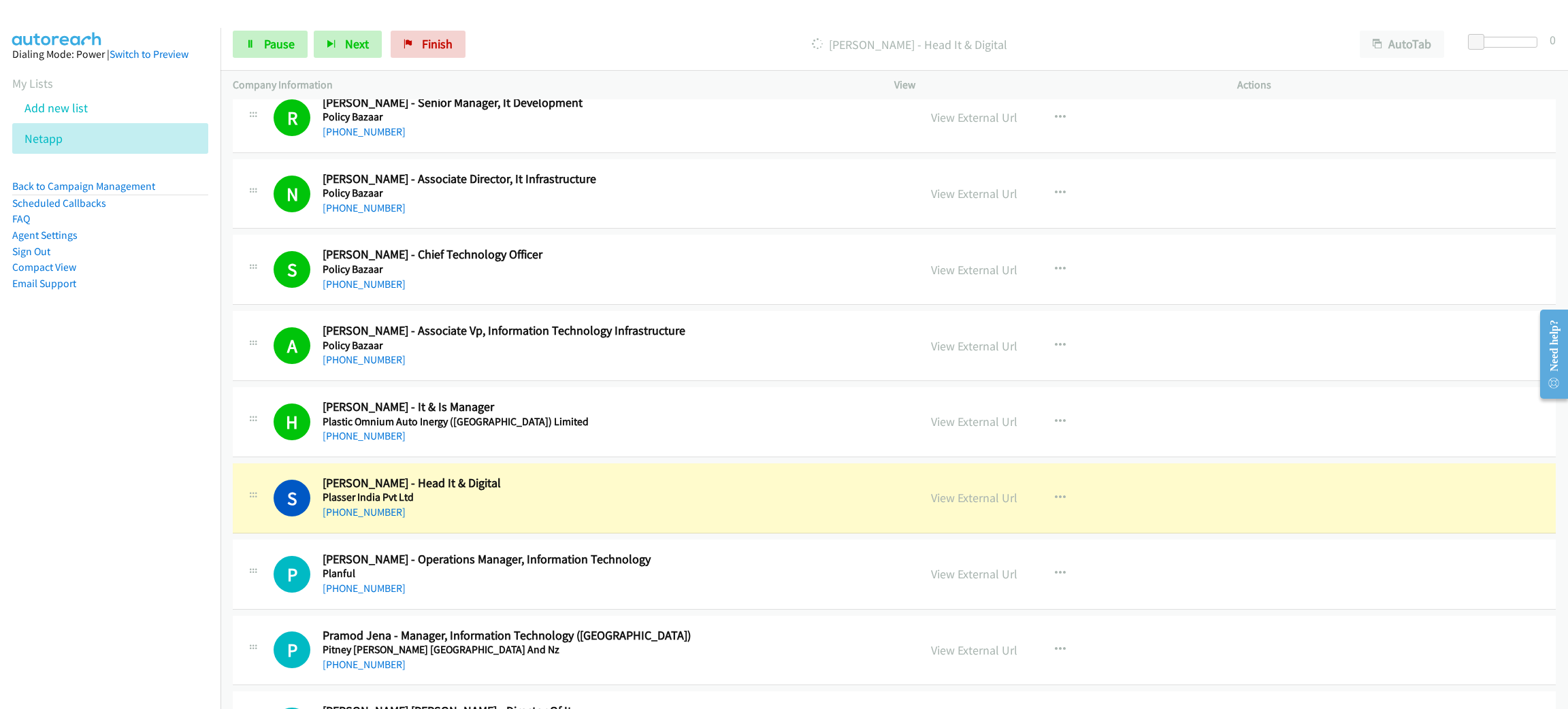
scroll to position [3265, 0]
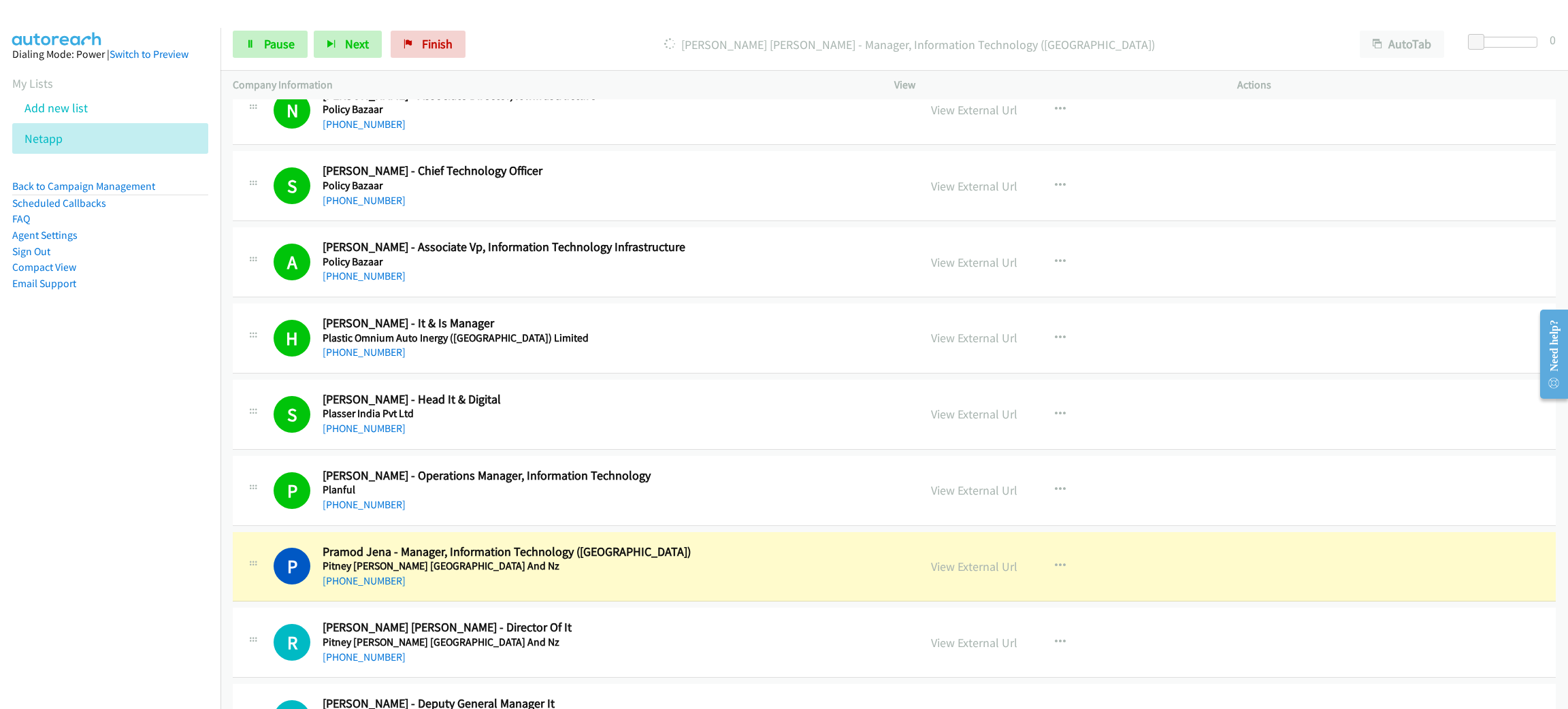
drag, startPoint x: 533, startPoint y: 571, endPoint x: 592, endPoint y: 573, distance: 59.0
click at [533, 571] on h5 "Pitney [PERSON_NAME] [GEOGRAPHIC_DATA] And Nz" at bounding box center [611, 566] width 576 height 14
click at [957, 567] on link "View External Url" at bounding box center [974, 566] width 87 height 15
click at [269, 47] on span "Pause" at bounding box center [280, 44] width 31 height 15
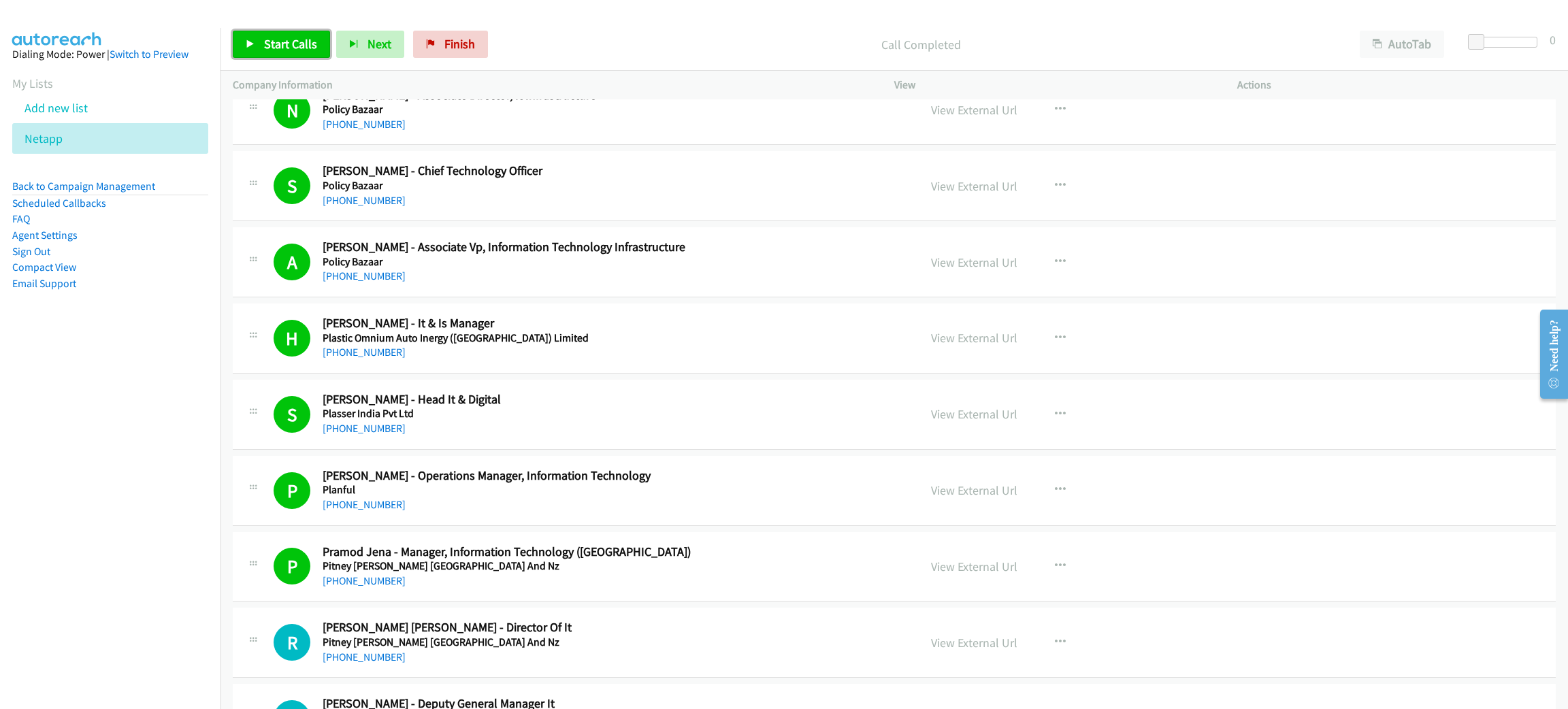
click at [300, 43] on span "Start Calls" at bounding box center [290, 44] width 53 height 15
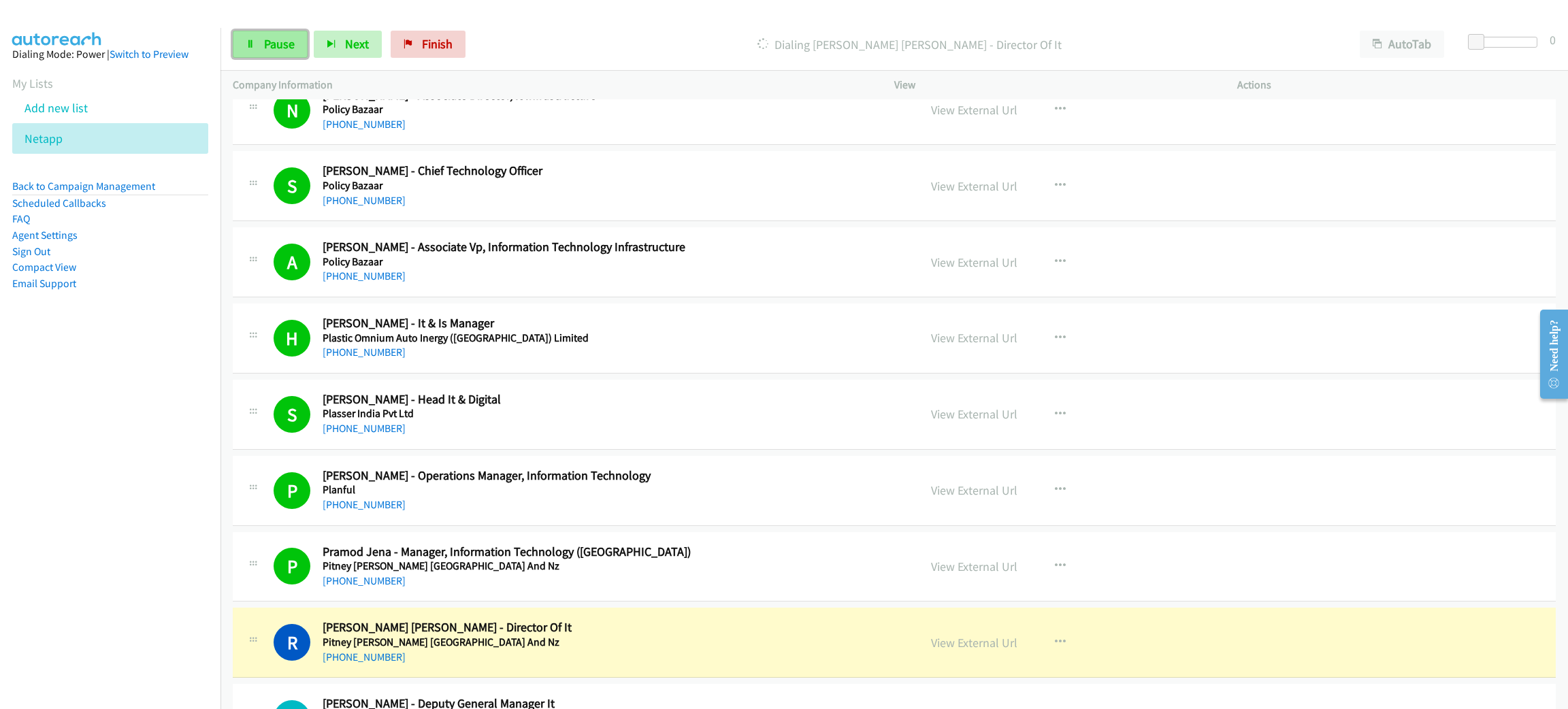
click at [293, 34] on link "Pause" at bounding box center [270, 44] width 75 height 27
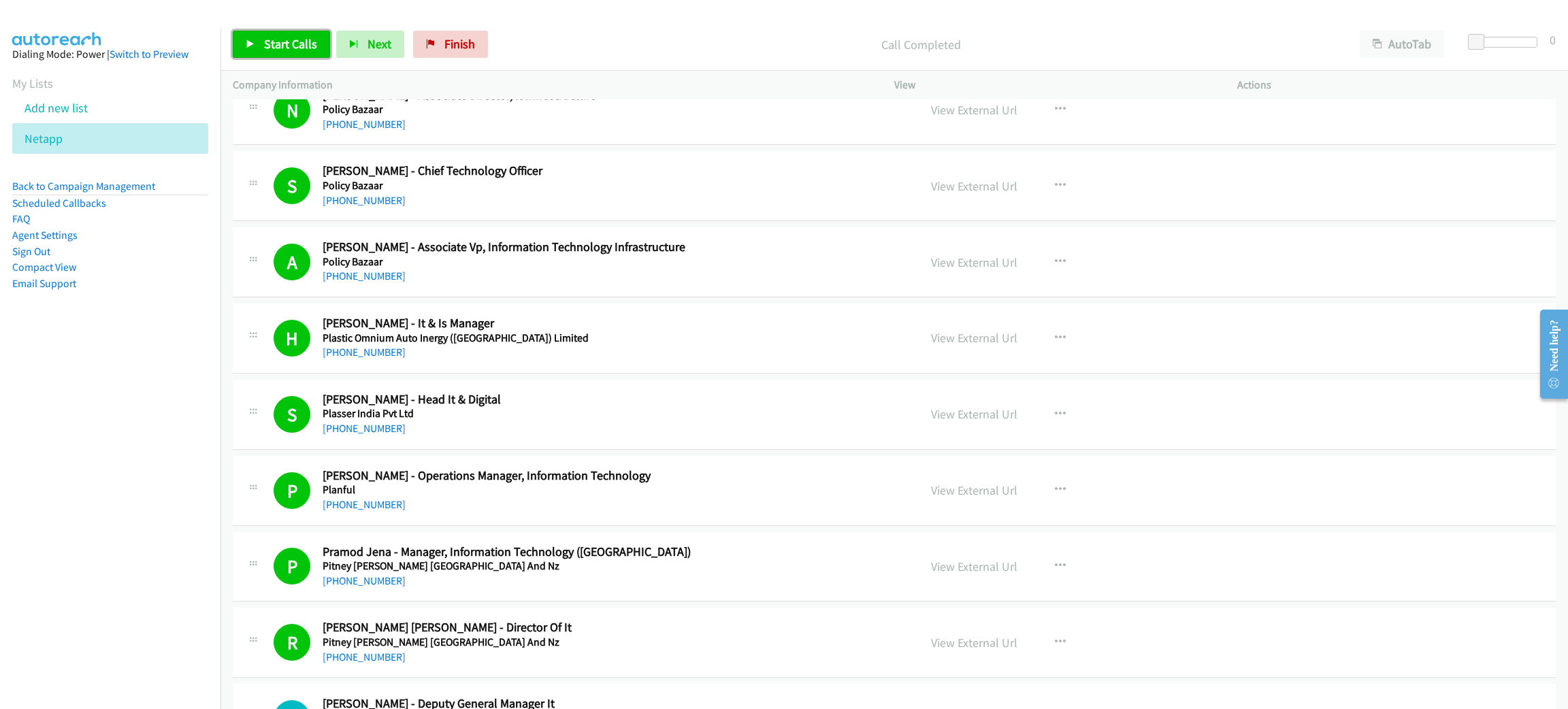
click at [295, 40] on span "Start Calls" at bounding box center [290, 44] width 53 height 15
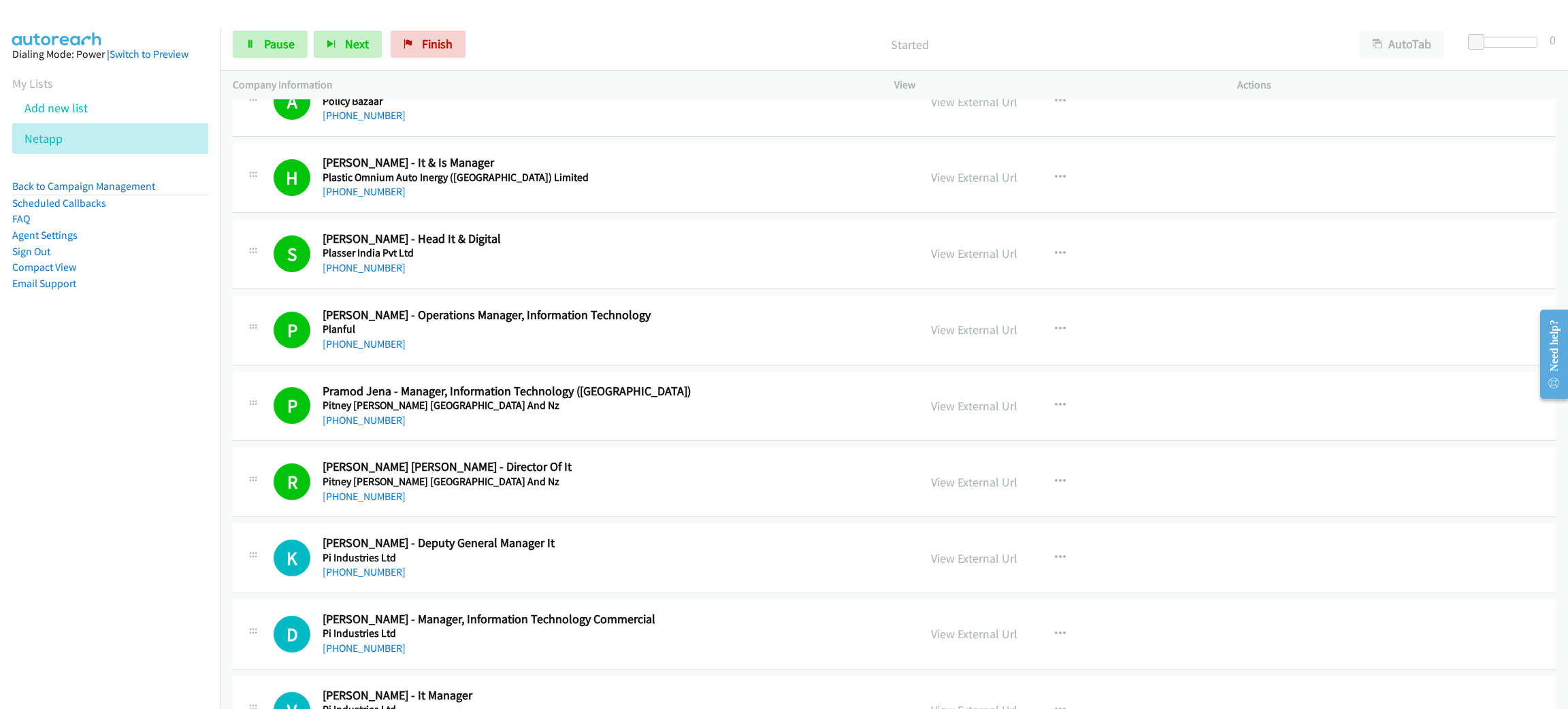
scroll to position [3469, 0]
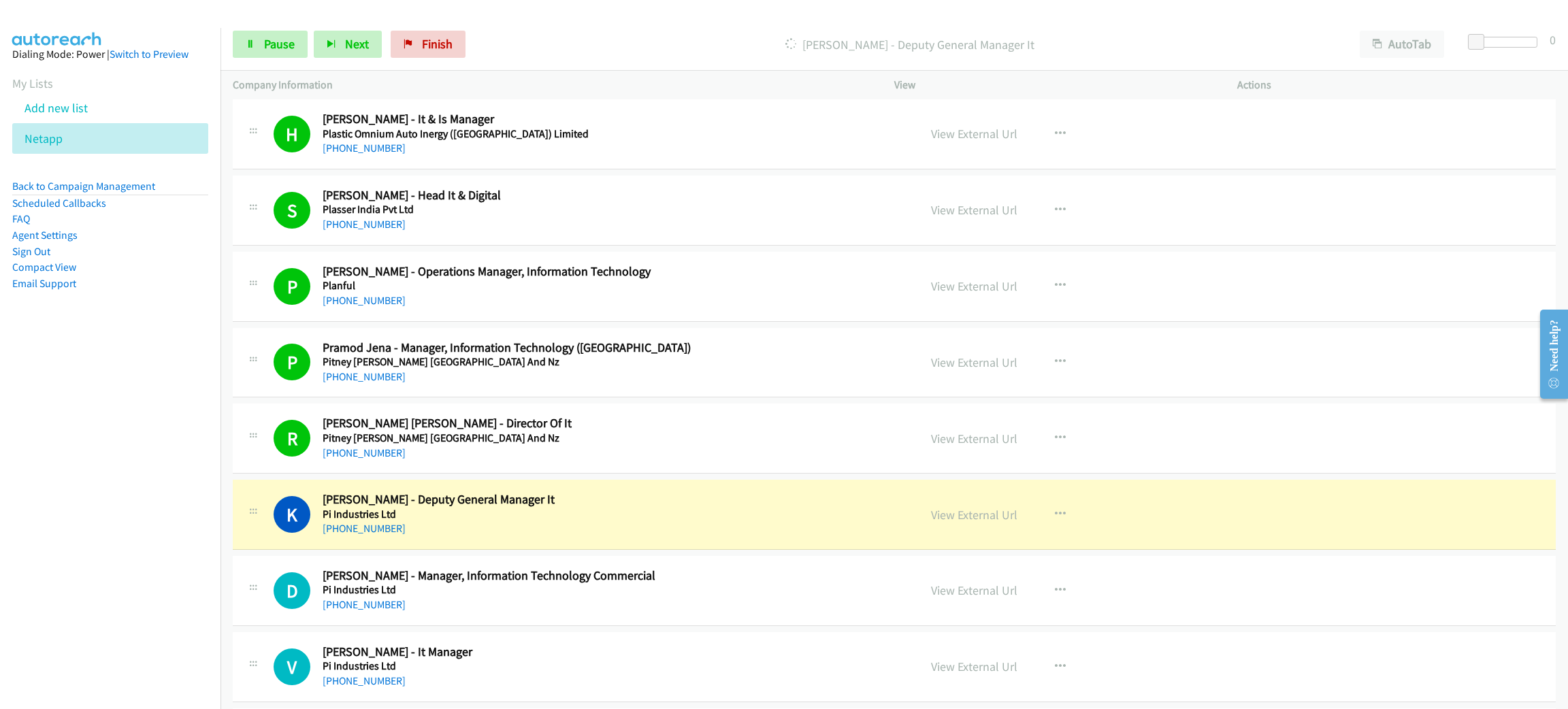
click at [509, 536] on div "[PHONE_NUMBER]" at bounding box center [611, 528] width 576 height 16
click at [991, 522] on link "View External Url" at bounding box center [974, 515] width 87 height 15
click at [268, 56] on link "Pause" at bounding box center [270, 44] width 75 height 27
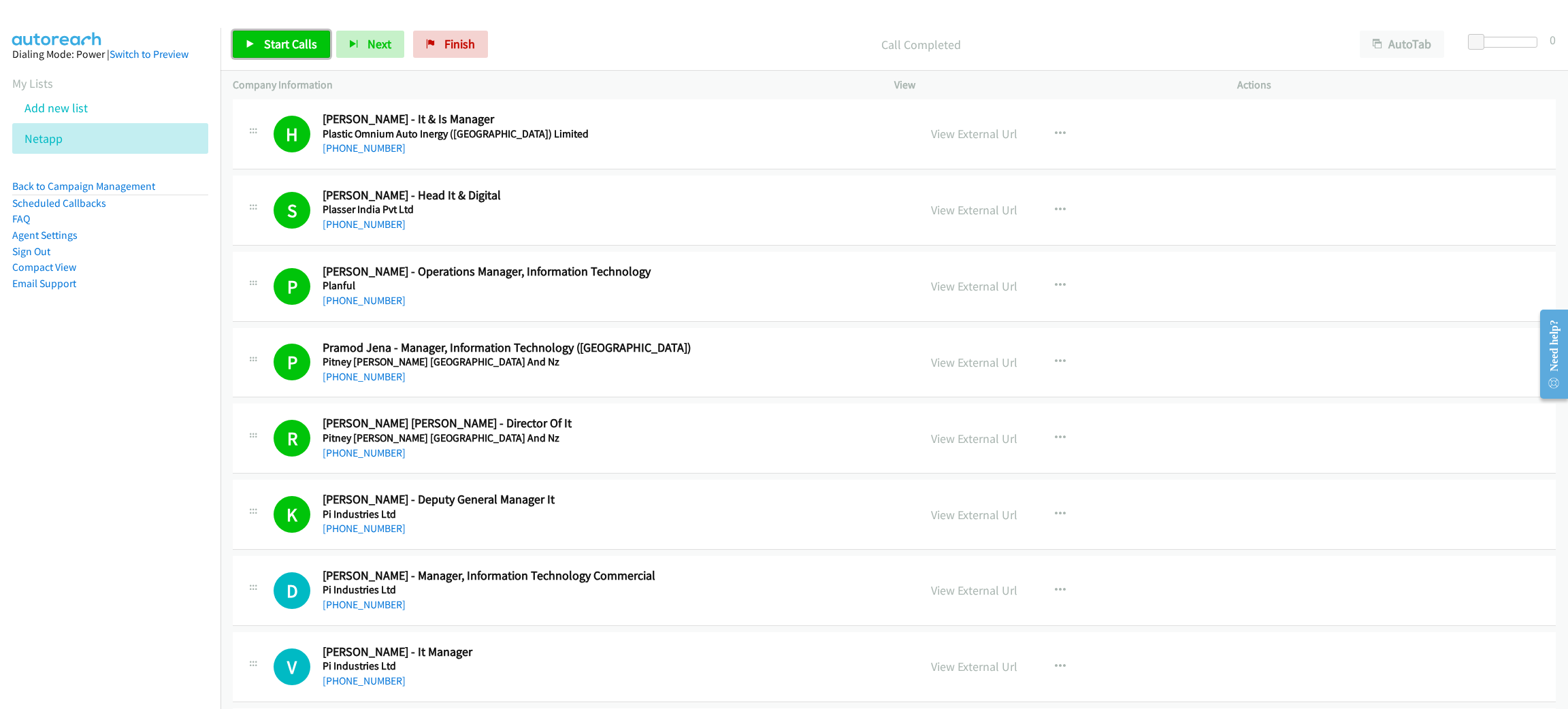
click at [286, 46] on span "Start Calls" at bounding box center [290, 44] width 53 height 15
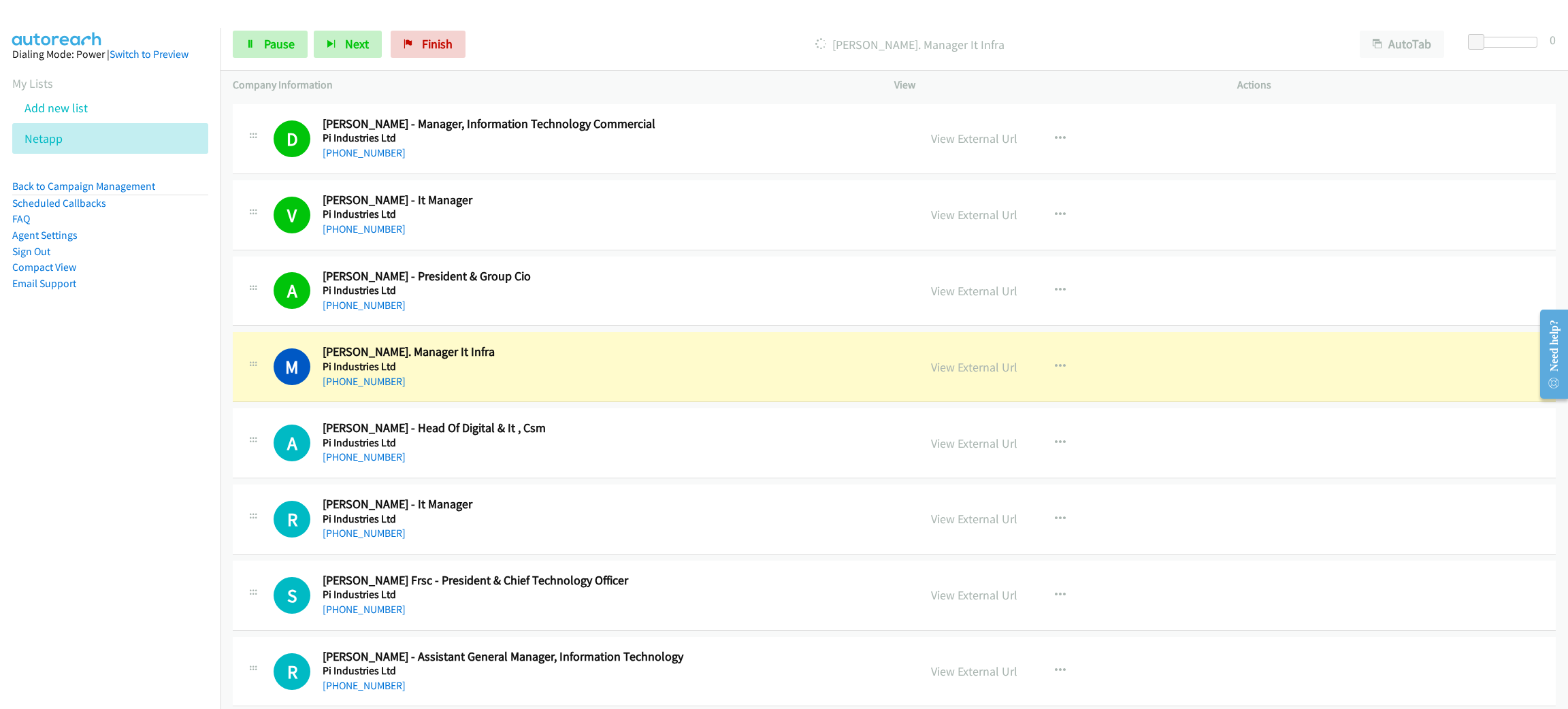
scroll to position [3978, 0]
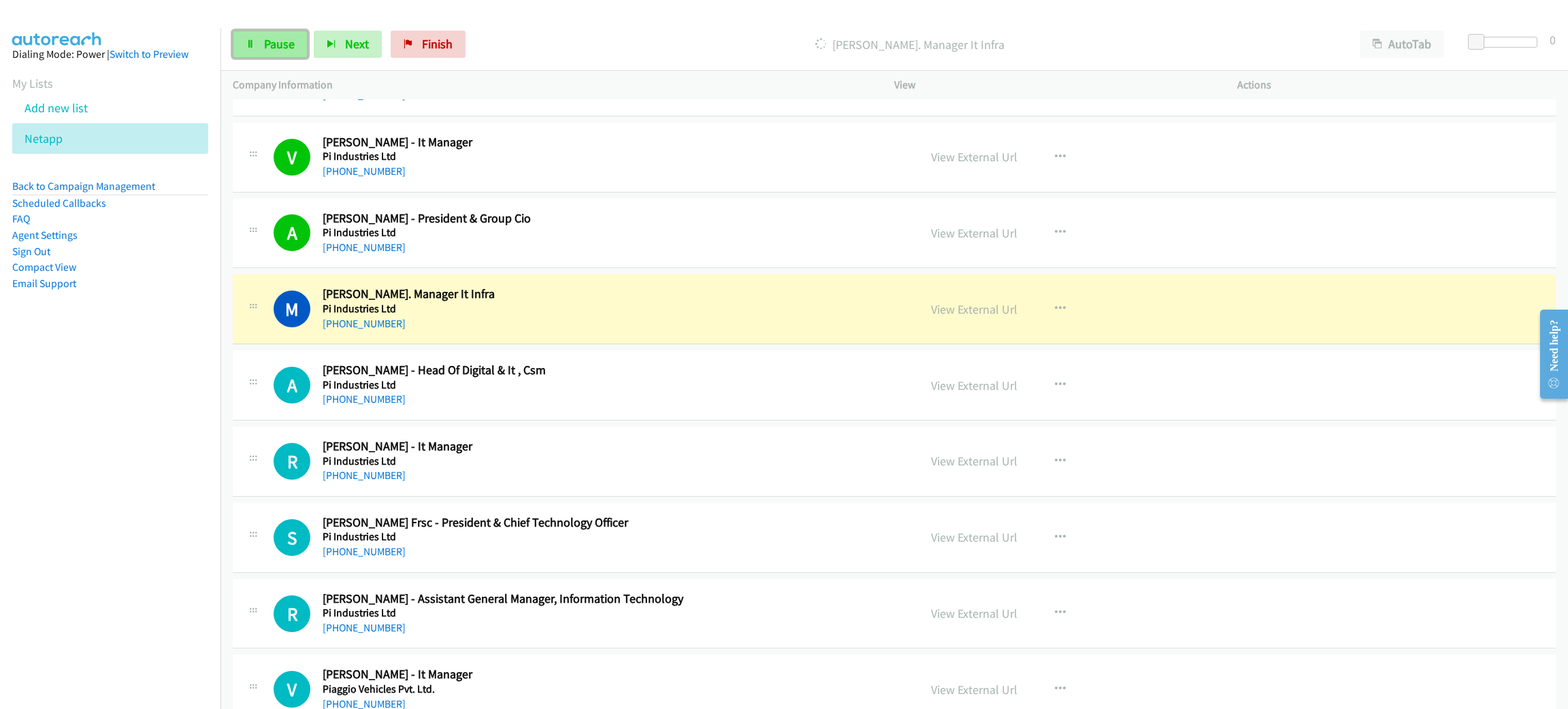
click at [268, 41] on span "Pause" at bounding box center [280, 44] width 31 height 15
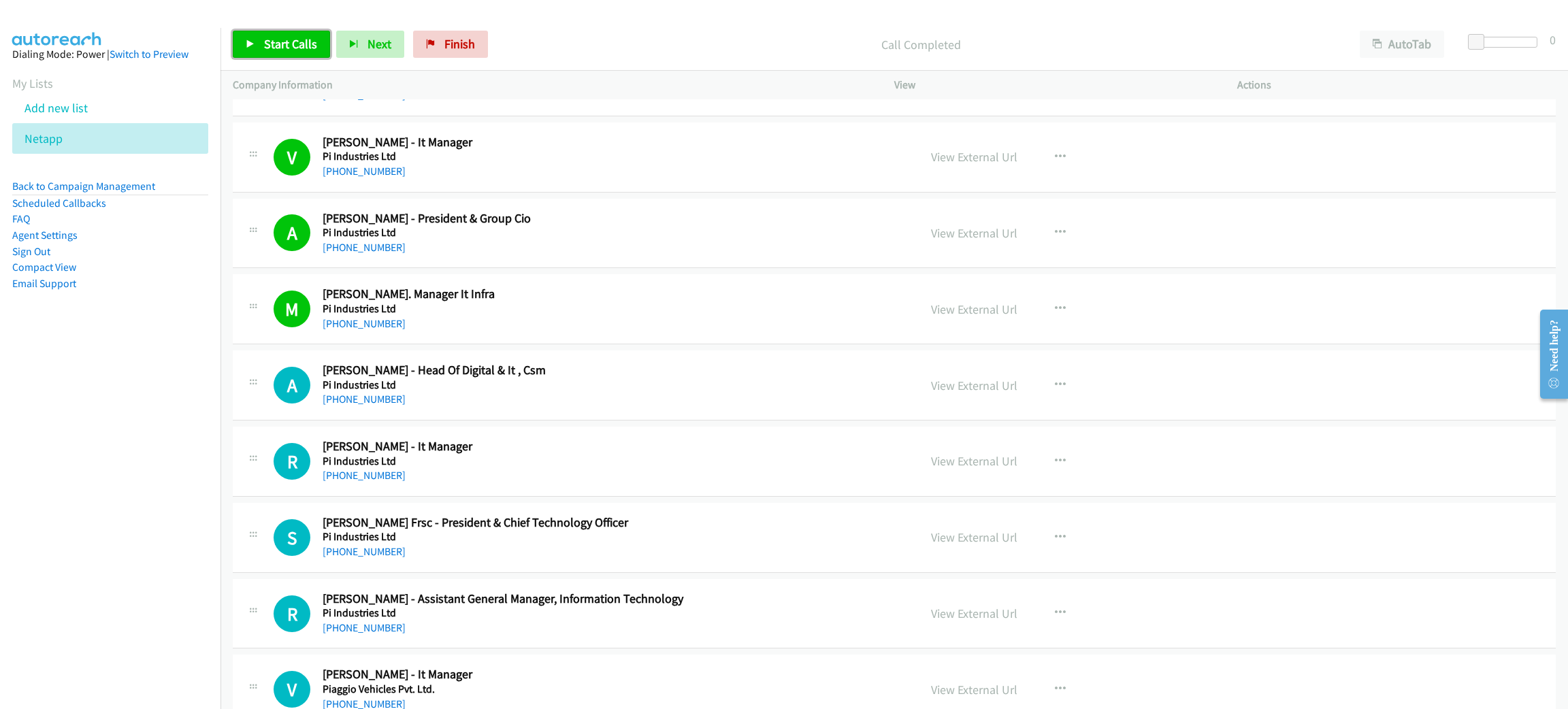
click at [280, 43] on span "Start Calls" at bounding box center [290, 44] width 53 height 15
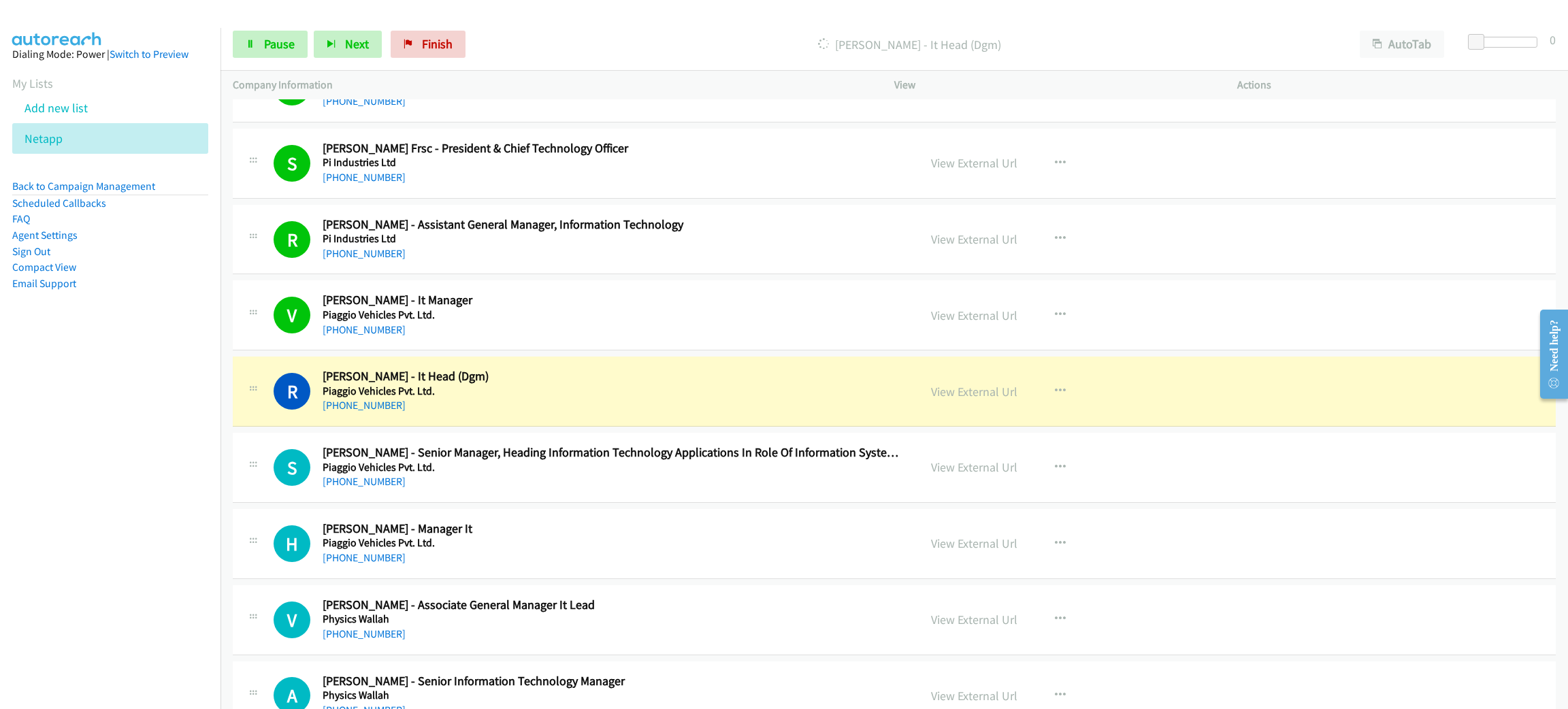
scroll to position [4489, 0]
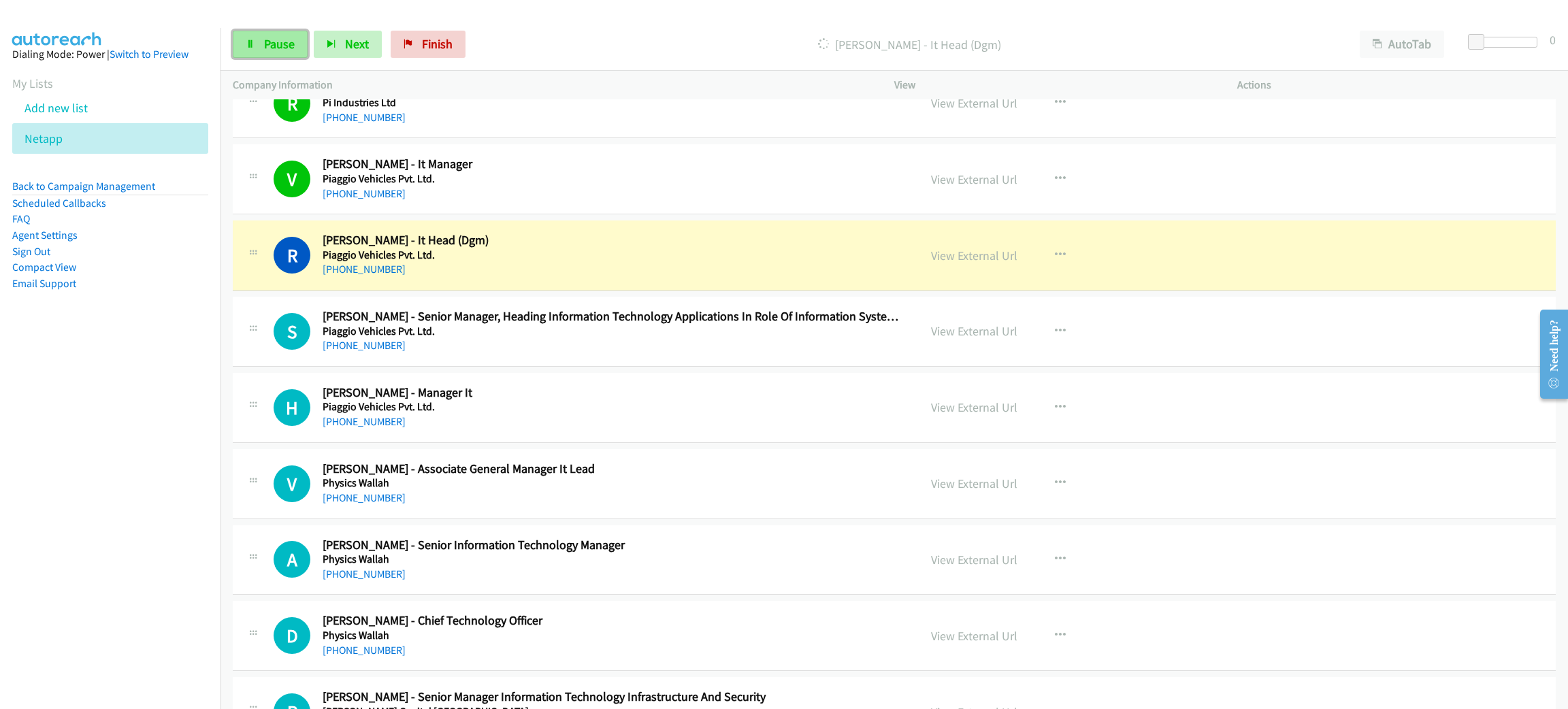
click at [283, 40] on span "Pause" at bounding box center [280, 44] width 31 height 15
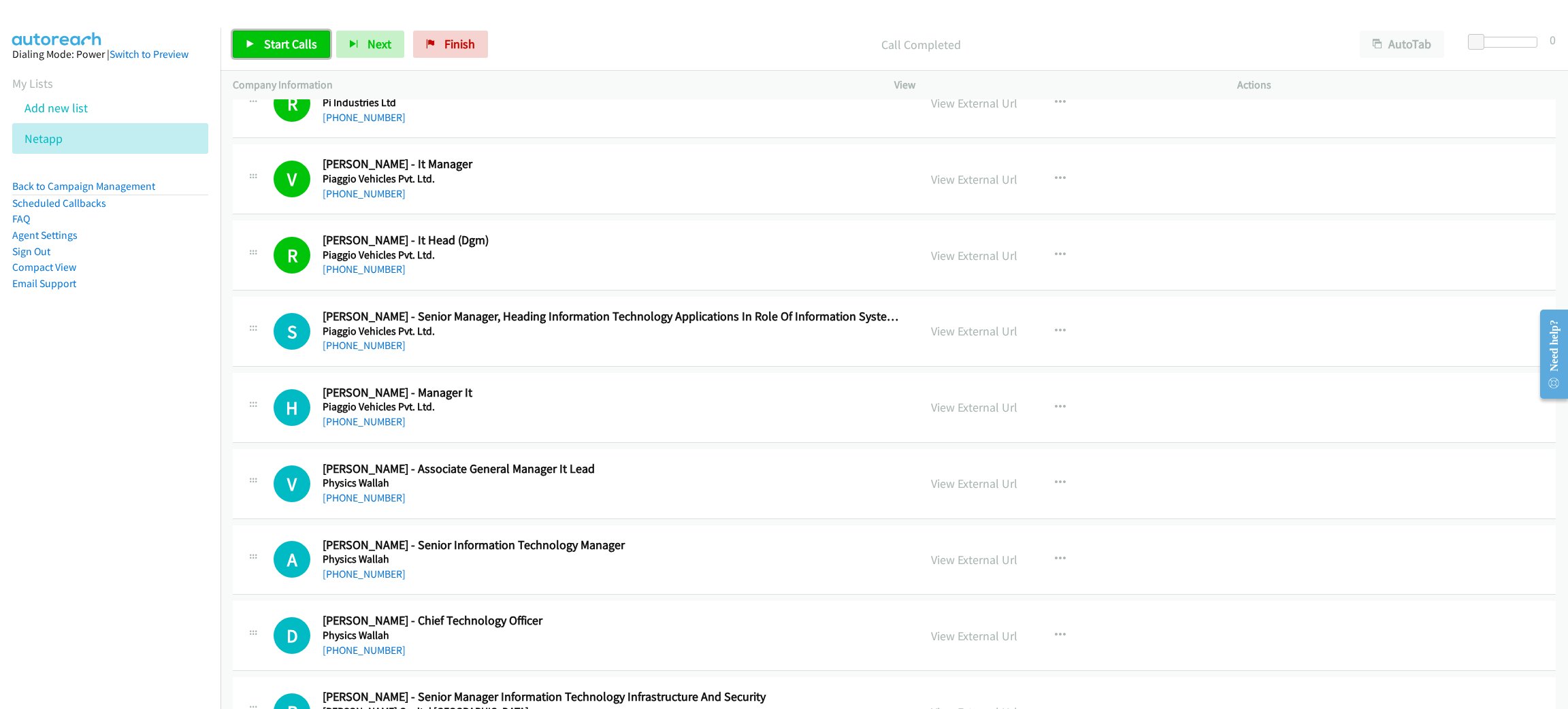
click at [300, 36] on span "Start Calls" at bounding box center [290, 44] width 53 height 15
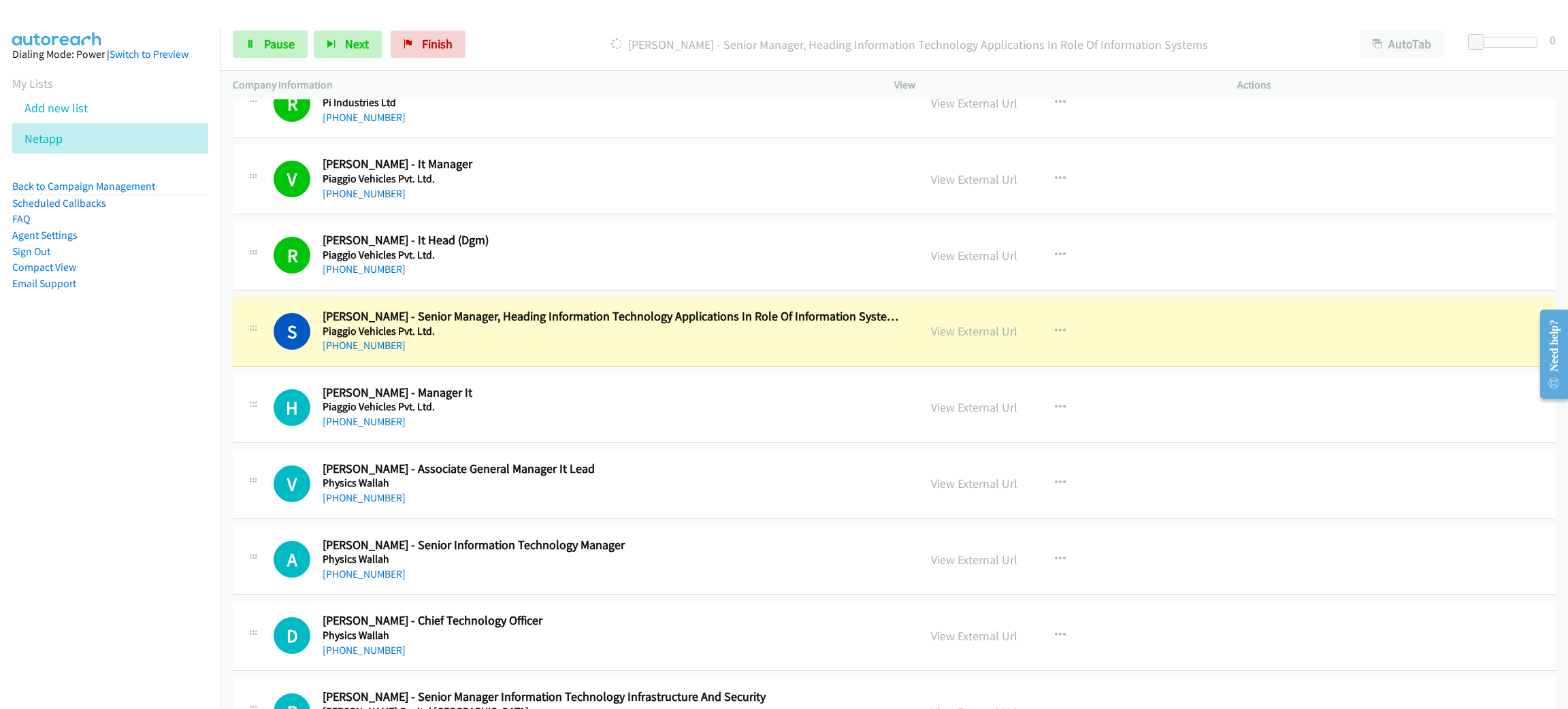
click at [552, 354] on div "[PHONE_NUMBER]" at bounding box center [611, 345] width 576 height 16
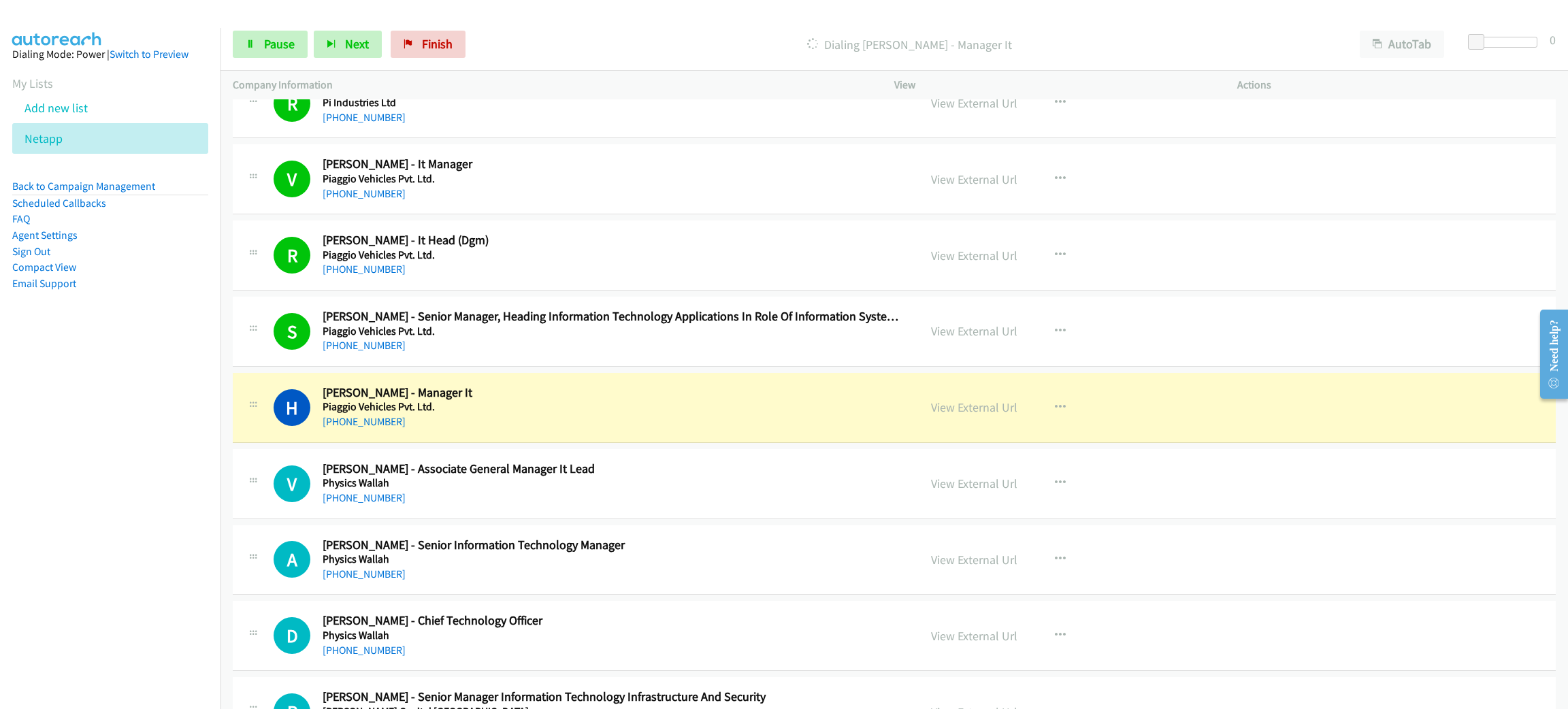
click at [273, 31] on div "Start Calls Pause Next Finish" at bounding box center [352, 44] width 238 height 27
click at [273, 35] on link "Pause" at bounding box center [270, 44] width 75 height 27
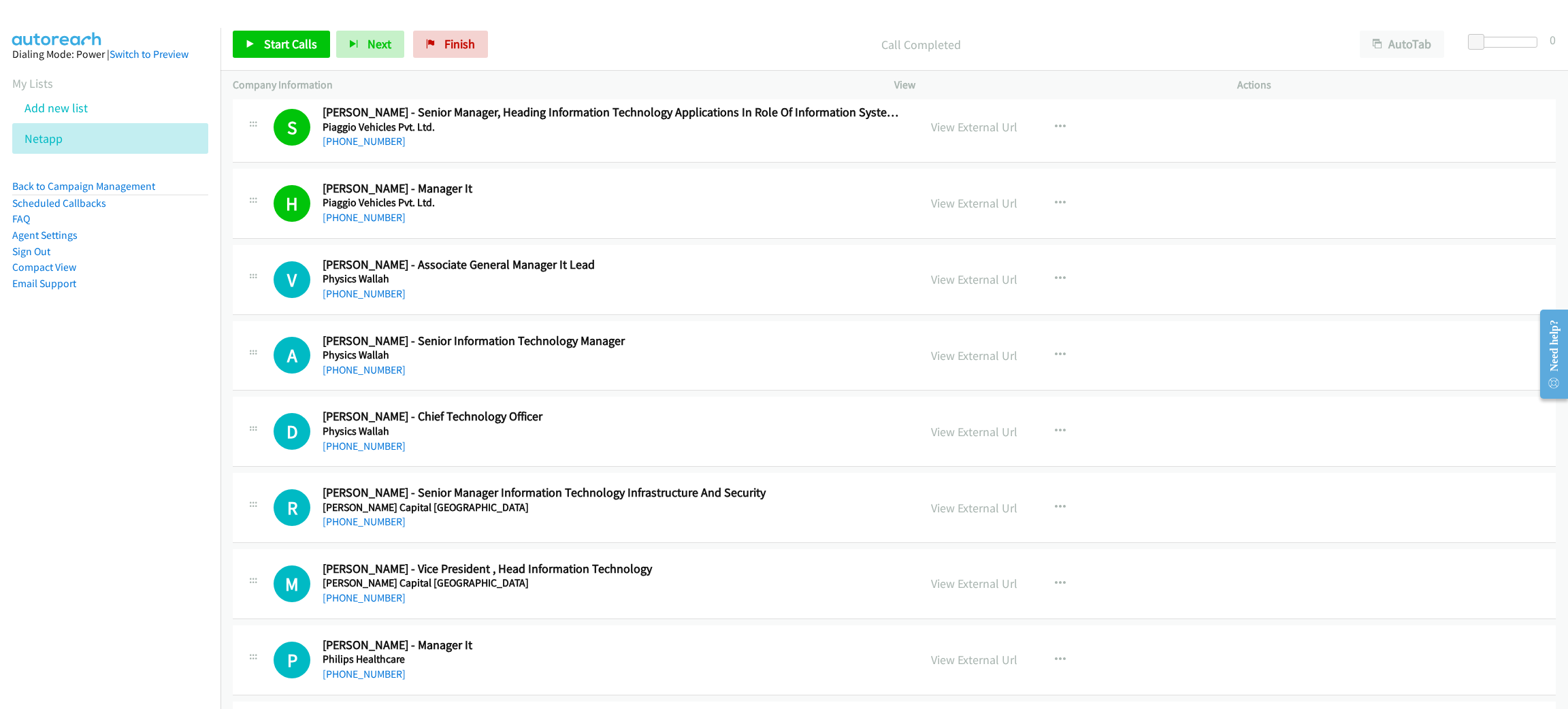
scroll to position [4795, 0]
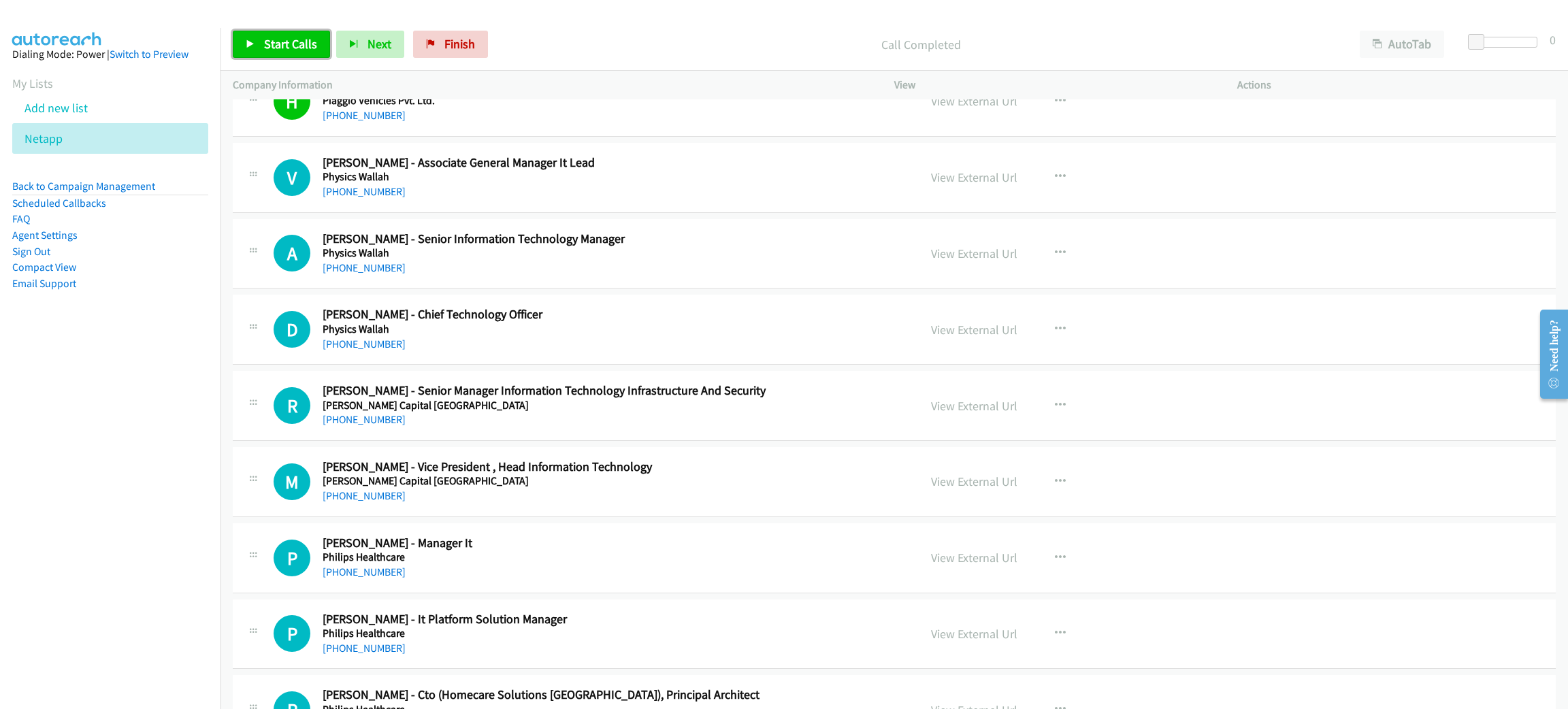
click at [297, 46] on span "Start Calls" at bounding box center [290, 44] width 53 height 15
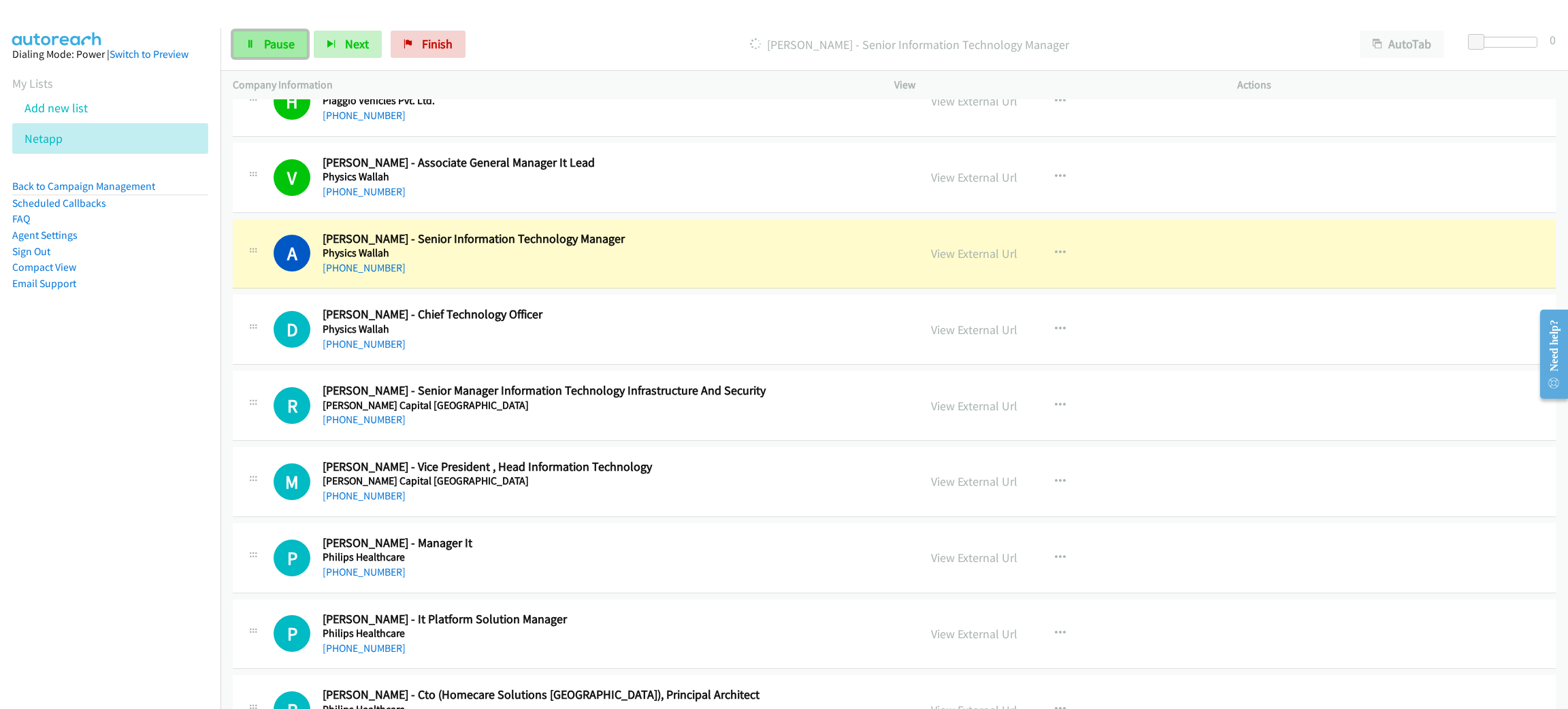
click at [259, 48] on link "Pause" at bounding box center [270, 44] width 75 height 27
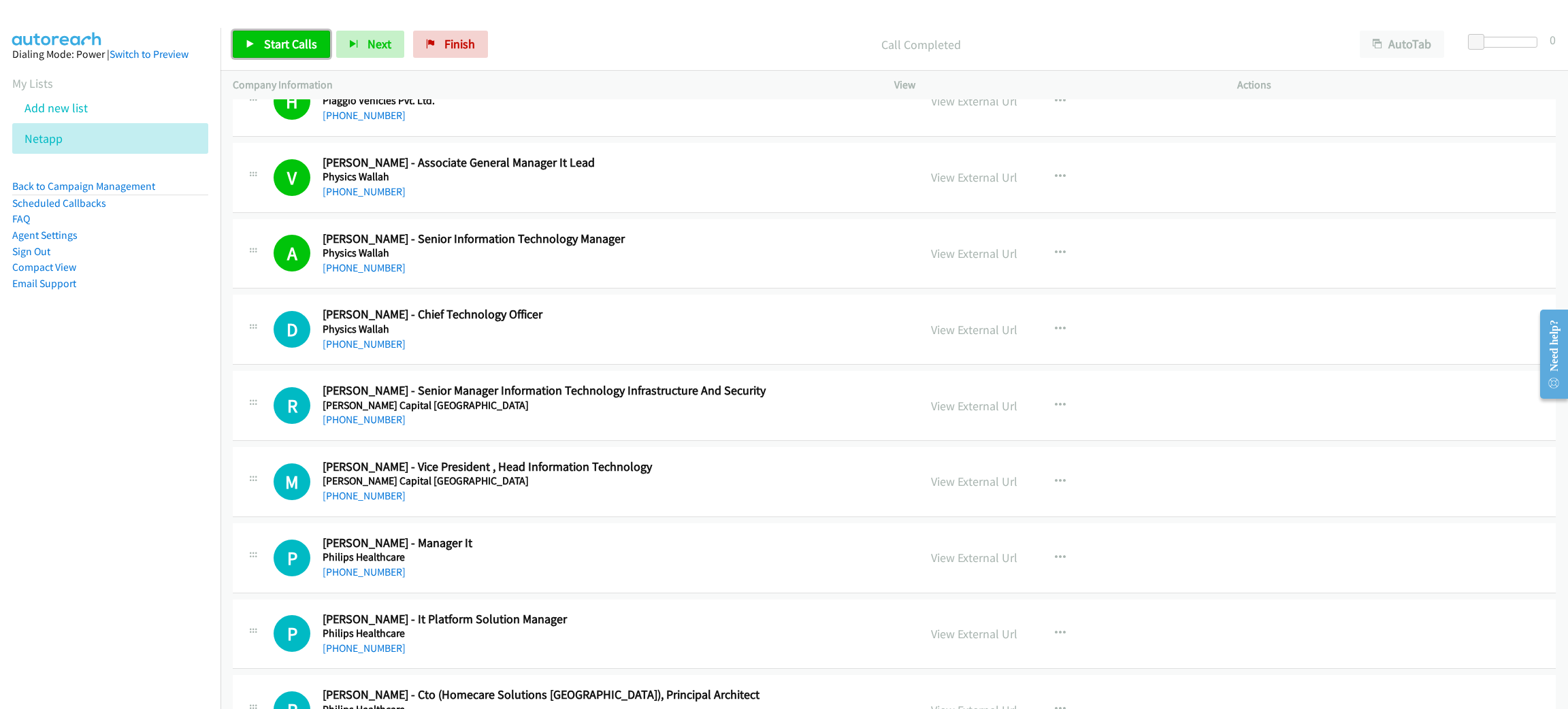
click at [280, 36] on span "Start Calls" at bounding box center [290, 44] width 53 height 15
click at [280, 52] on link "Pause" at bounding box center [270, 44] width 75 height 27
click at [1468, 490] on div "M Callback Scheduled [PERSON_NAME] - Vice President , Head Information Technolo…" at bounding box center [894, 481] width 1323 height 70
click at [990, 489] on link "View External Url" at bounding box center [974, 481] width 87 height 15
click at [240, 36] on link "Start Calls" at bounding box center [282, 44] width 98 height 27
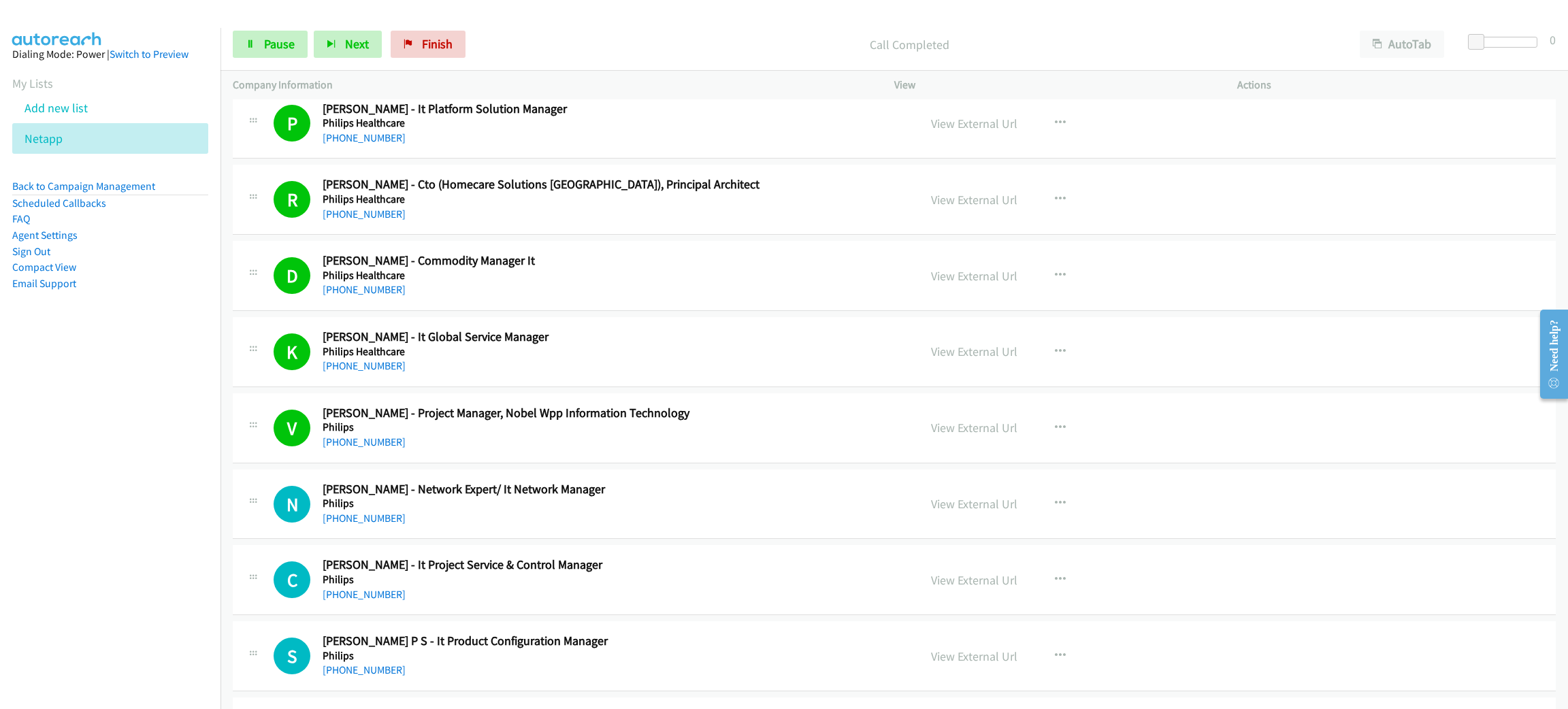
scroll to position [5407, 0]
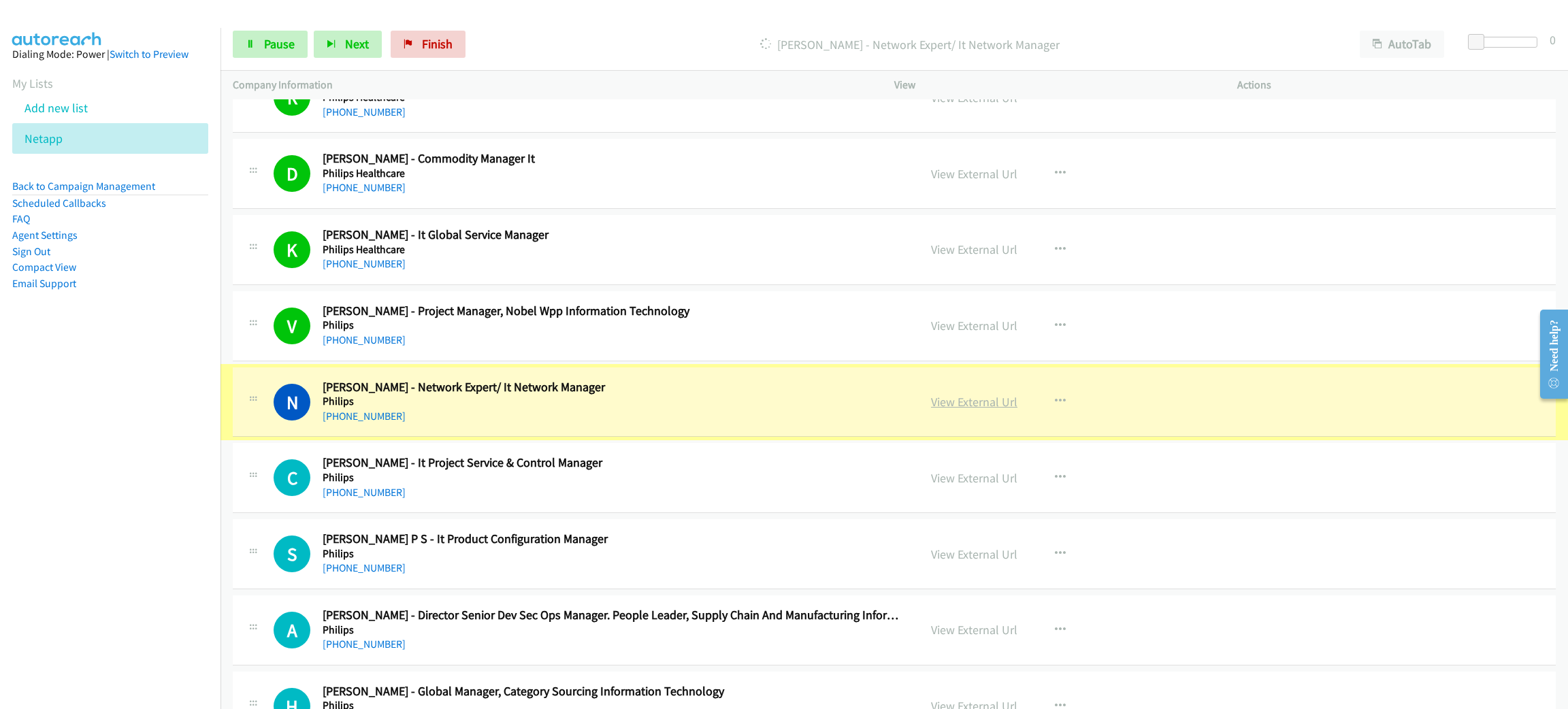
click at [952, 409] on link "View External Url" at bounding box center [974, 402] width 87 height 15
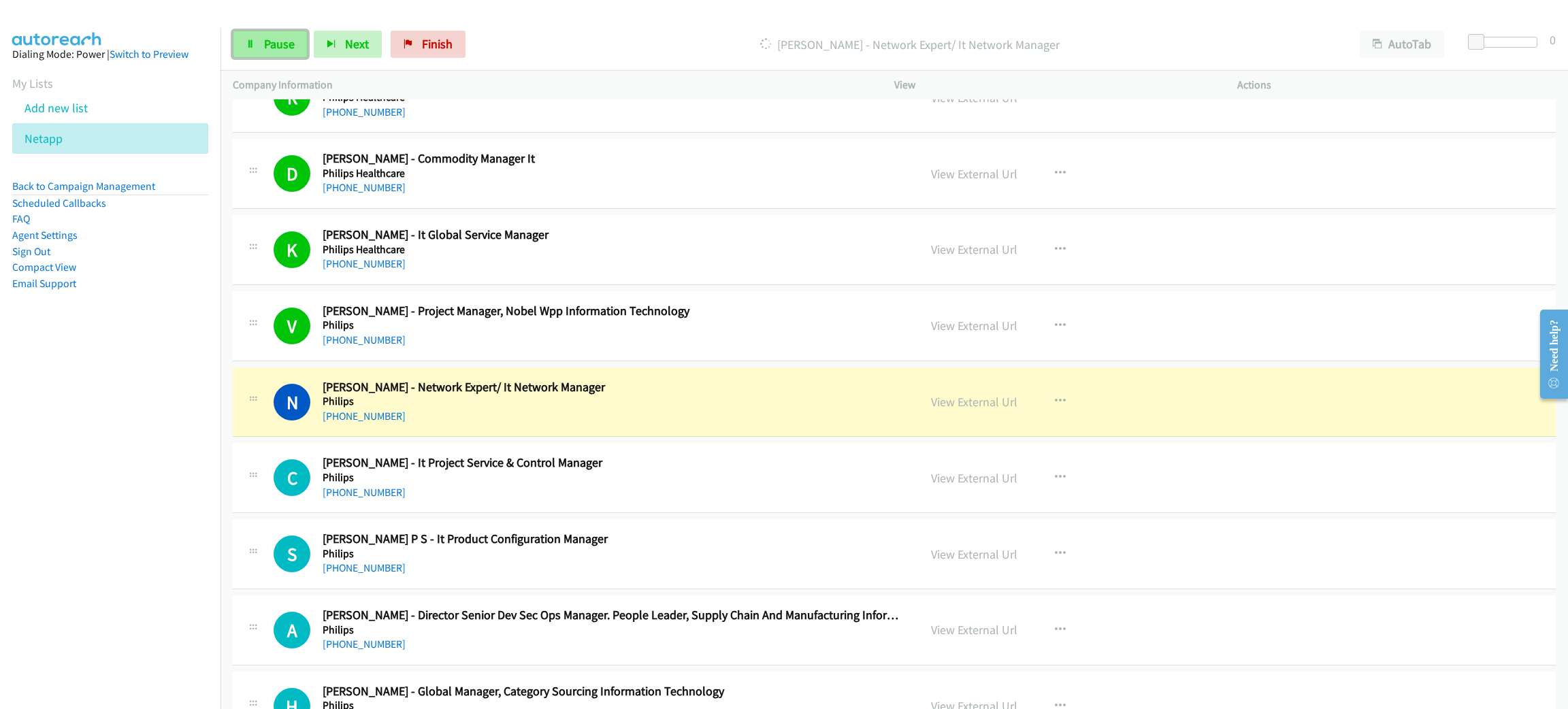
click at [278, 39] on span "Pause" at bounding box center [280, 44] width 31 height 15
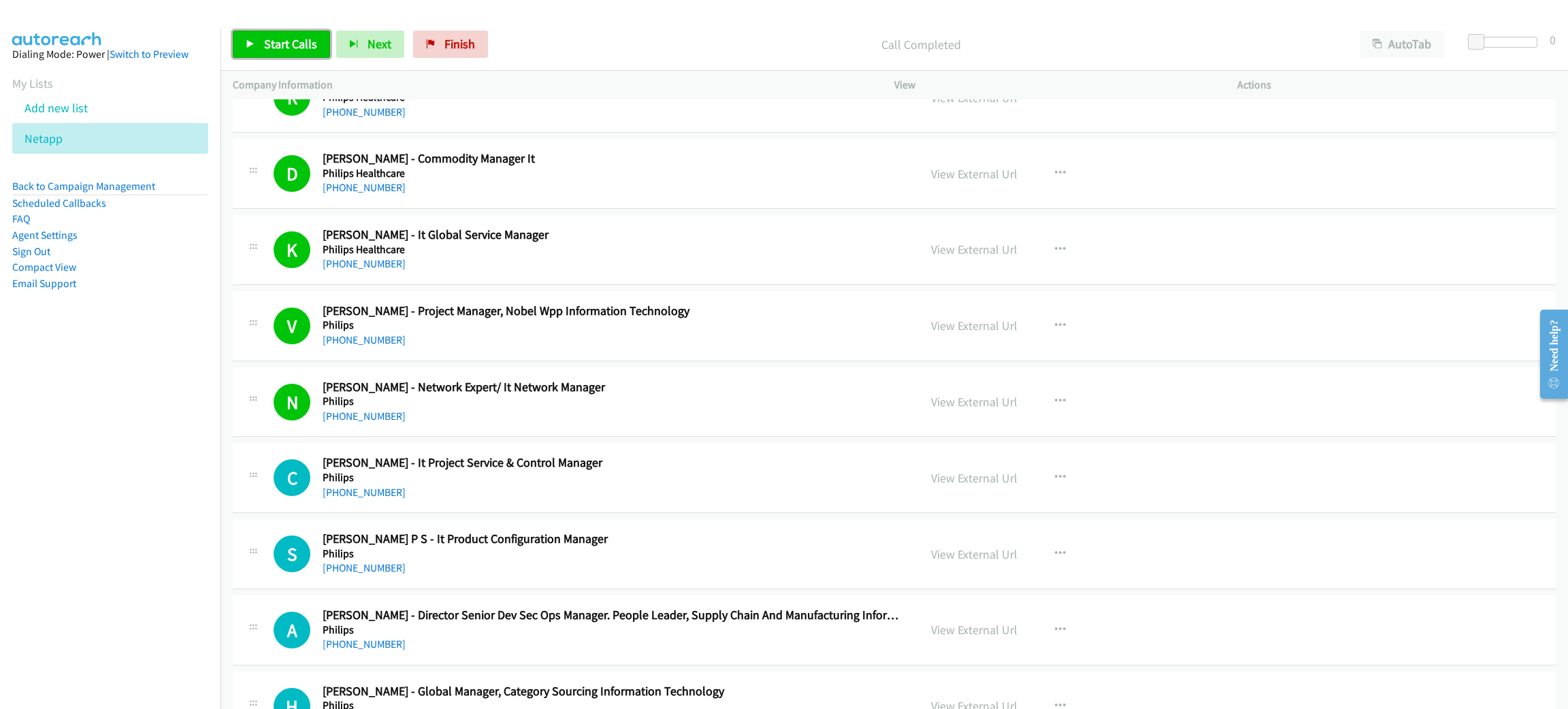
click at [267, 49] on span "Start Calls" at bounding box center [290, 44] width 53 height 15
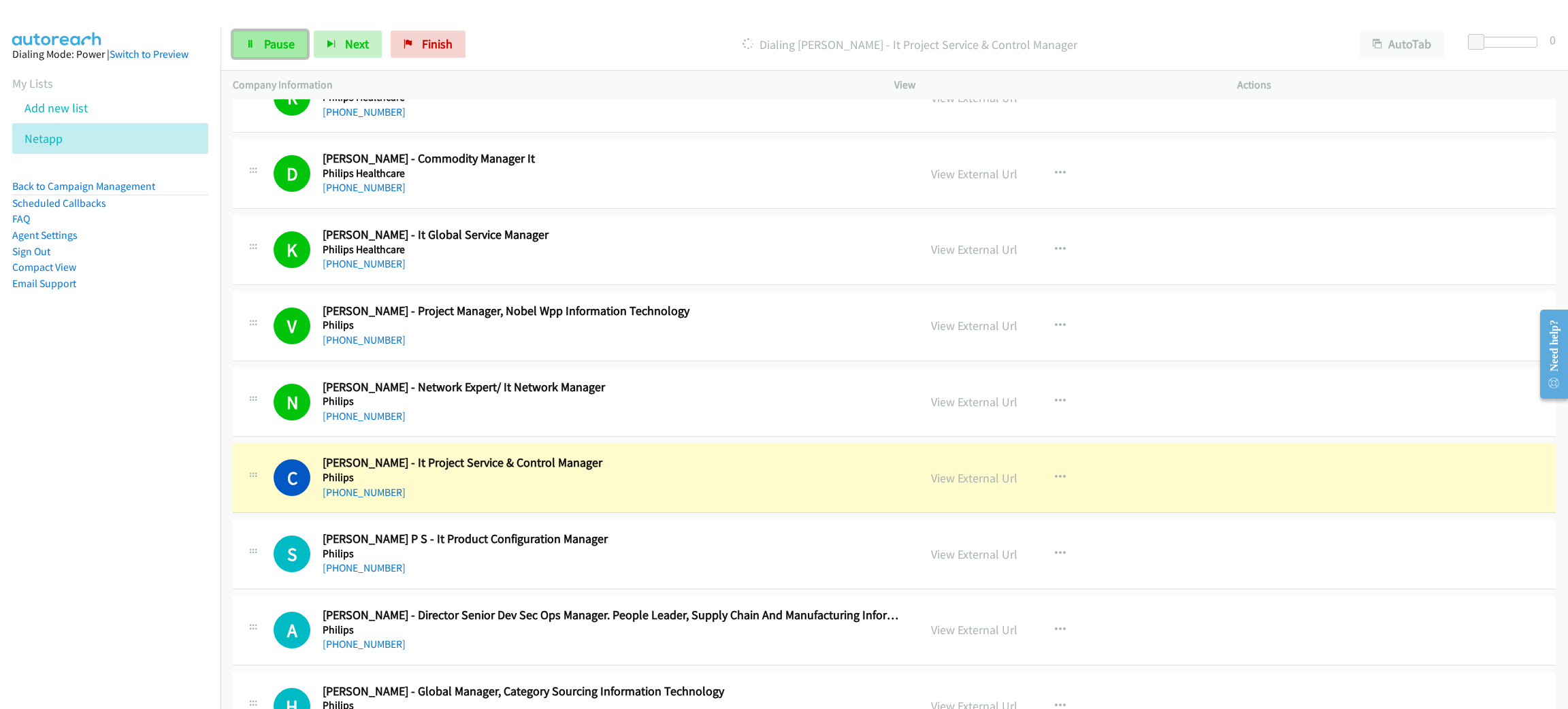
click at [291, 36] on span "Pause" at bounding box center [280, 44] width 31 height 15
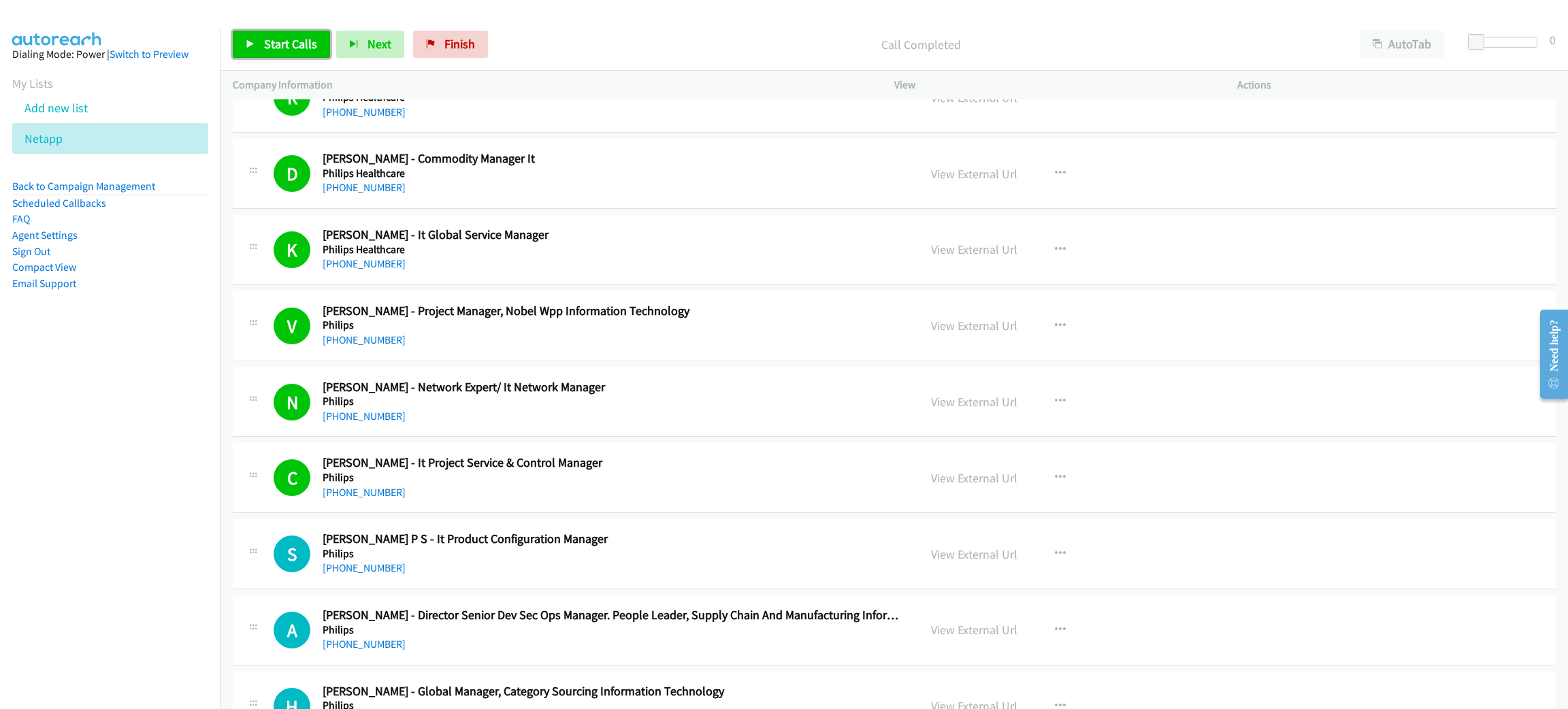
click at [280, 40] on span "Start Calls" at bounding box center [290, 44] width 53 height 15
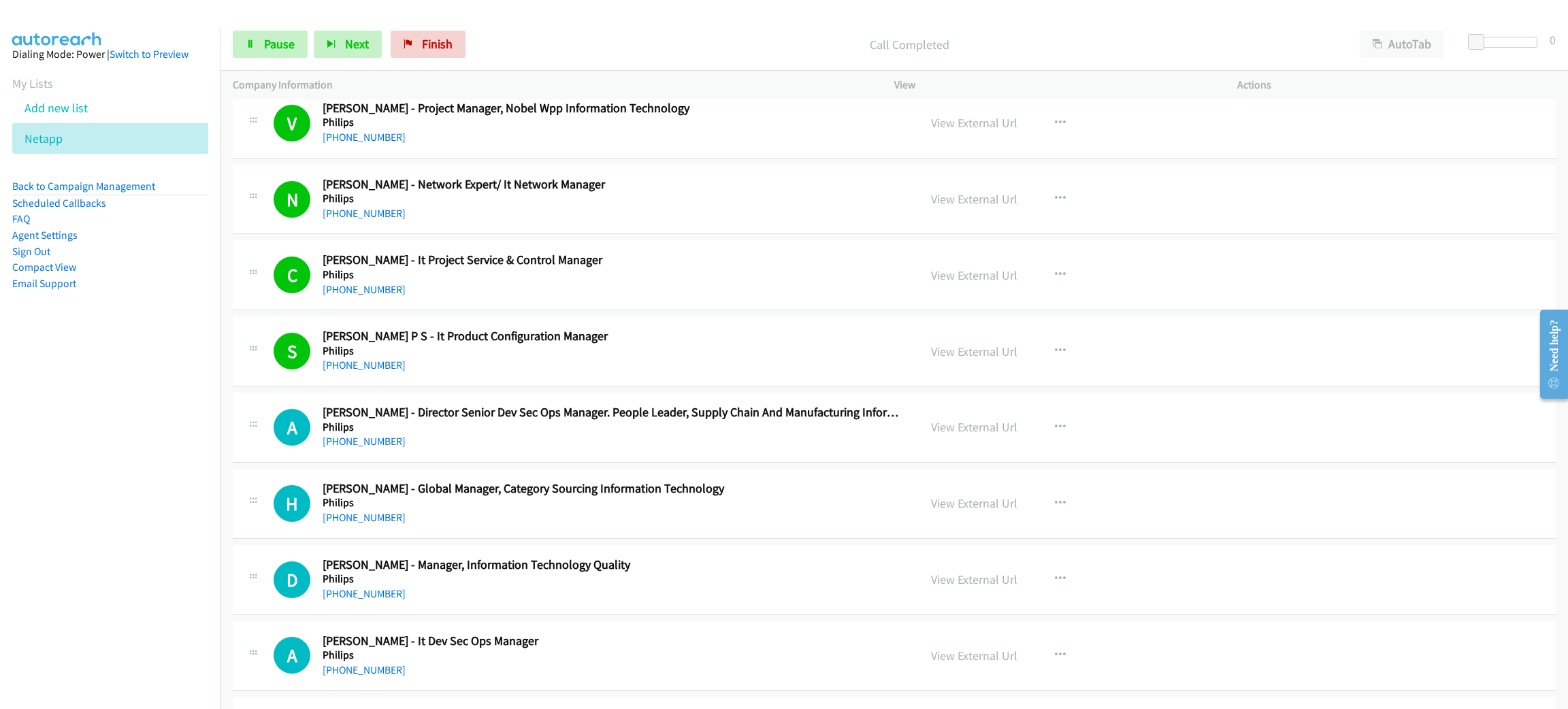
scroll to position [5612, 0]
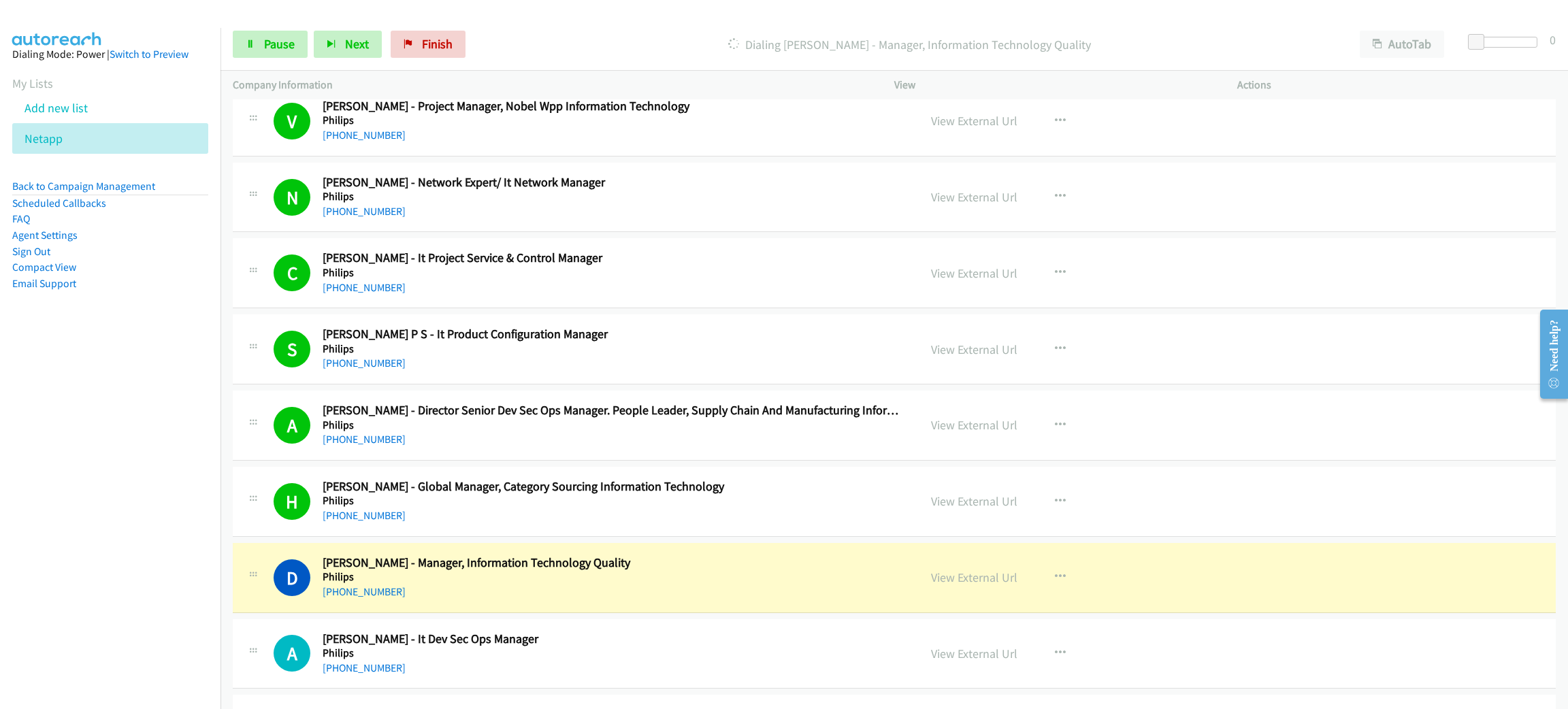
click at [499, 570] on h2 "[PERSON_NAME] - Manager, Information Technology Quality" at bounding box center [611, 563] width 576 height 15
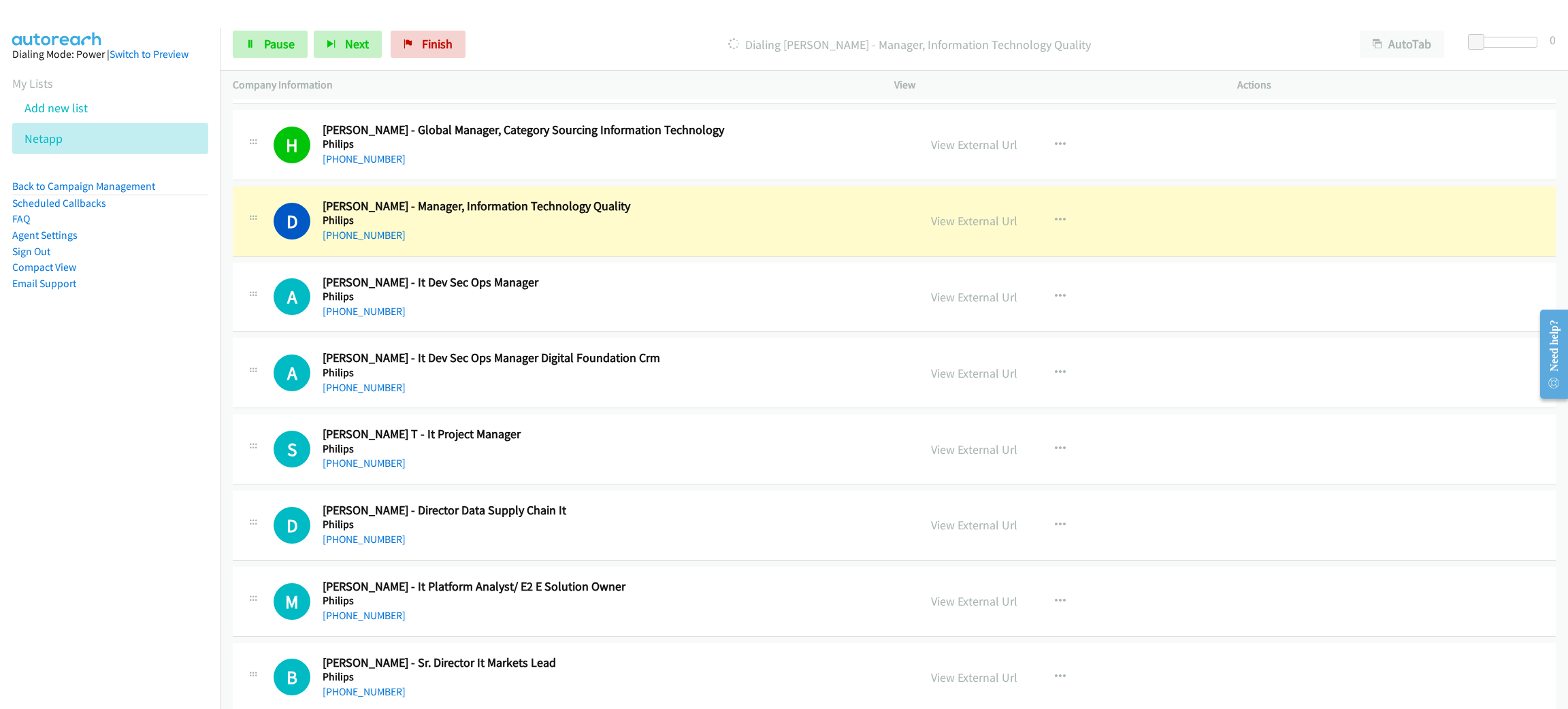
scroll to position [6020, 0]
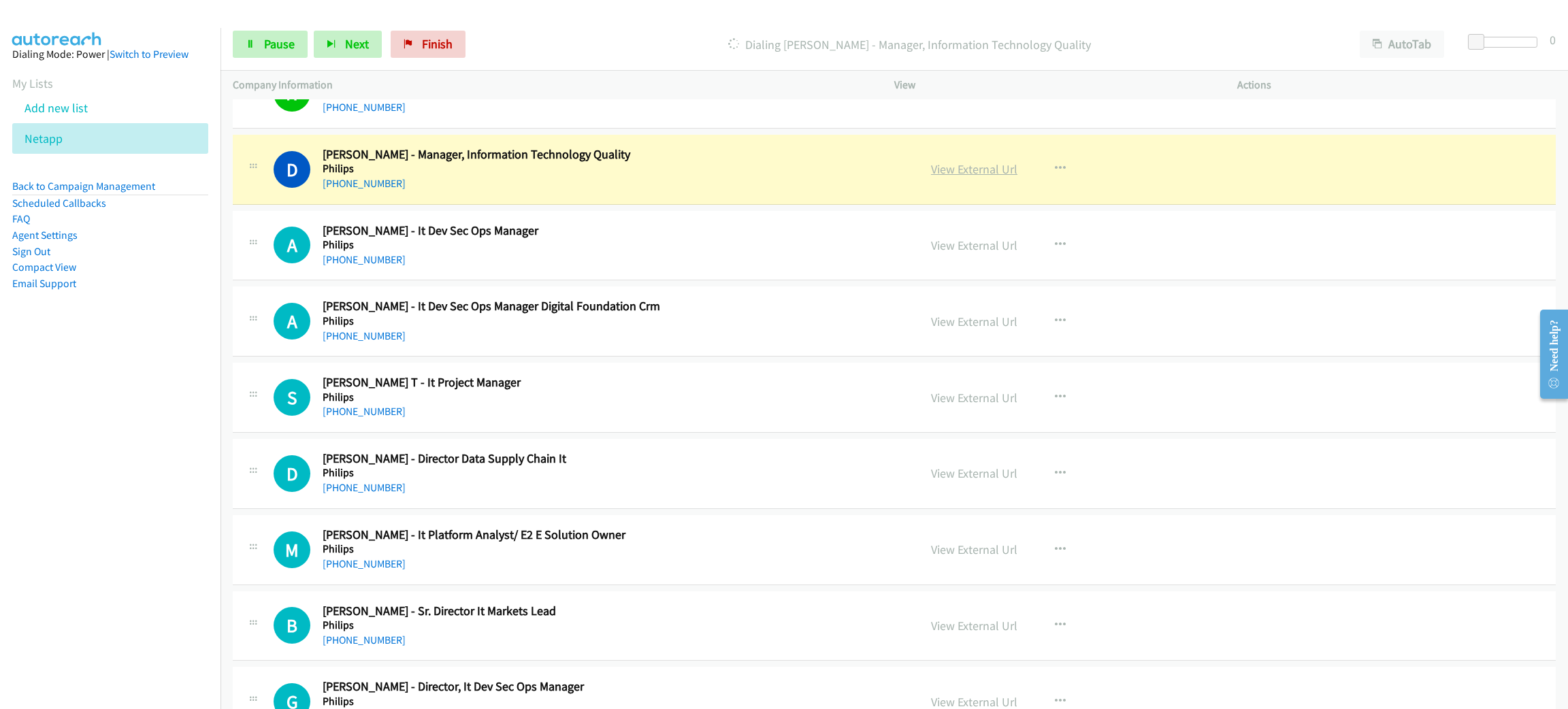
click at [952, 176] on link "View External Url" at bounding box center [974, 169] width 87 height 15
click at [289, 46] on span "Pause" at bounding box center [280, 44] width 31 height 15
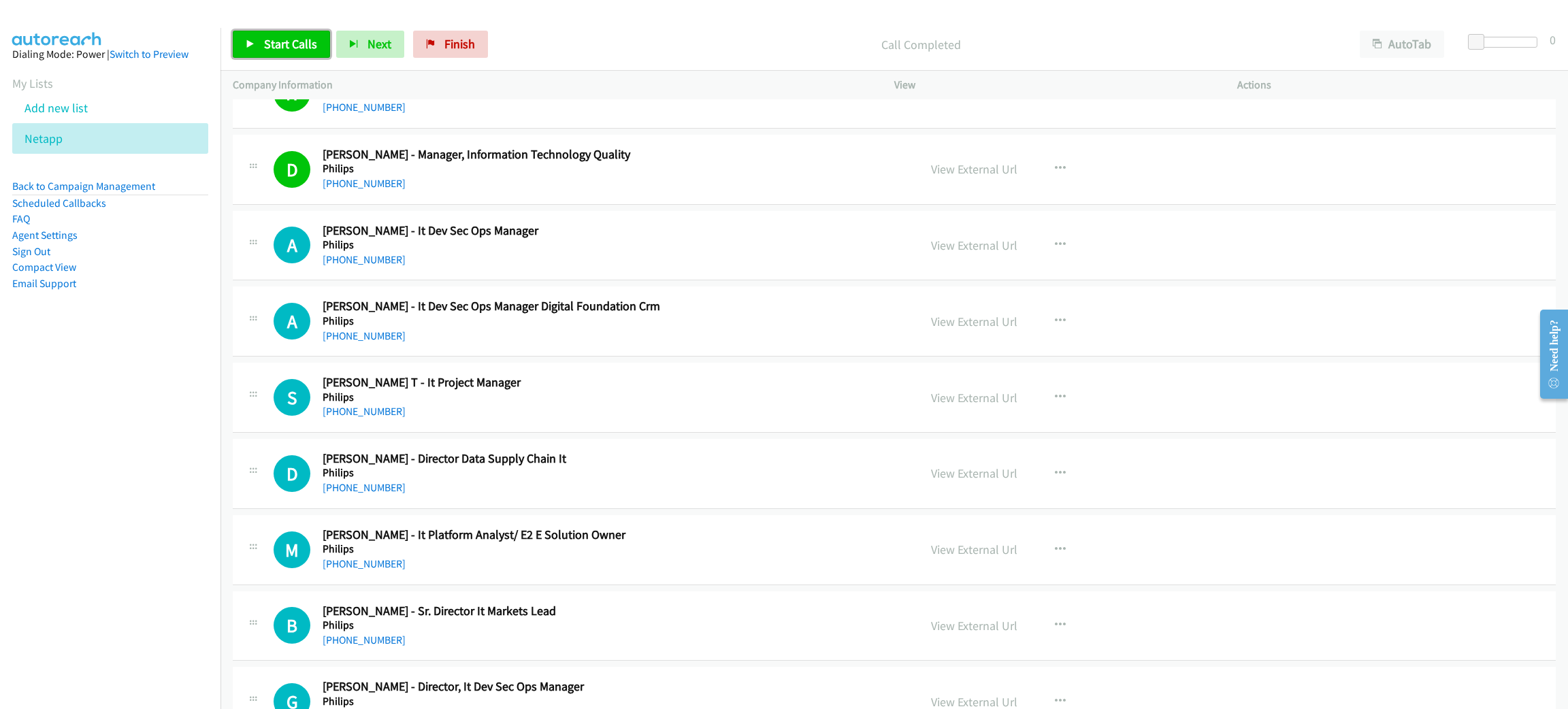
click at [283, 36] on span "Start Calls" at bounding box center [290, 44] width 53 height 15
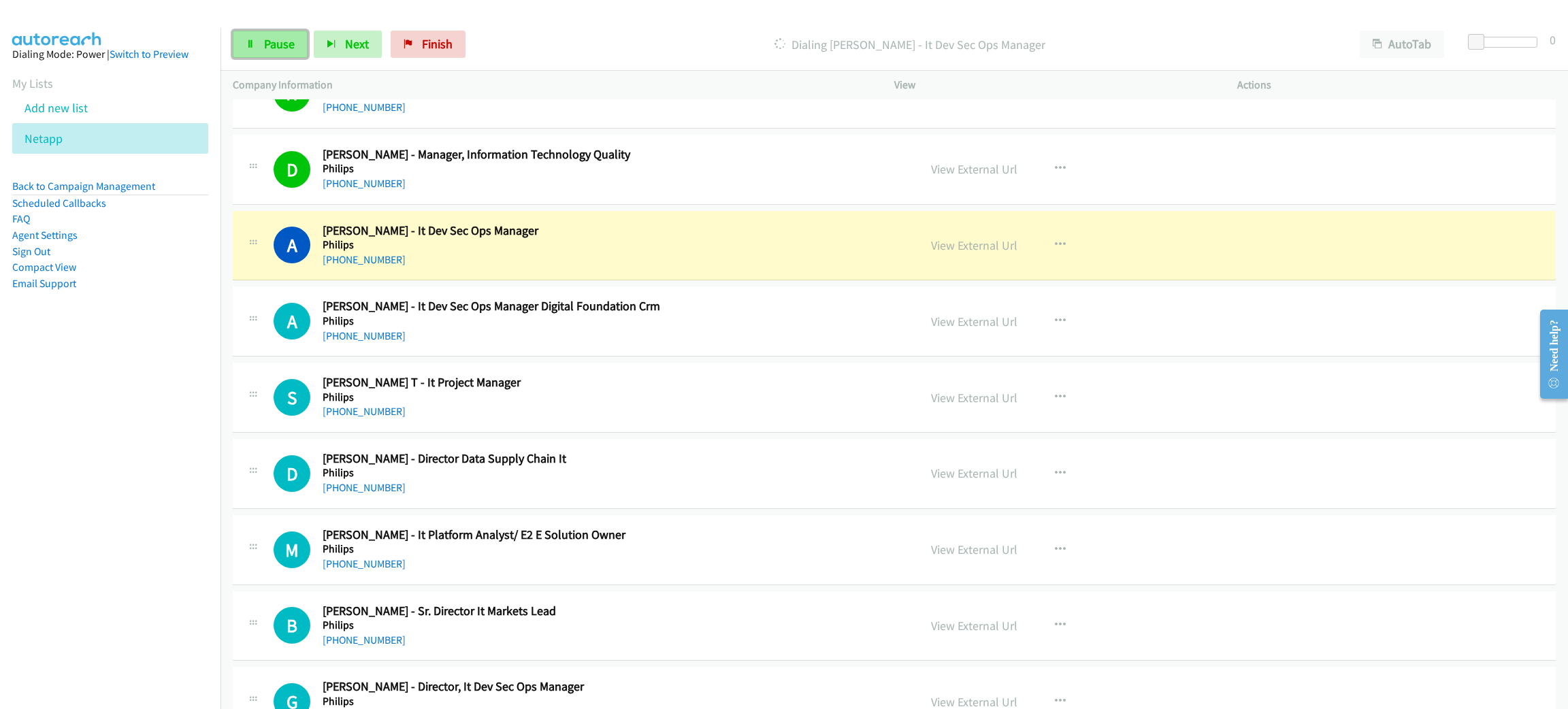
click at [284, 46] on span "Pause" at bounding box center [280, 44] width 31 height 15
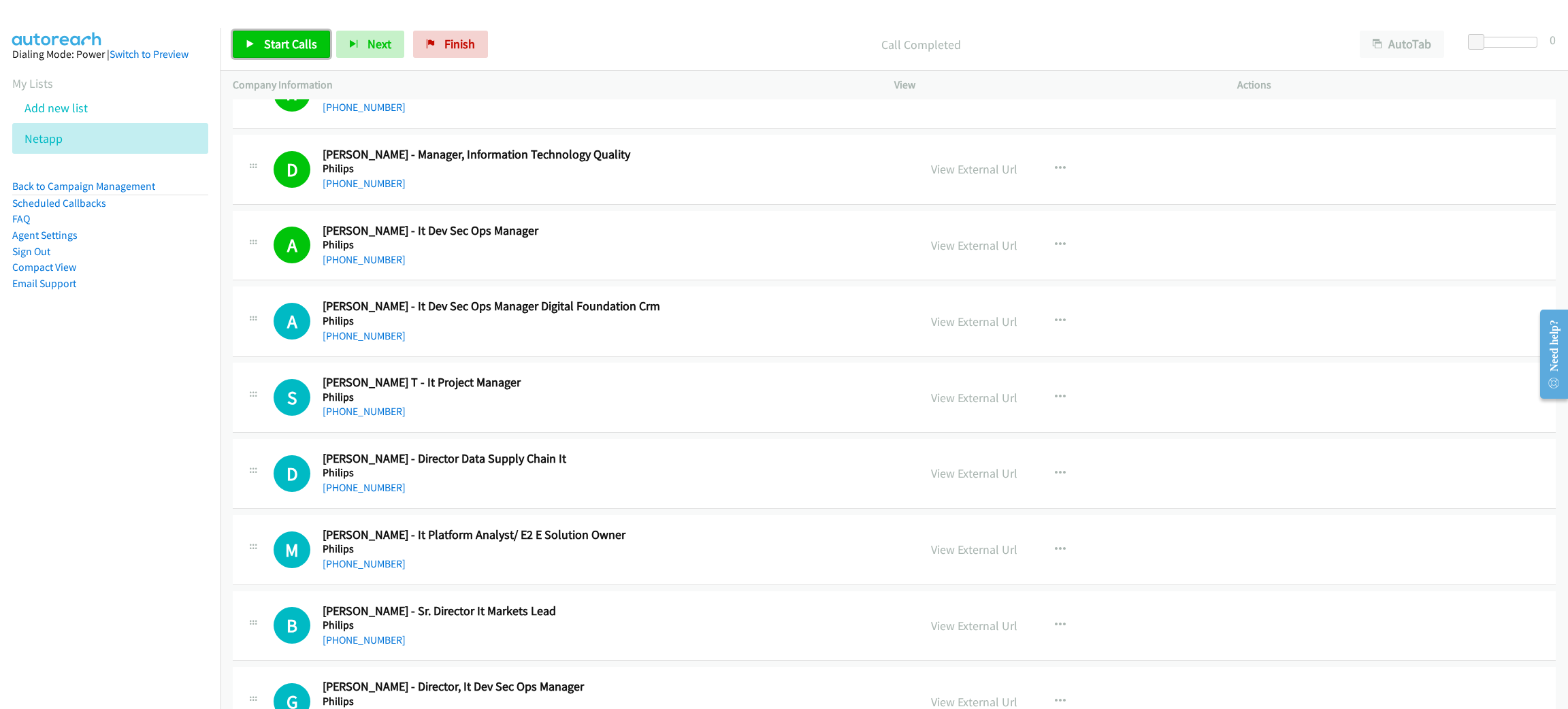
click at [288, 54] on link "Start Calls" at bounding box center [282, 44] width 98 height 27
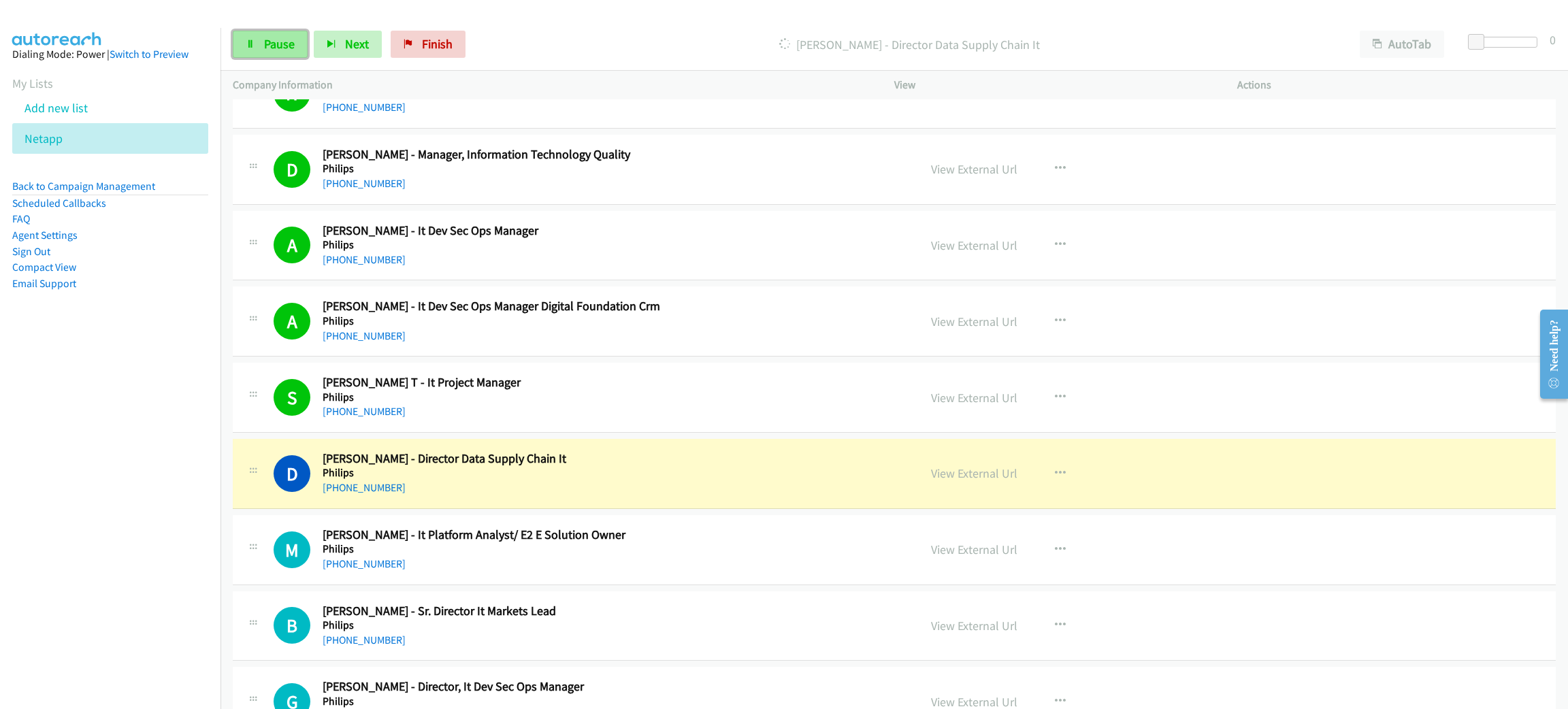
click at [283, 40] on span "Pause" at bounding box center [280, 44] width 31 height 15
click at [966, 478] on link "View External Url" at bounding box center [974, 473] width 87 height 15
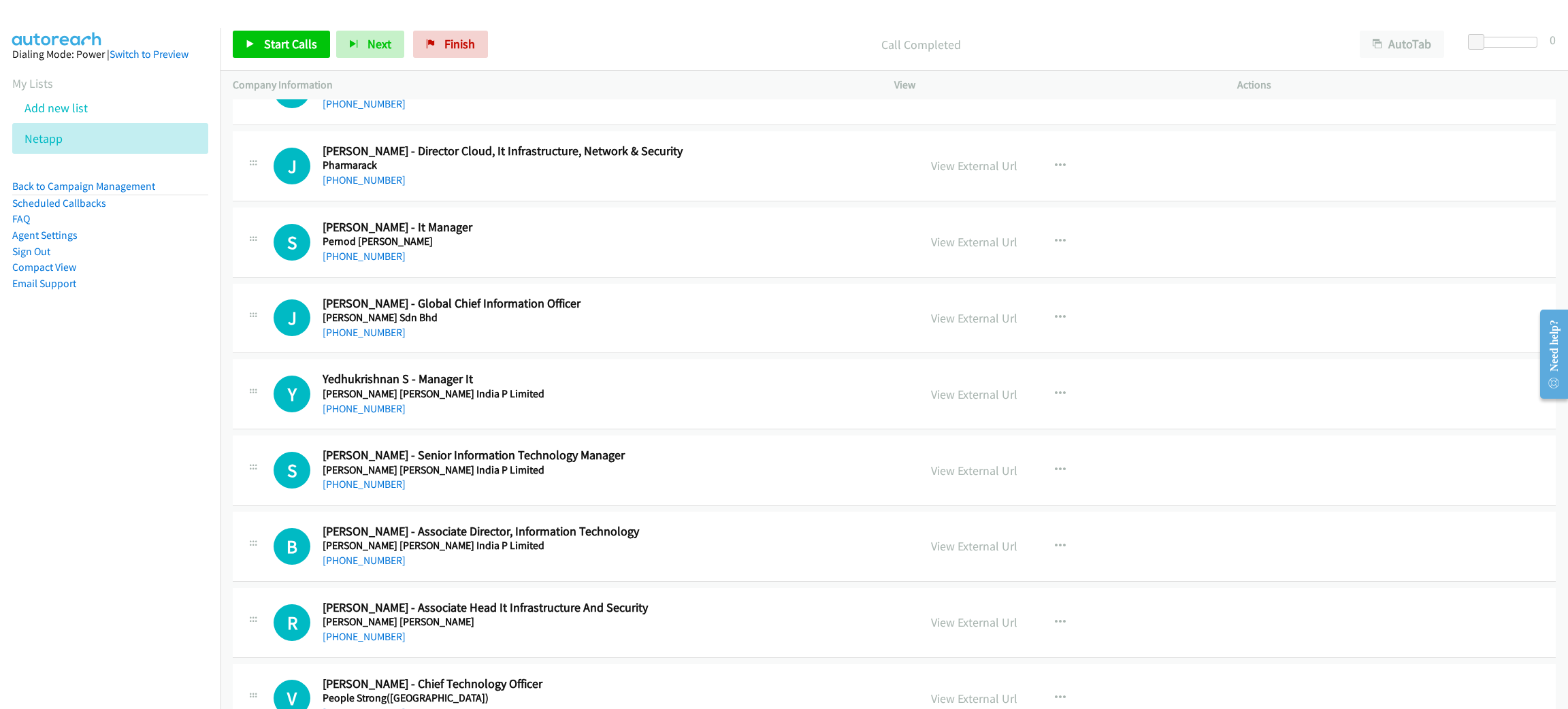
scroll to position [10712, 0]
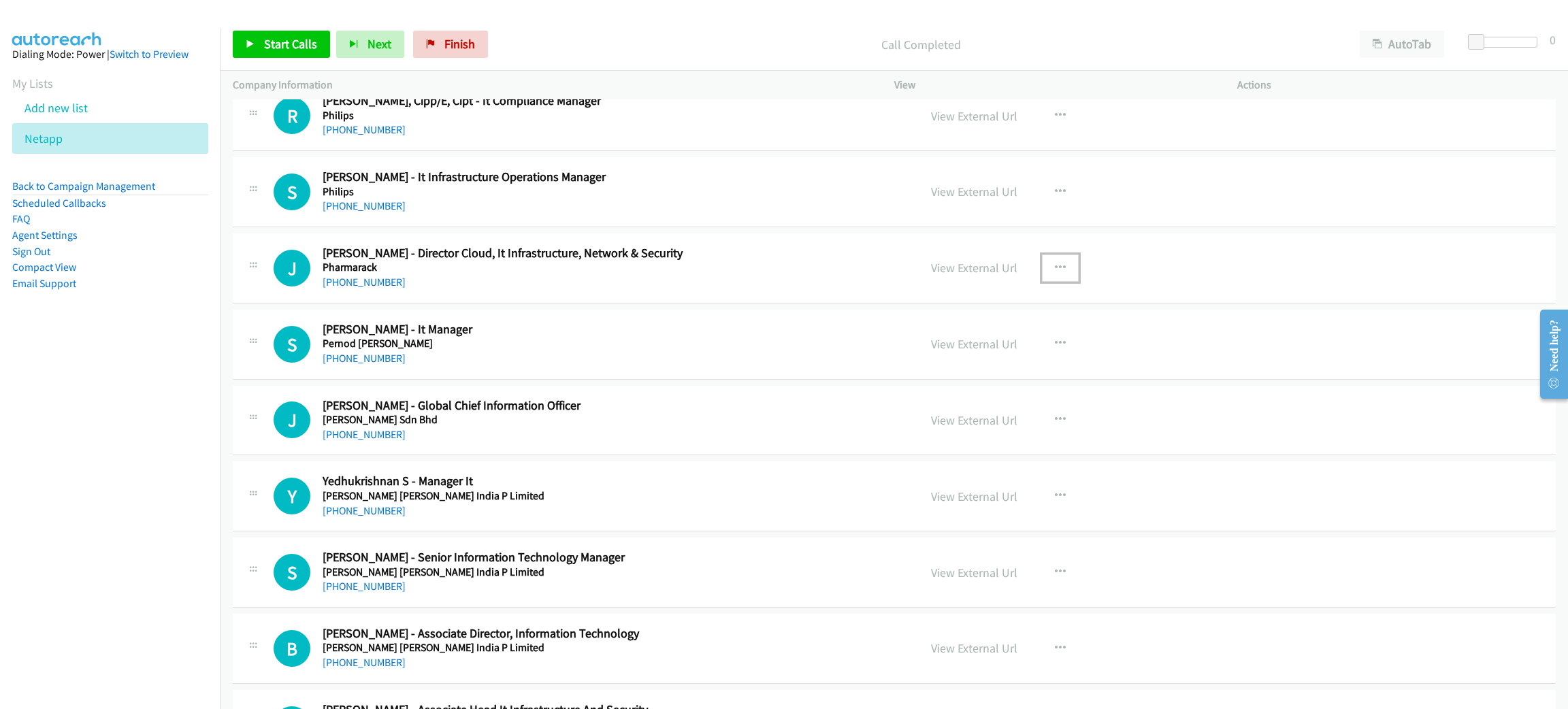
click at [1062, 282] on button "button" at bounding box center [1059, 268] width 36 height 27
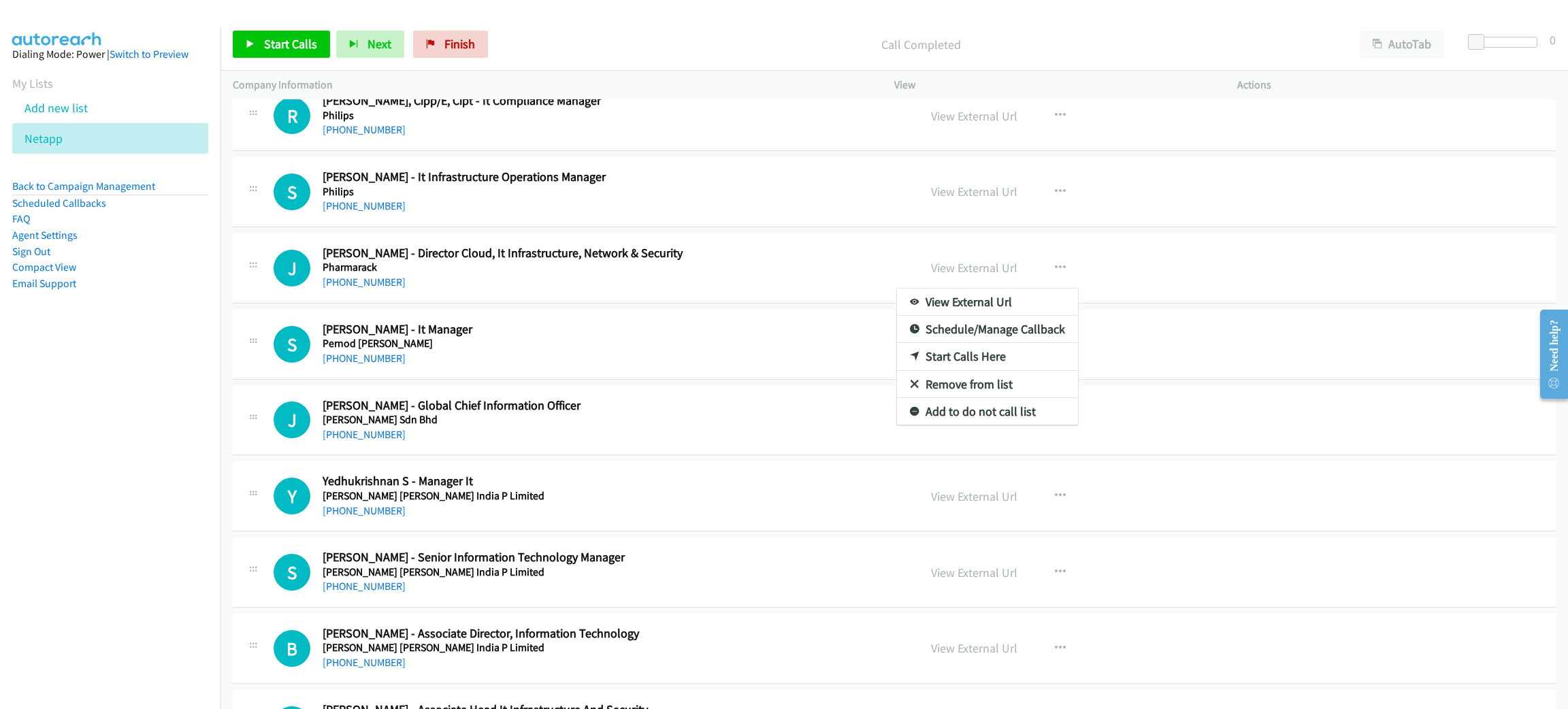
click at [999, 370] on link "Start Calls Here" at bounding box center [987, 356] width 181 height 27
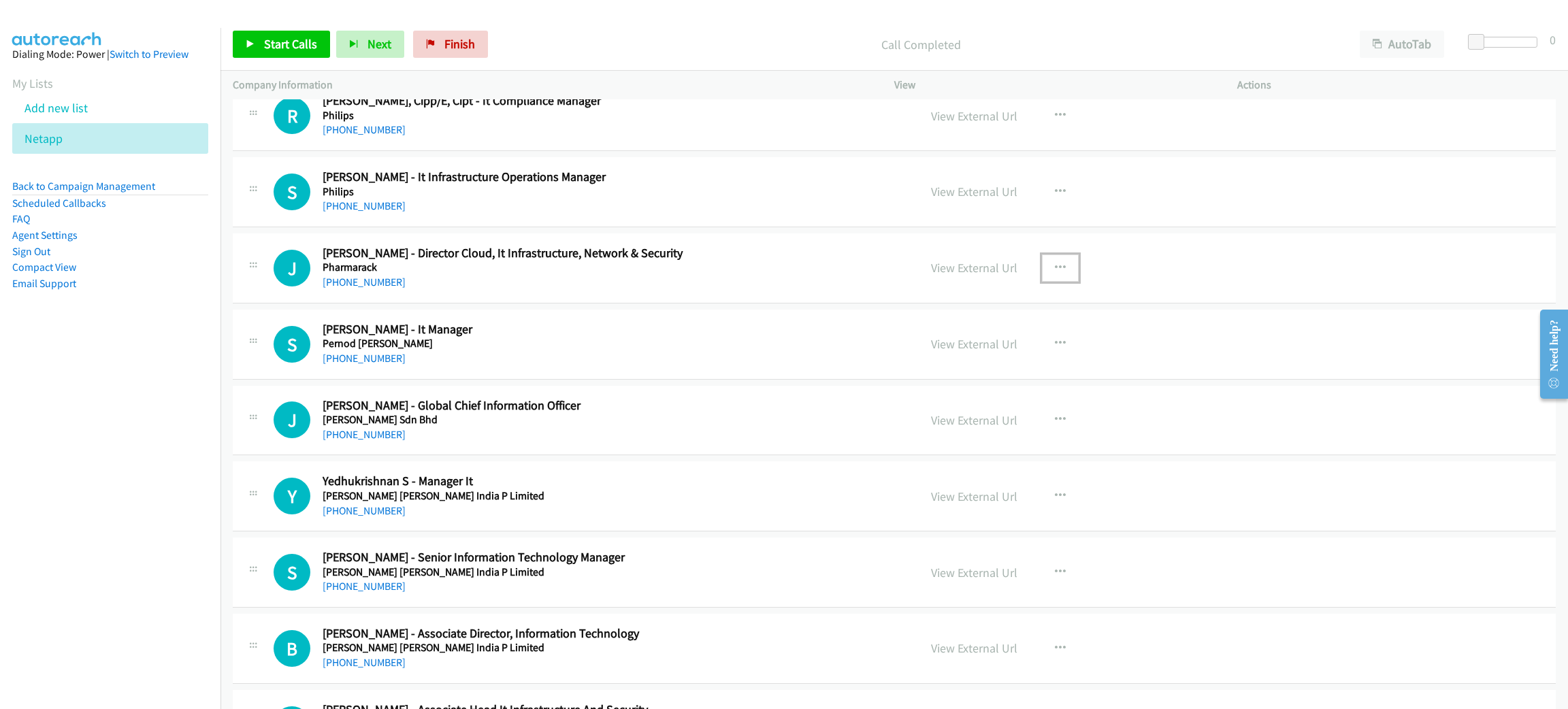
click at [1055, 273] on icon "button" at bounding box center [1060, 268] width 11 height 11
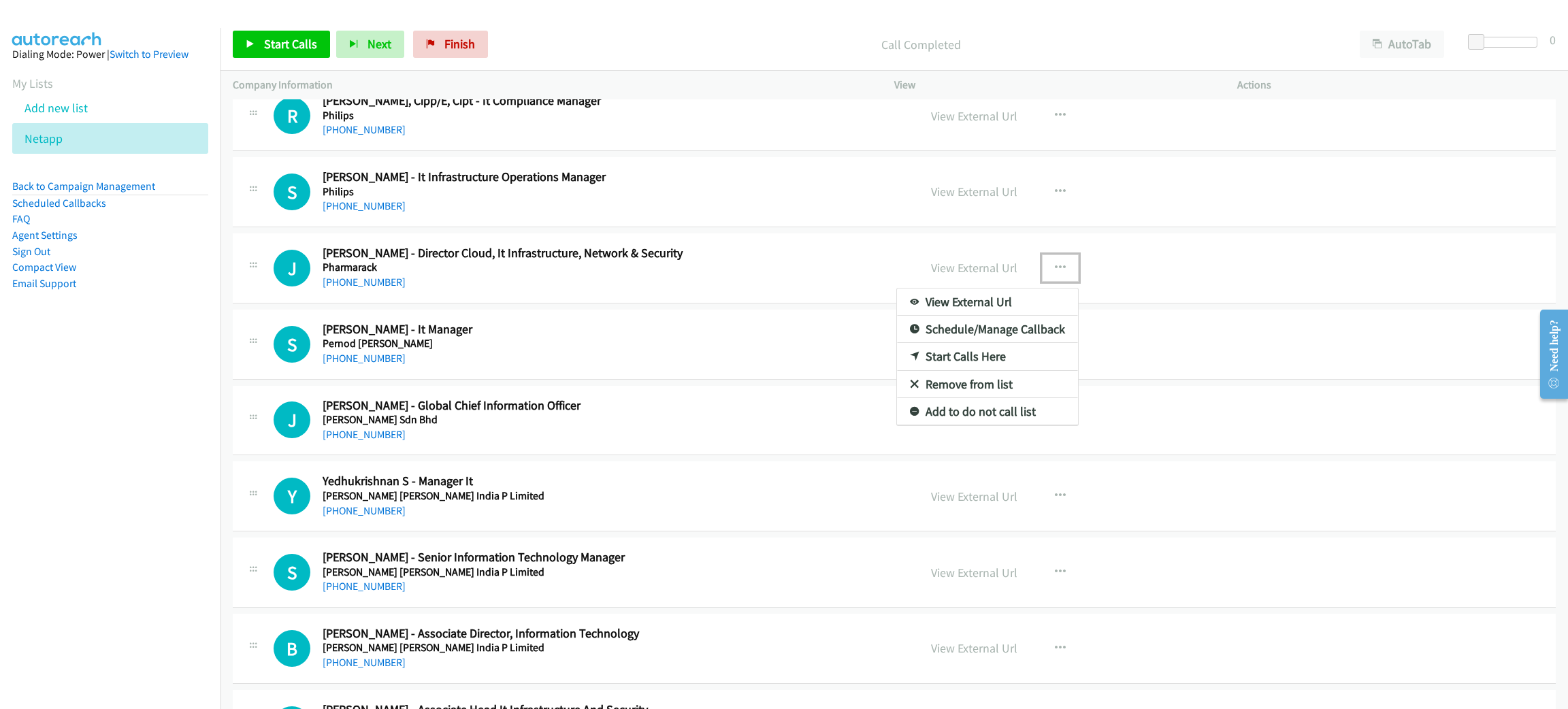
click at [1055, 205] on div at bounding box center [784, 354] width 1568 height 709
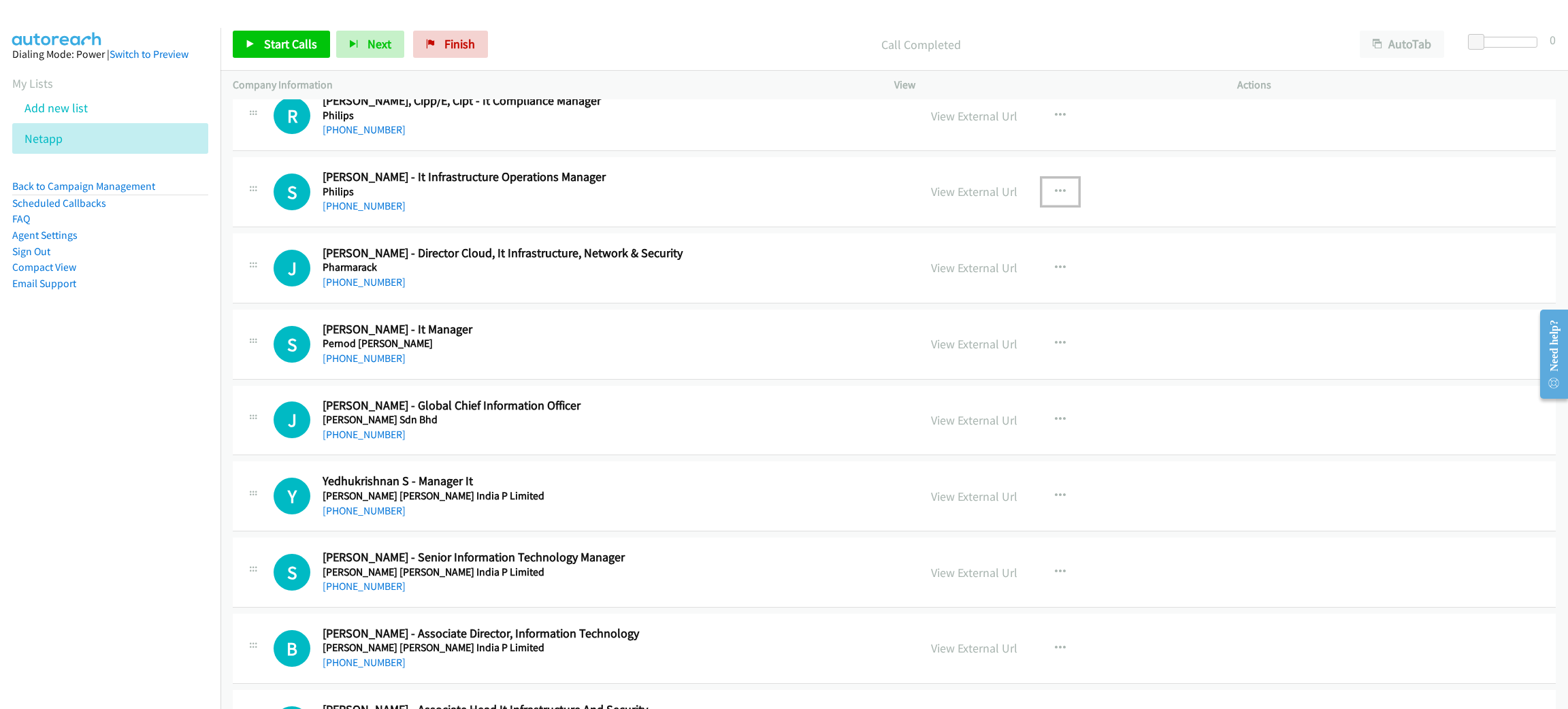
click at [1055, 197] on icon "button" at bounding box center [1060, 192] width 11 height 11
click at [973, 295] on link "Start Calls Here" at bounding box center [987, 280] width 181 height 27
click at [283, 41] on span "Start Calls" at bounding box center [290, 44] width 53 height 15
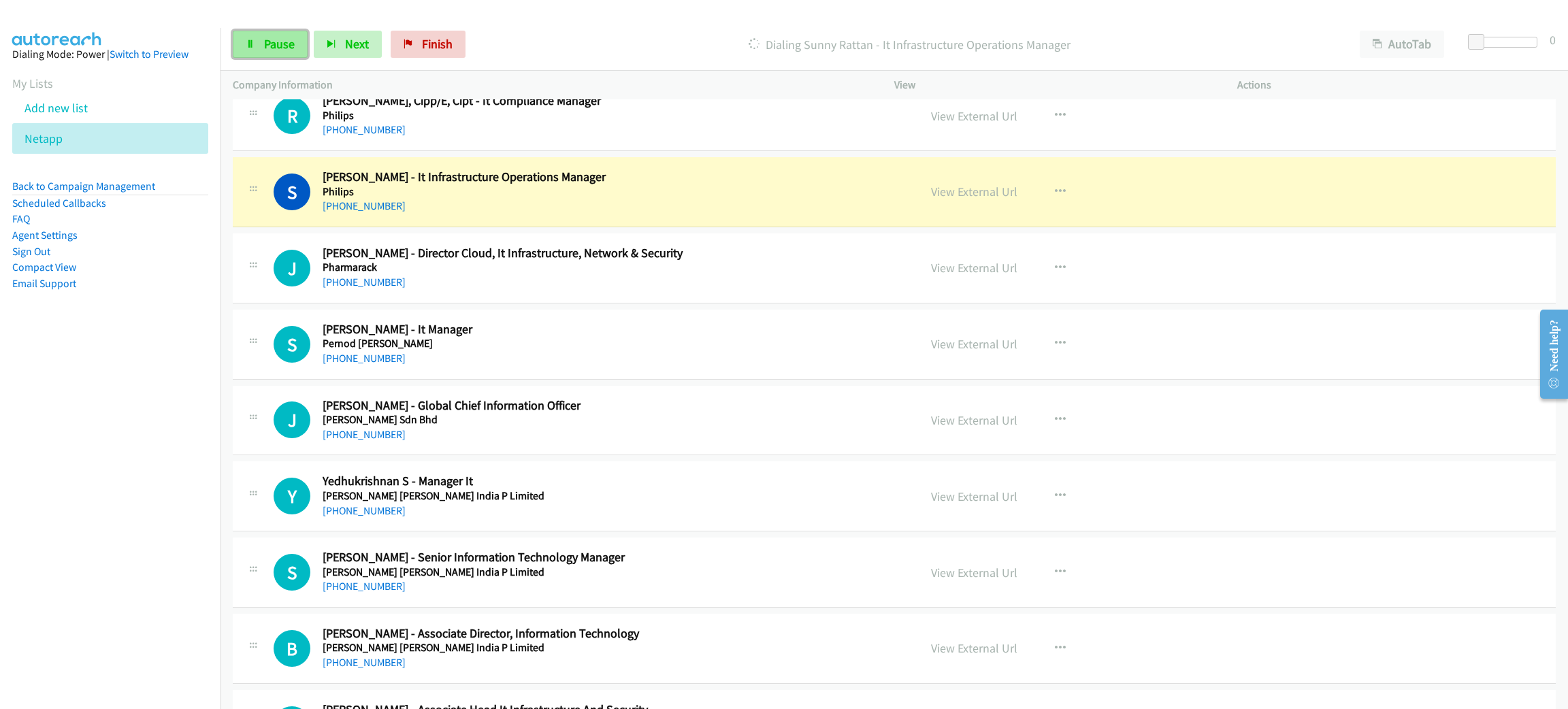
click at [283, 39] on span "Pause" at bounding box center [280, 44] width 31 height 15
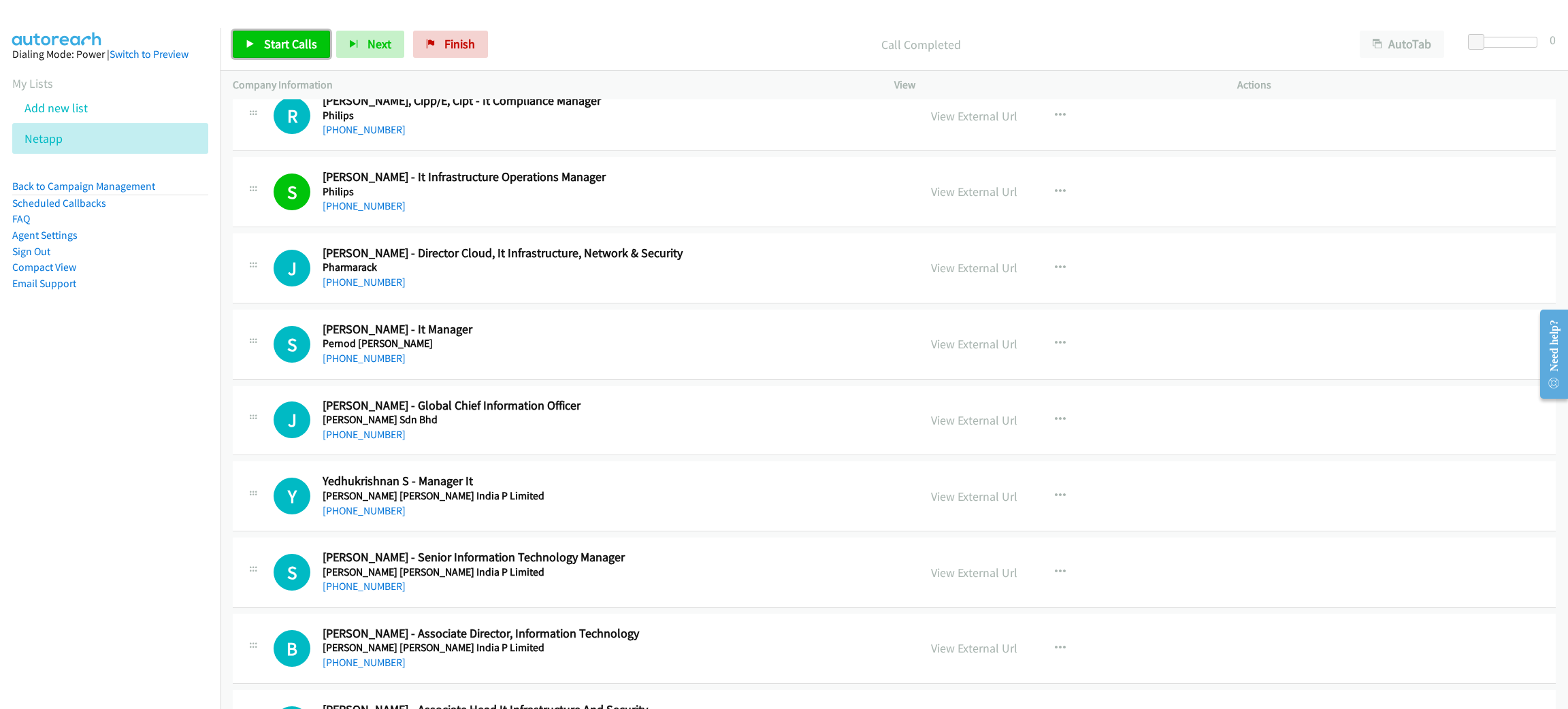
click at [300, 40] on span "Start Calls" at bounding box center [290, 44] width 53 height 15
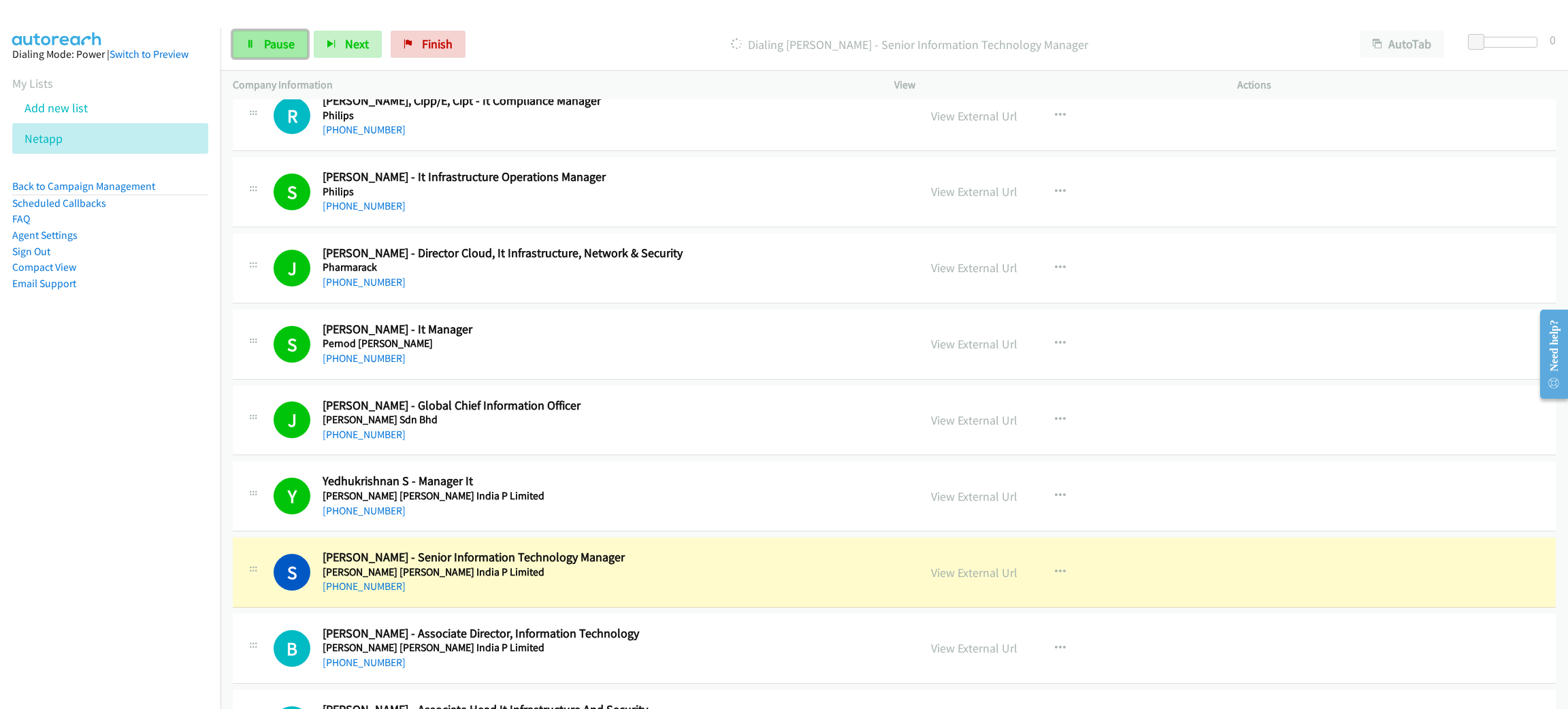
click at [266, 36] on span "Pause" at bounding box center [280, 44] width 31 height 15
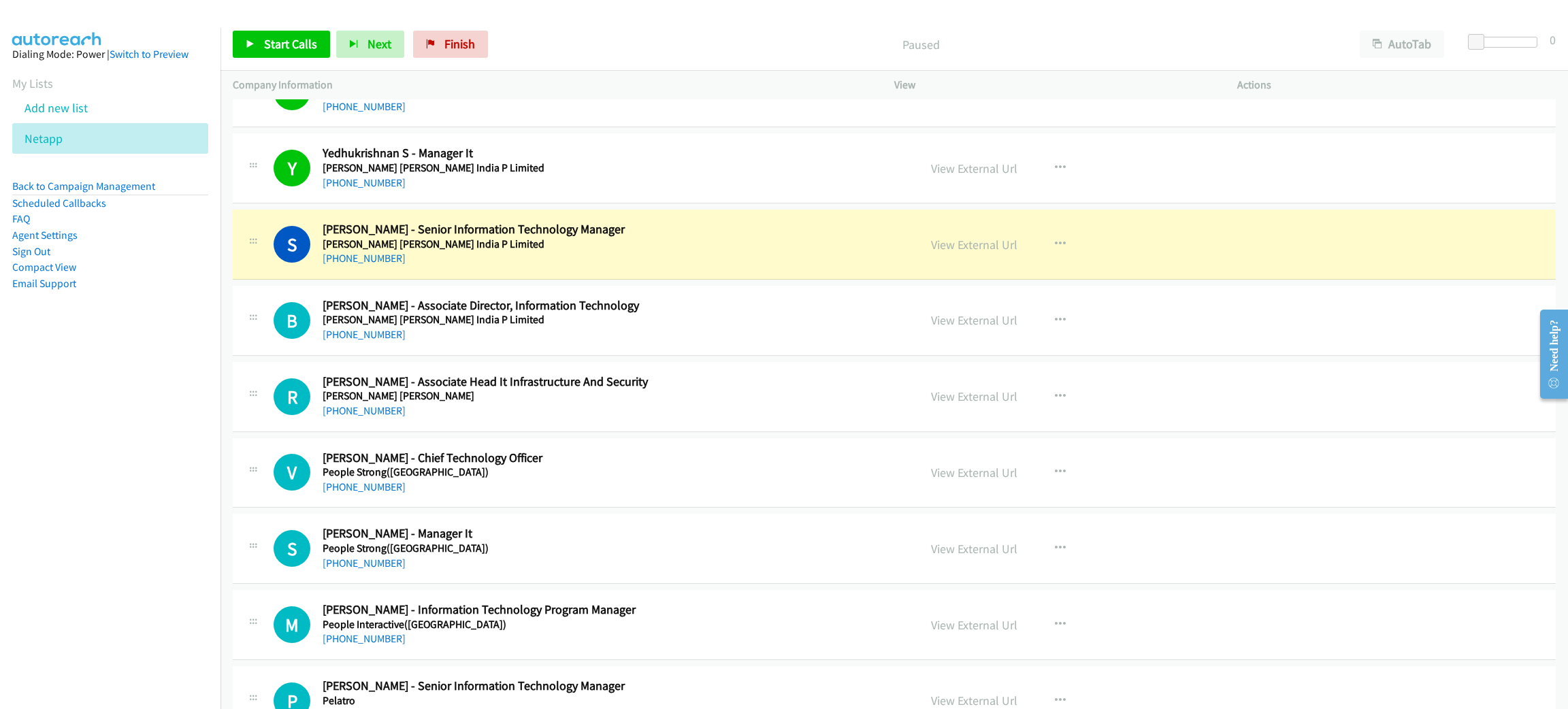
scroll to position [11120, 0]
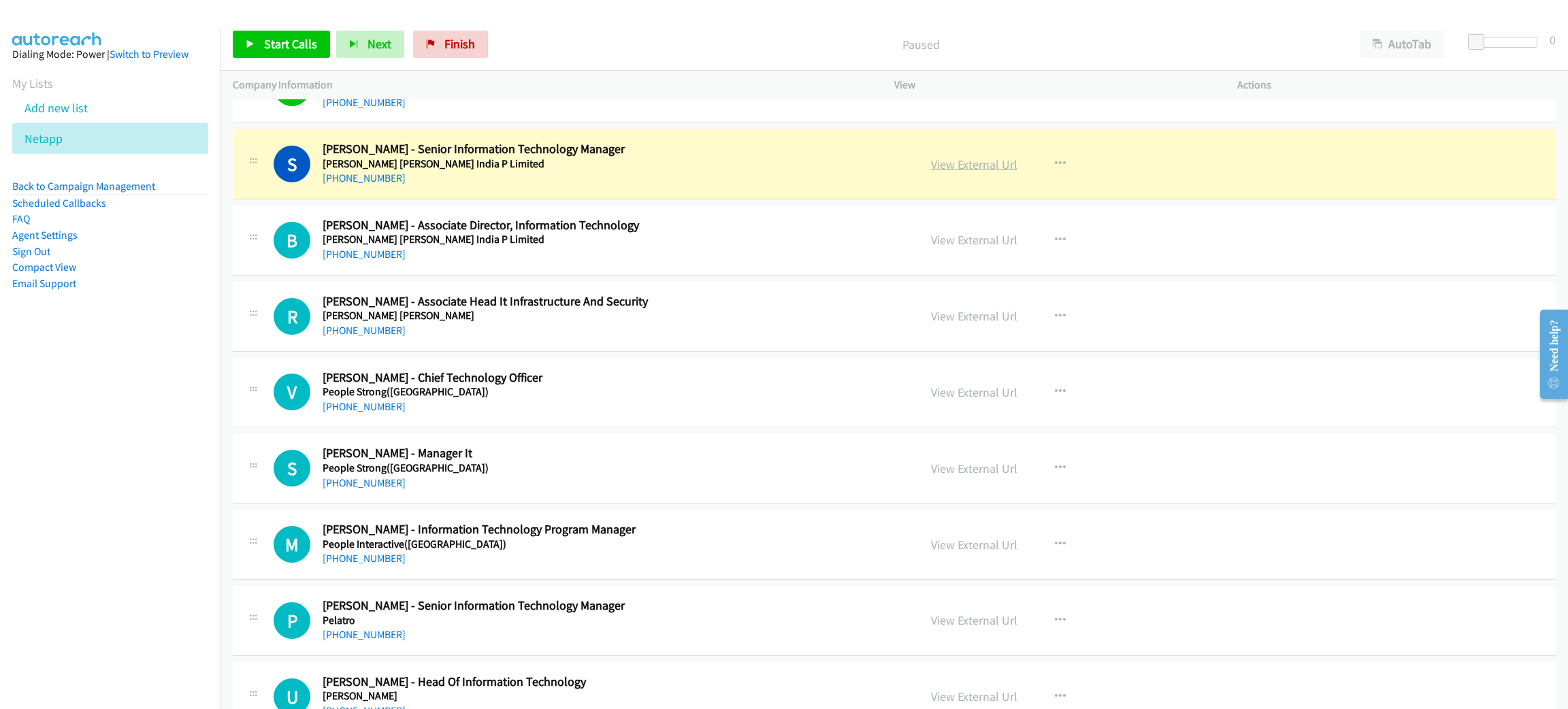
click at [980, 172] on link "View External Url" at bounding box center [974, 164] width 87 height 15
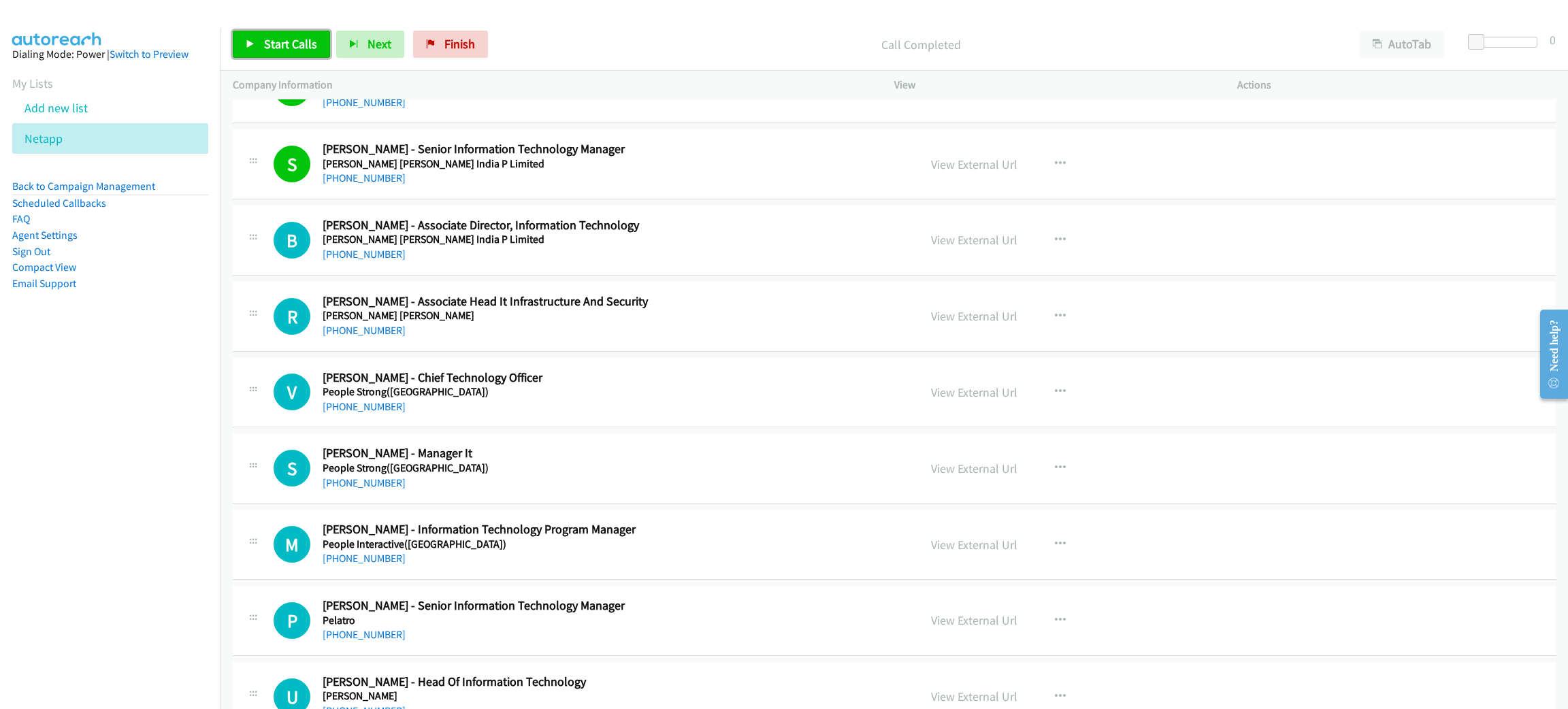
click at [277, 46] on span "Start Calls" at bounding box center [290, 44] width 53 height 15
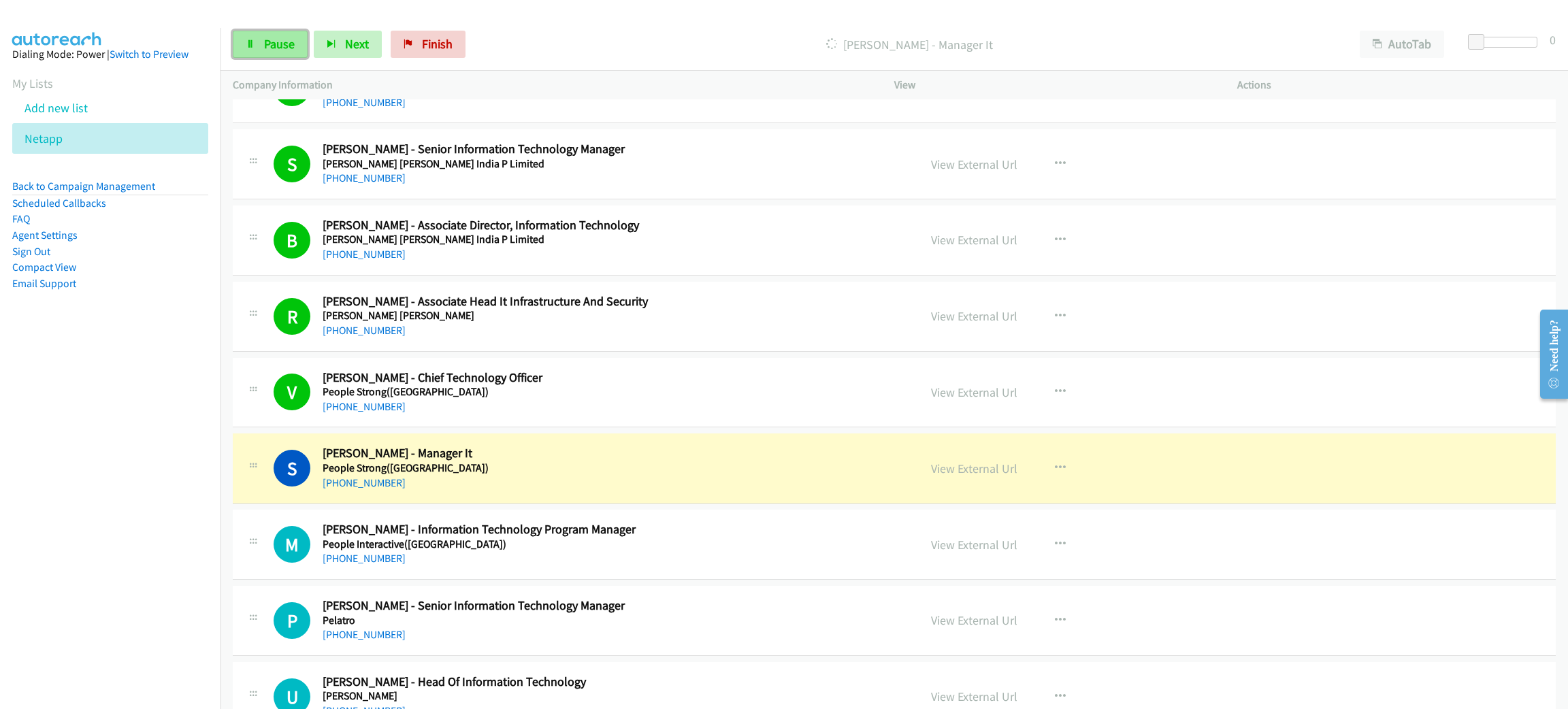
click at [293, 36] on span "Pause" at bounding box center [280, 44] width 31 height 15
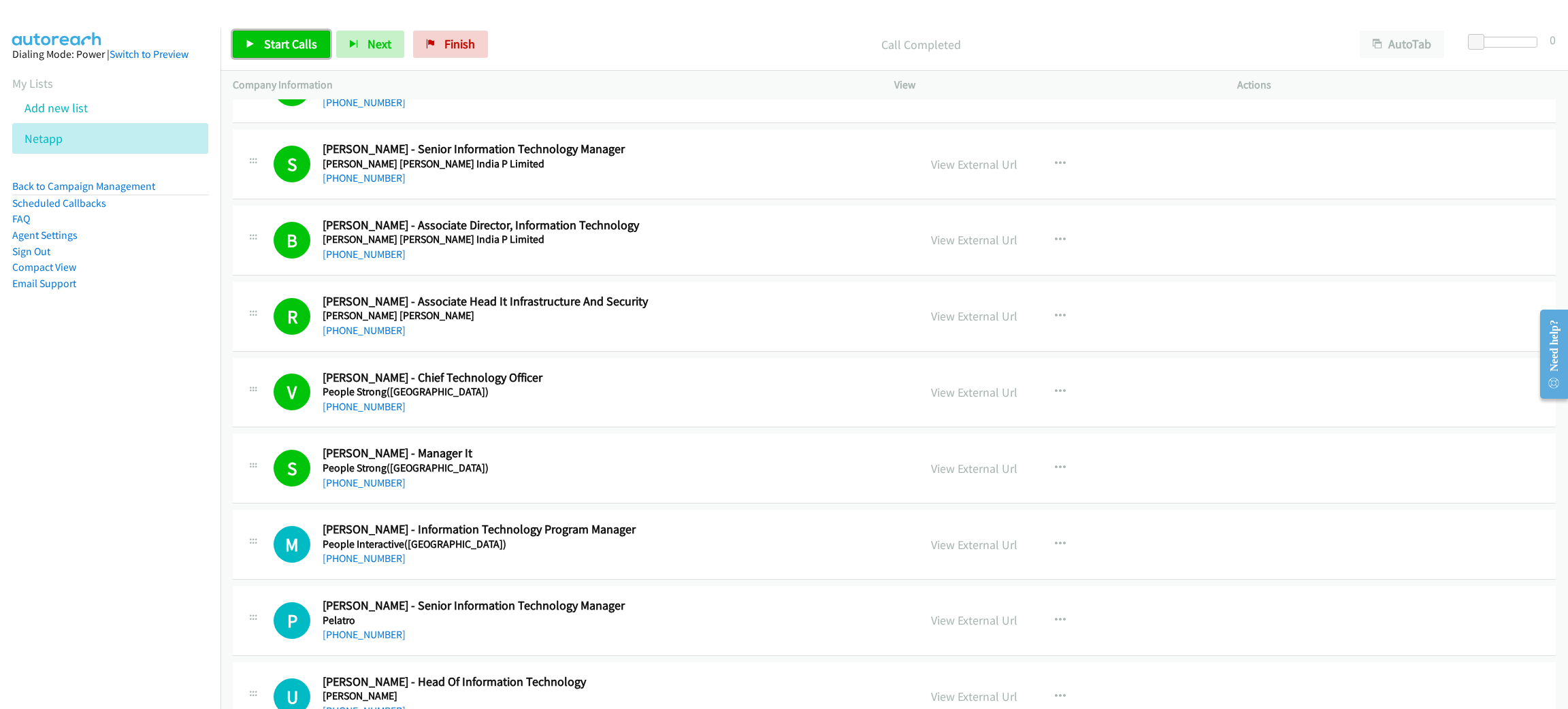
click at [289, 42] on span "Start Calls" at bounding box center [290, 44] width 53 height 15
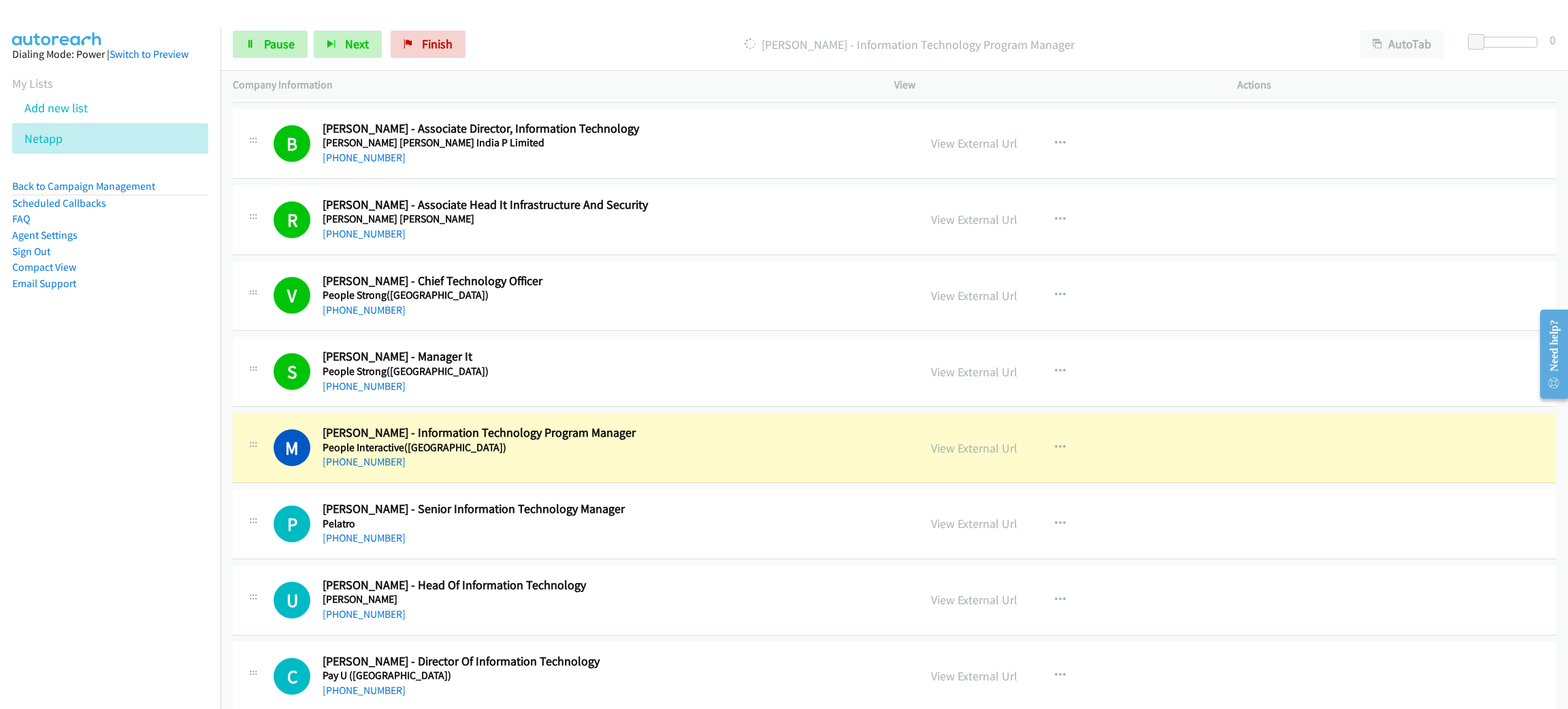
scroll to position [11530, 0]
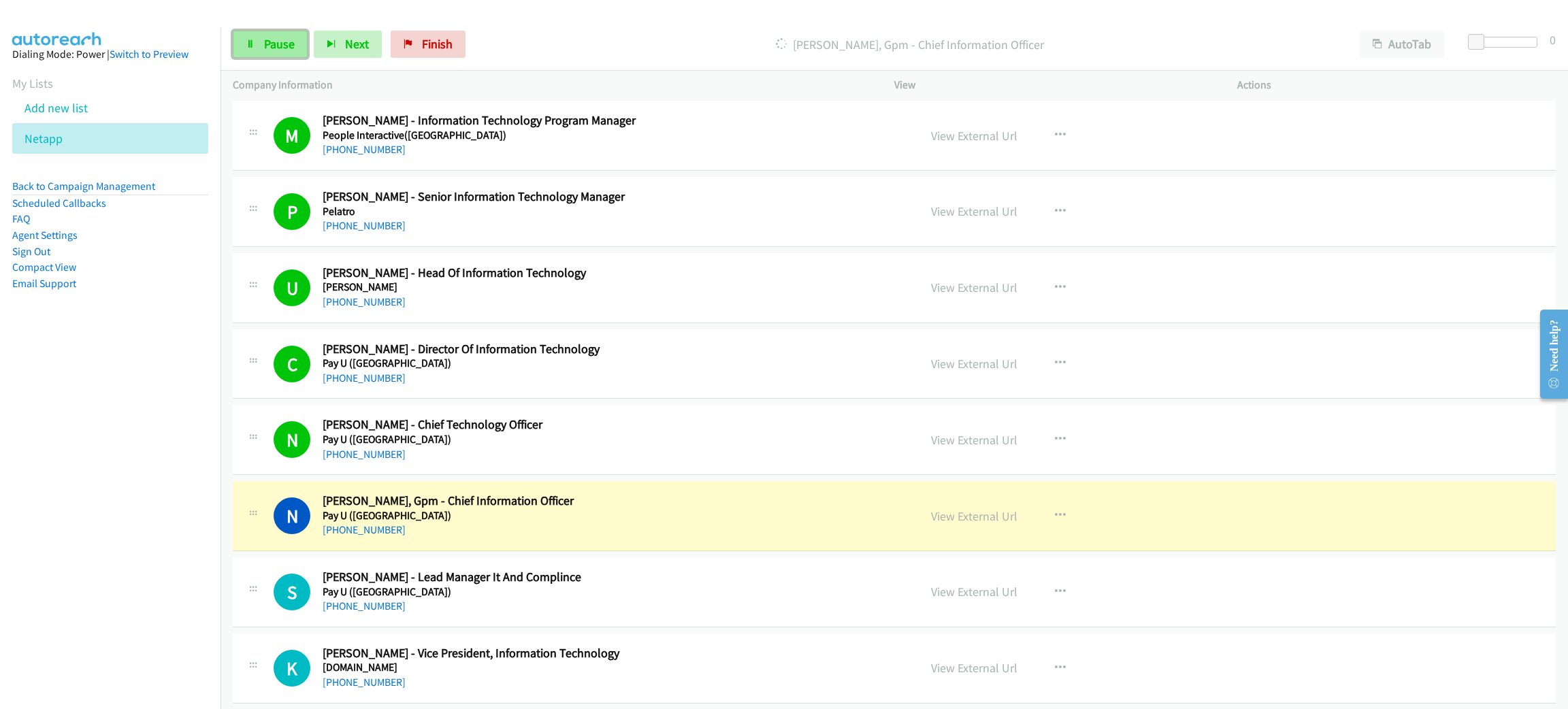
click at [291, 38] on span "Pause" at bounding box center [280, 44] width 31 height 15
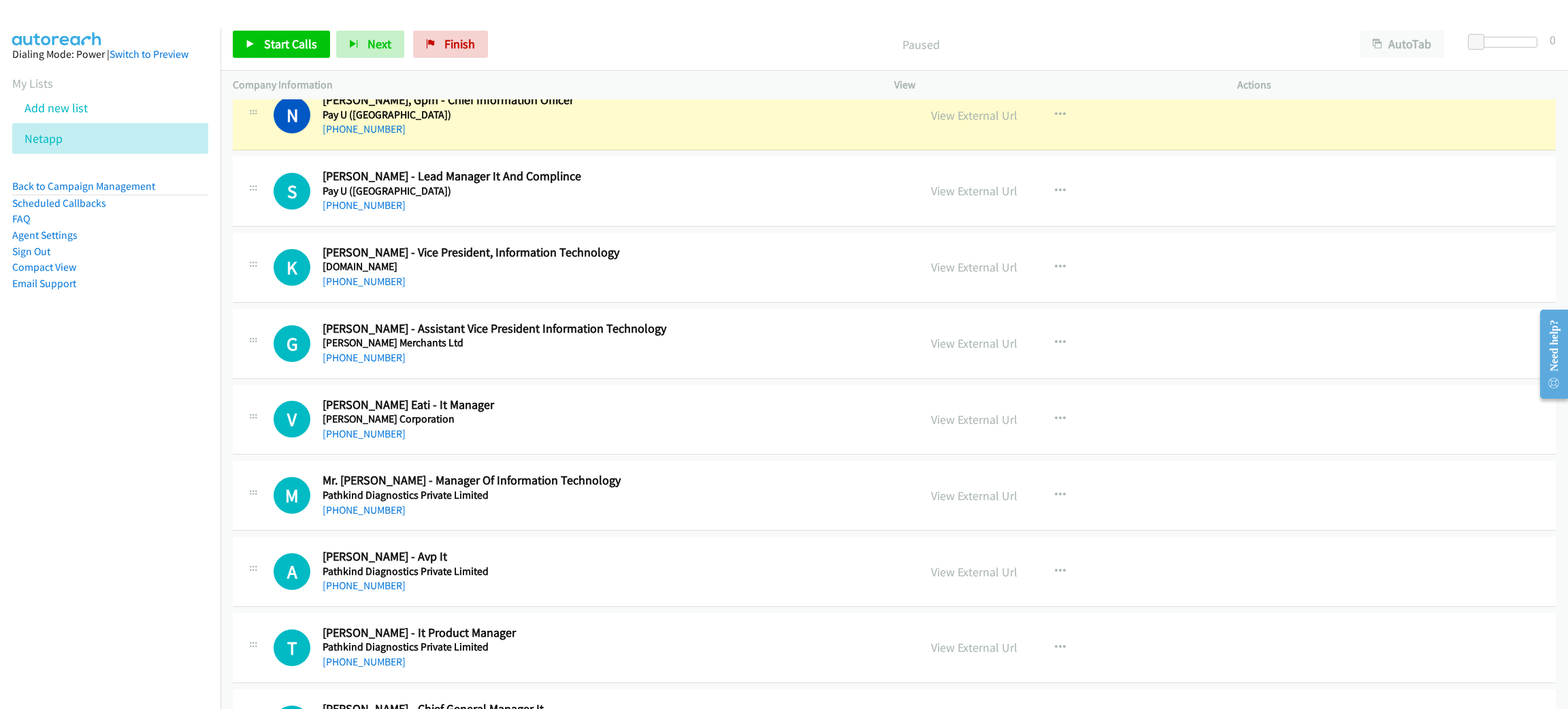
scroll to position [11938, 0]
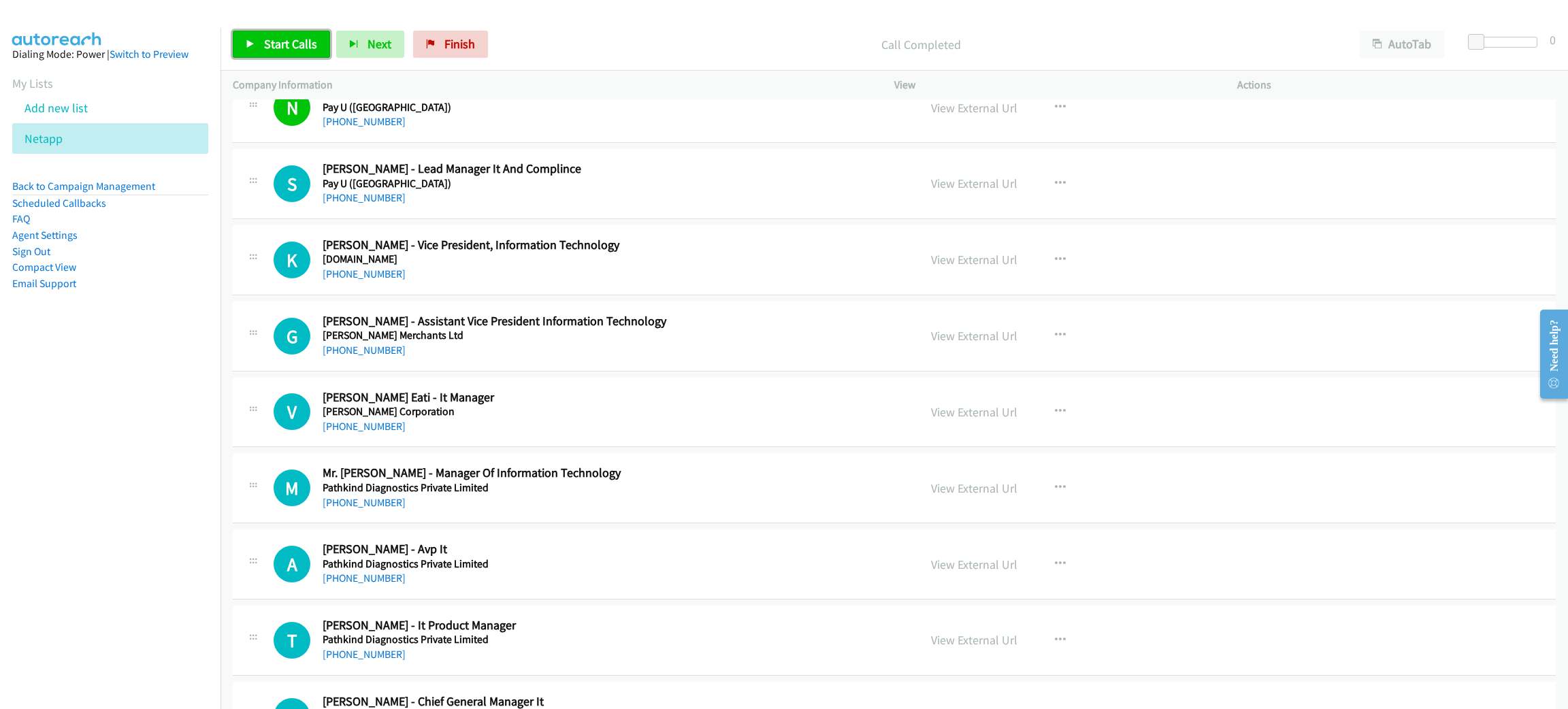
click at [272, 36] on span "Start Calls" at bounding box center [290, 44] width 53 height 15
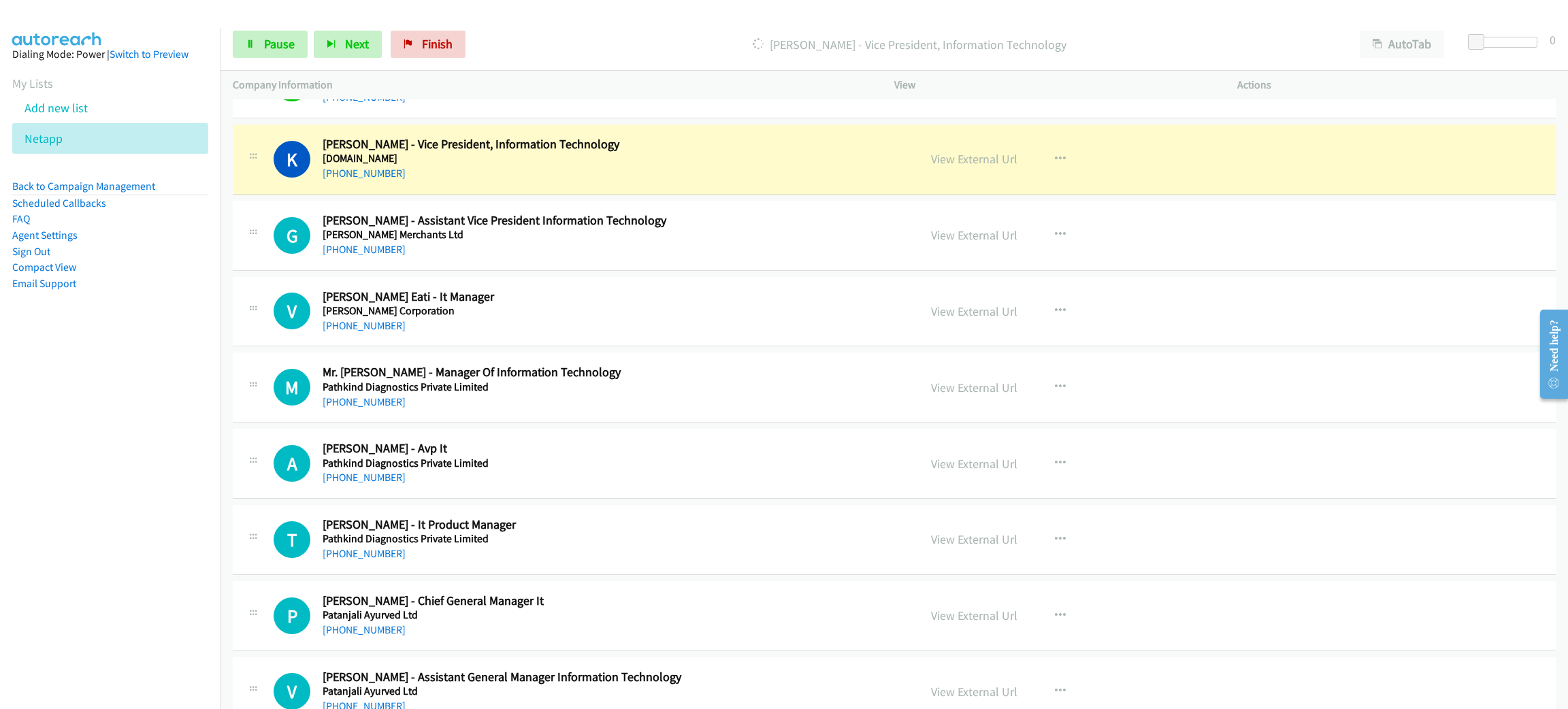
scroll to position [12040, 0]
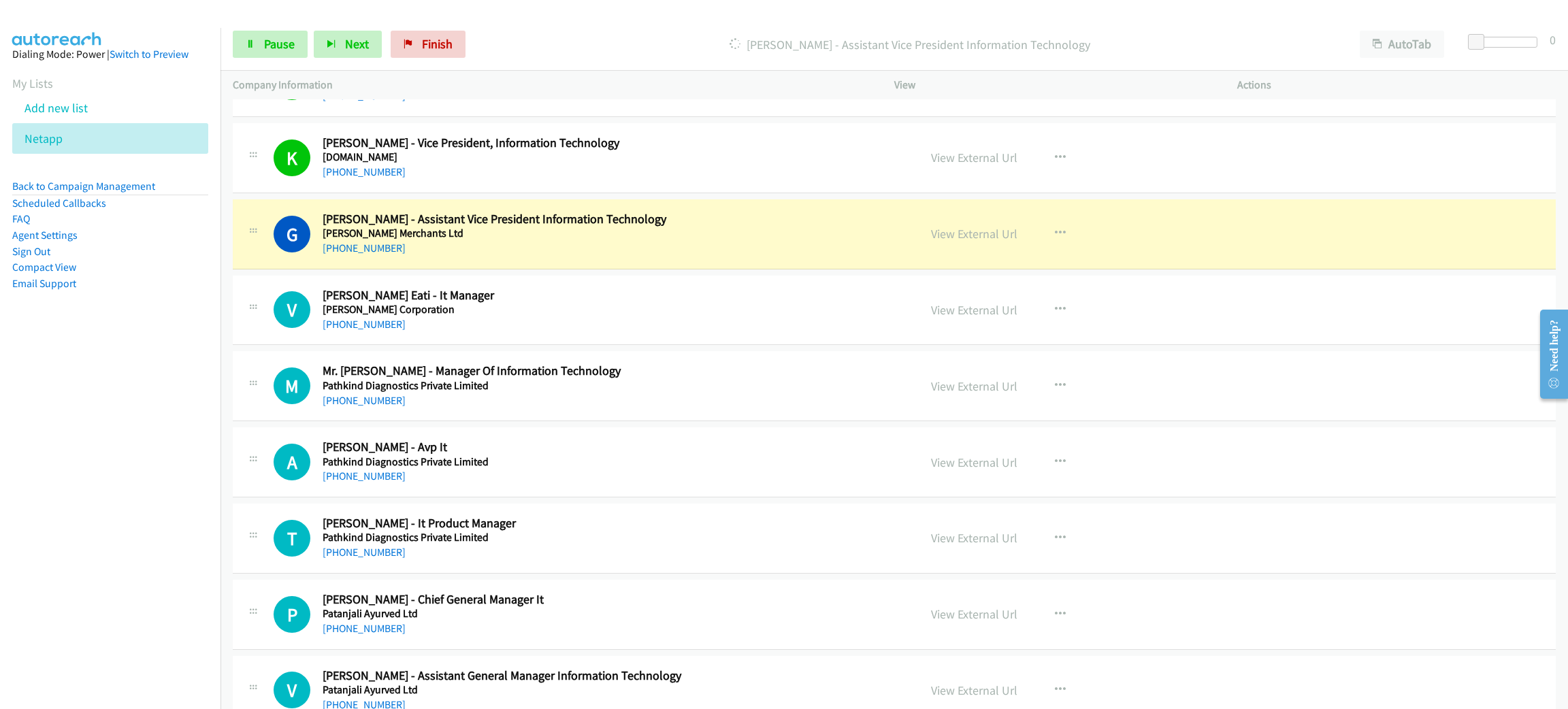
click at [523, 231] on div "G Callback Scheduled [PERSON_NAME] - Assistant Vice President Information Techn…" at bounding box center [894, 234] width 1323 height 70
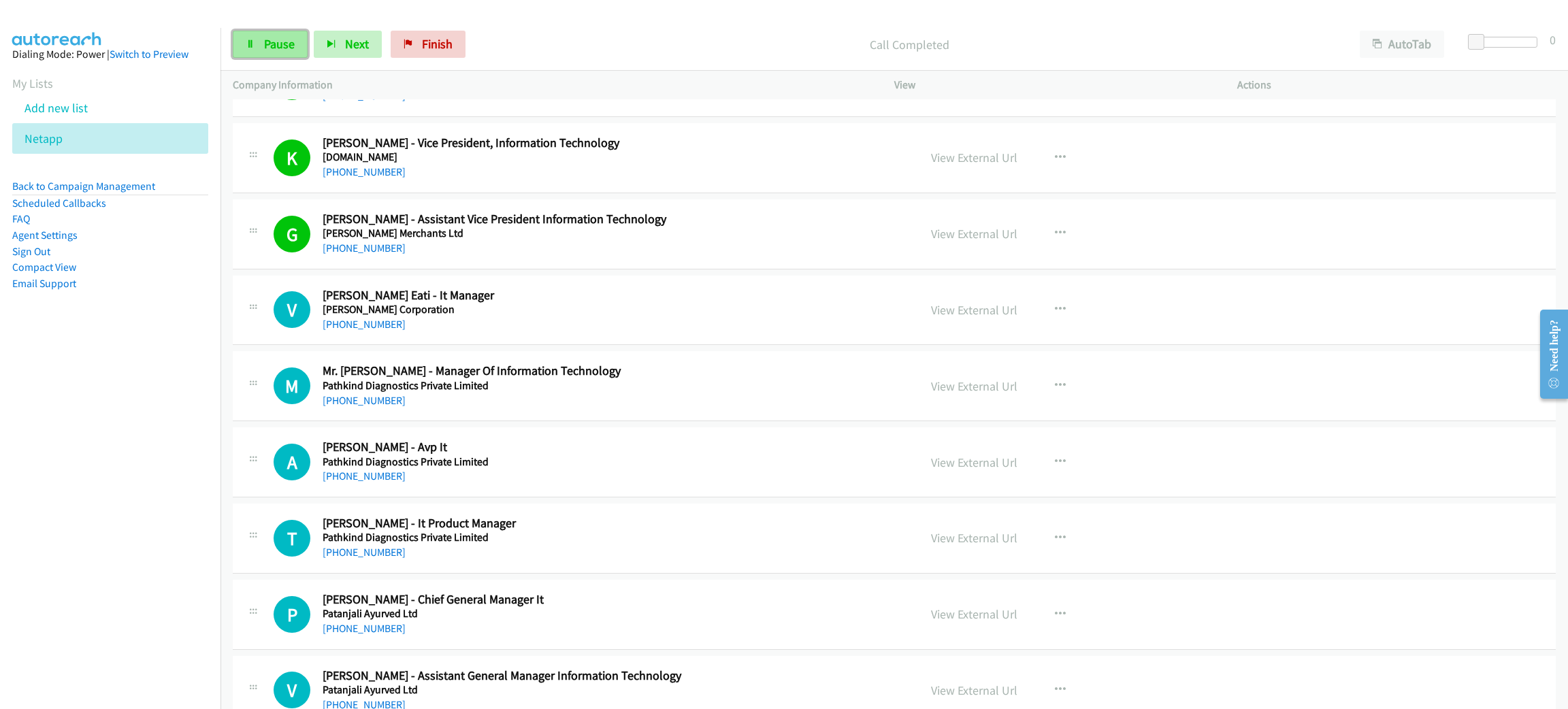
click at [283, 48] on span "Pause" at bounding box center [280, 44] width 31 height 15
click at [275, 40] on span "Start Calls" at bounding box center [290, 44] width 53 height 15
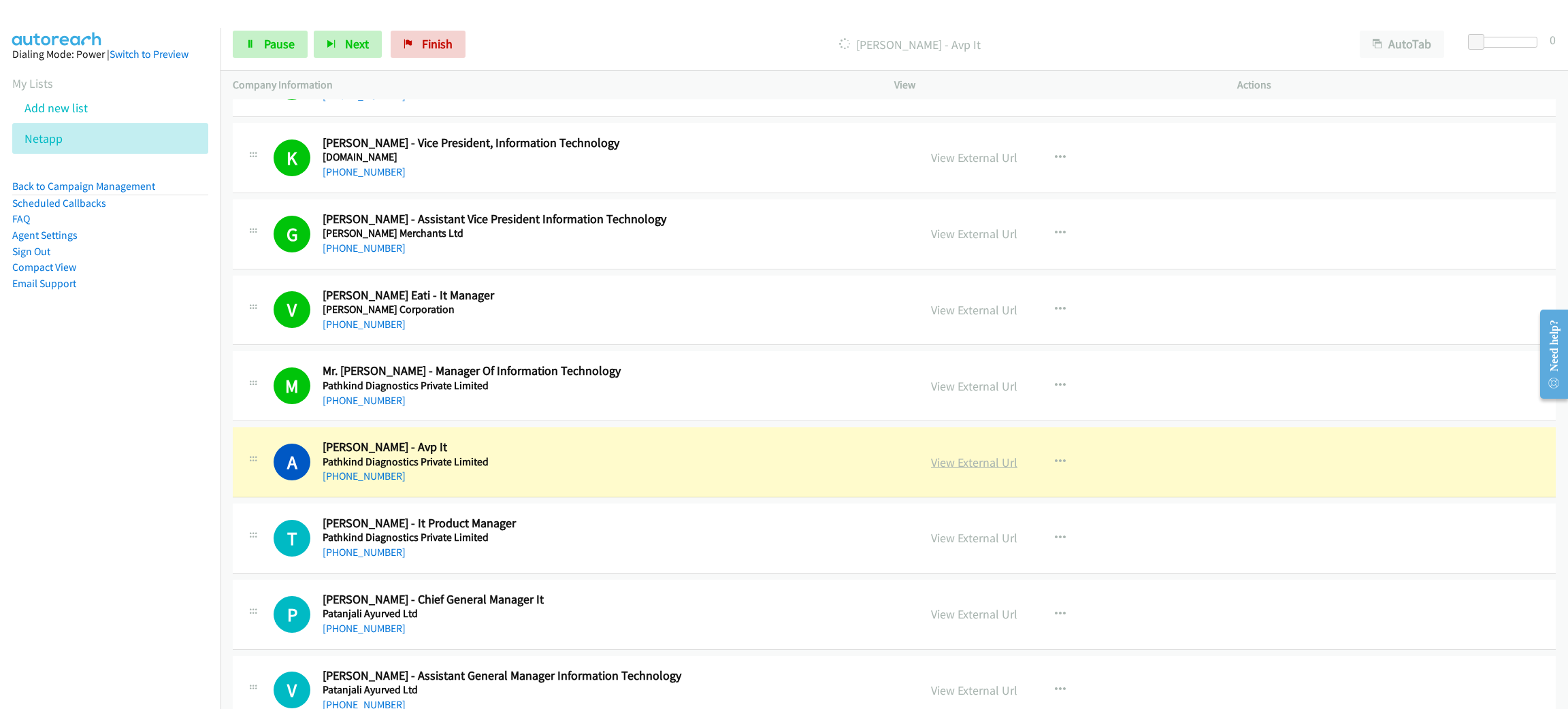
drag, startPoint x: 518, startPoint y: 481, endPoint x: 946, endPoint y: 485, distance: 428.0
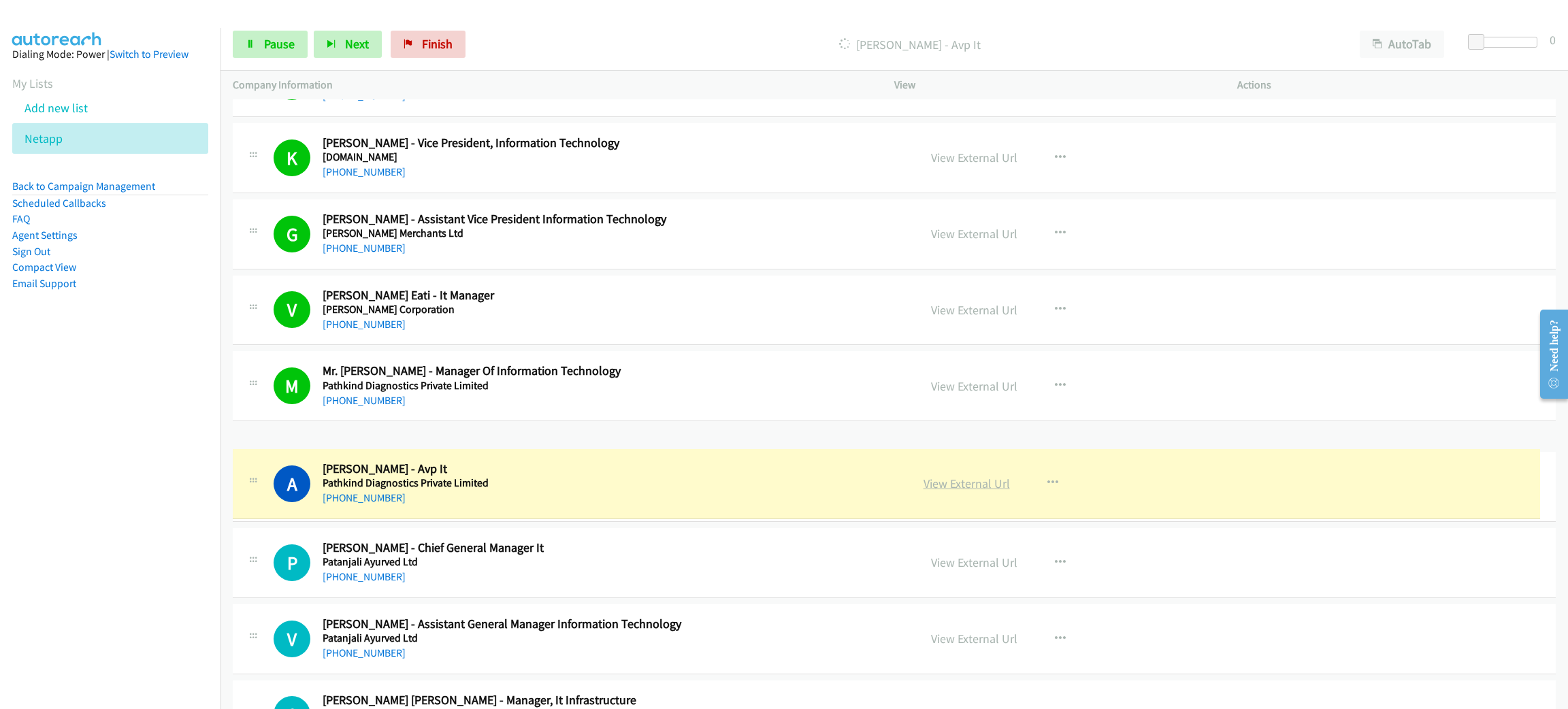
click at [961, 485] on link "View External Url" at bounding box center [967, 483] width 87 height 15
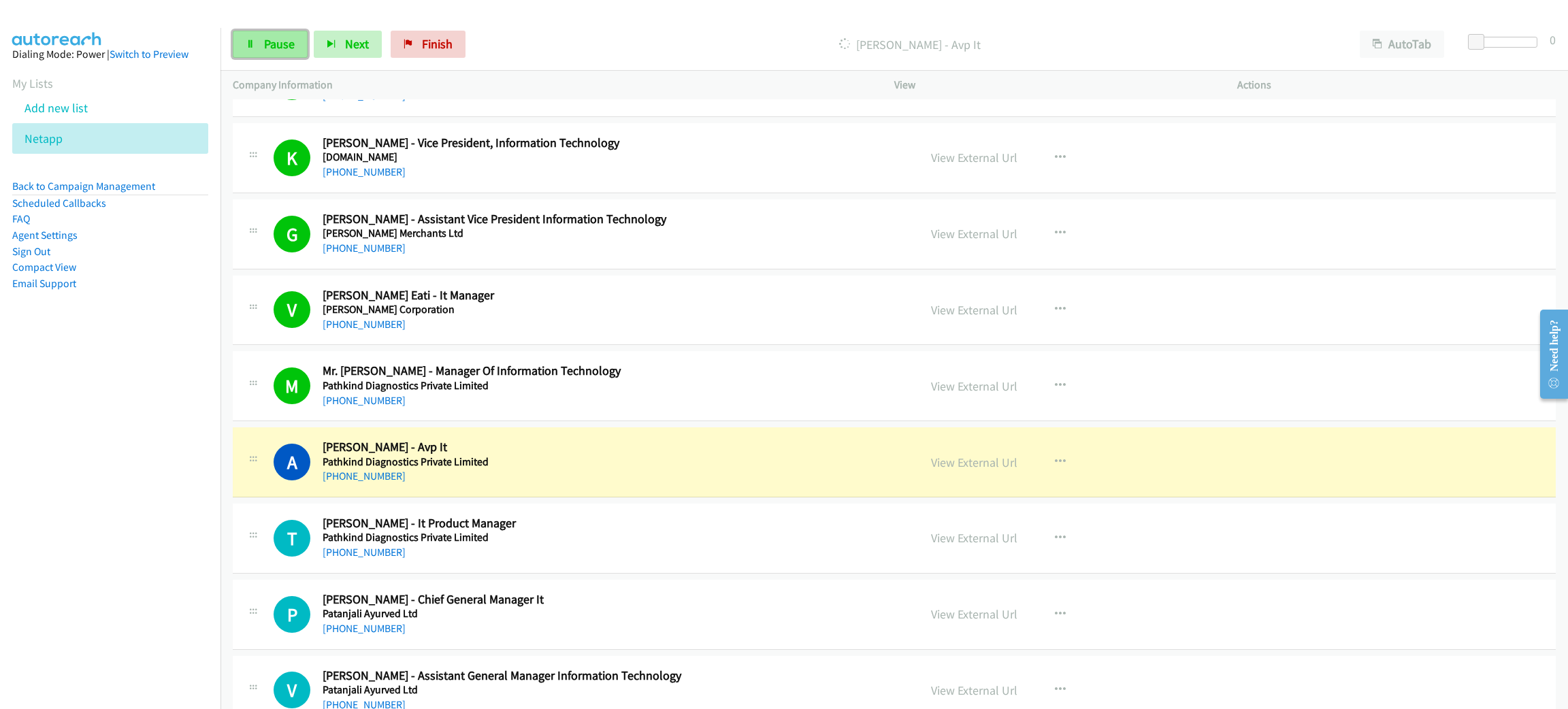
click at [281, 41] on span "Pause" at bounding box center [280, 44] width 31 height 15
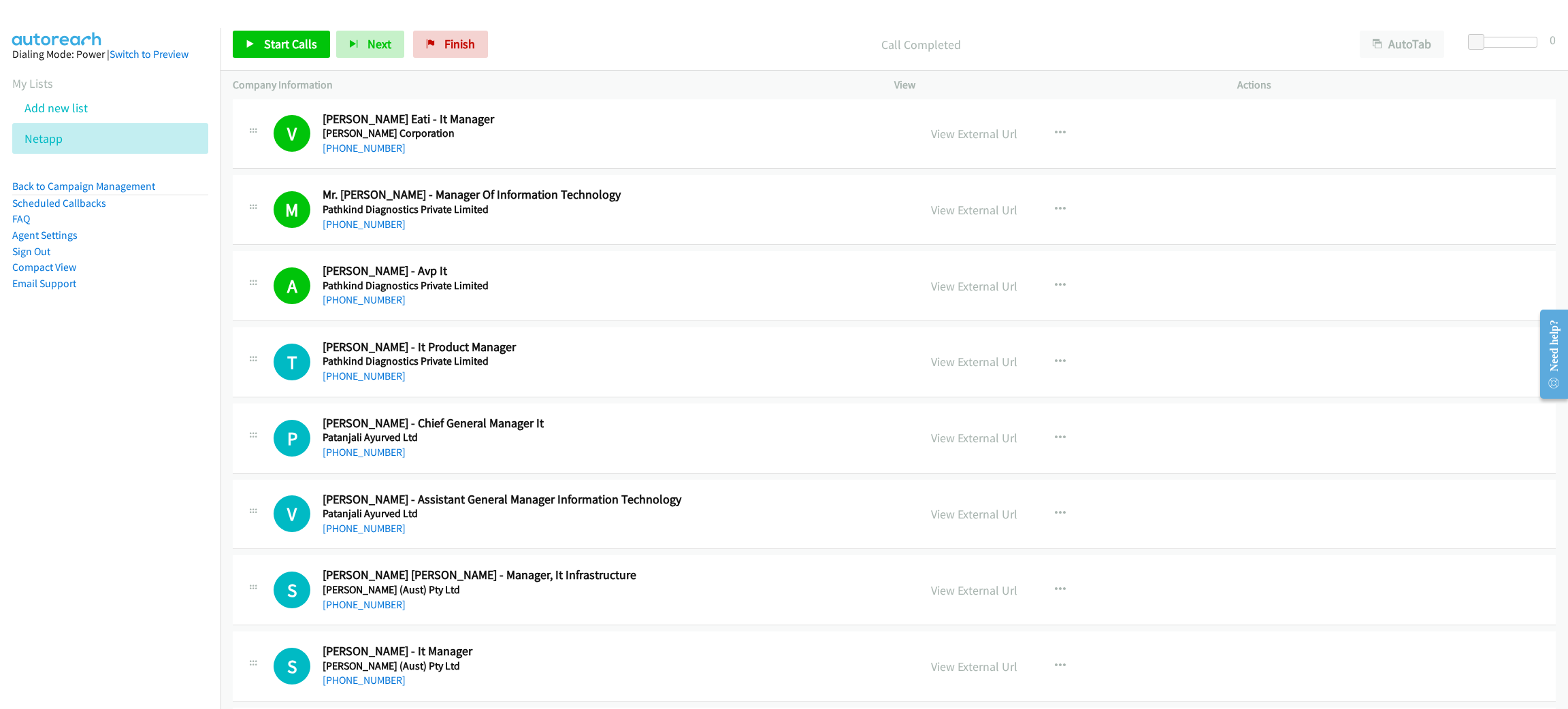
scroll to position [12243, 0]
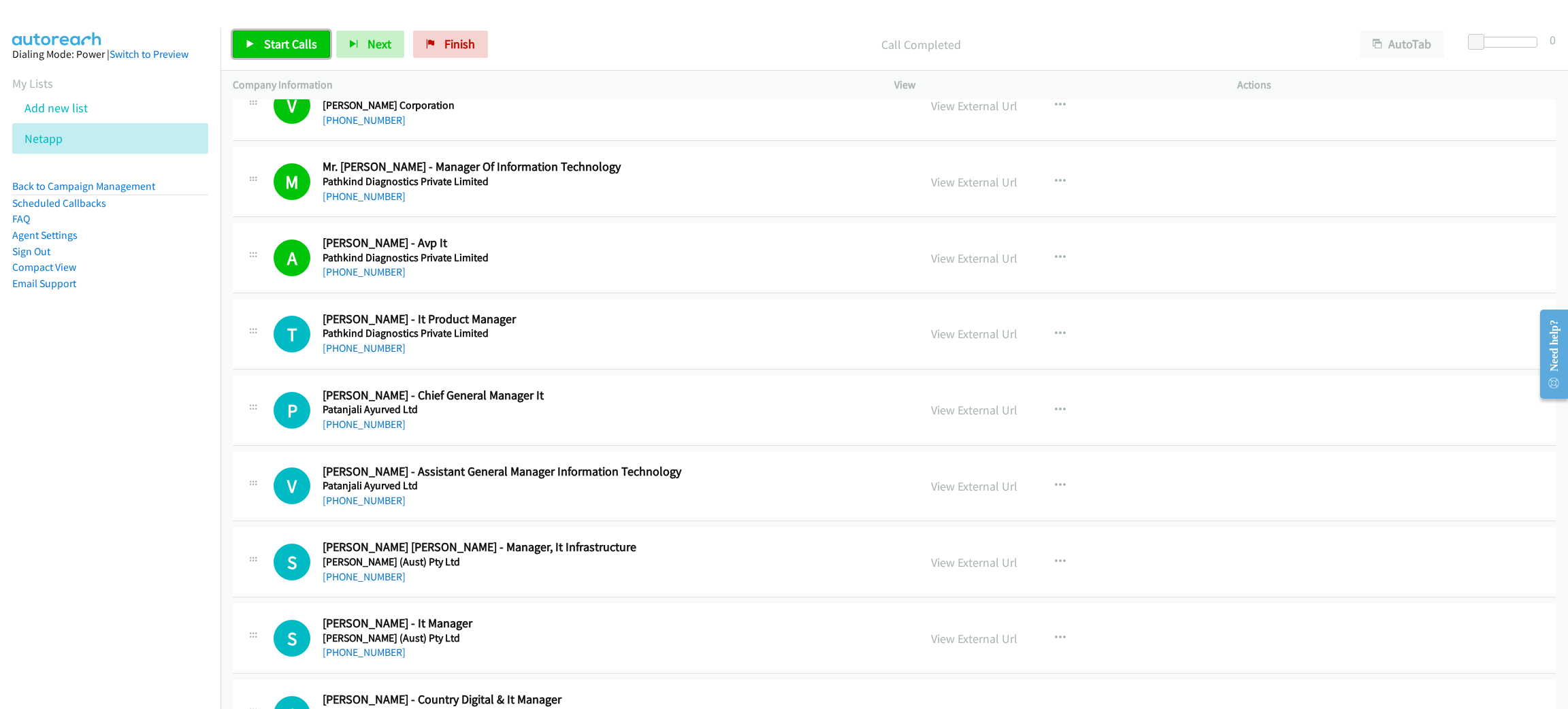
click at [276, 36] on span "Start Calls" at bounding box center [290, 44] width 53 height 15
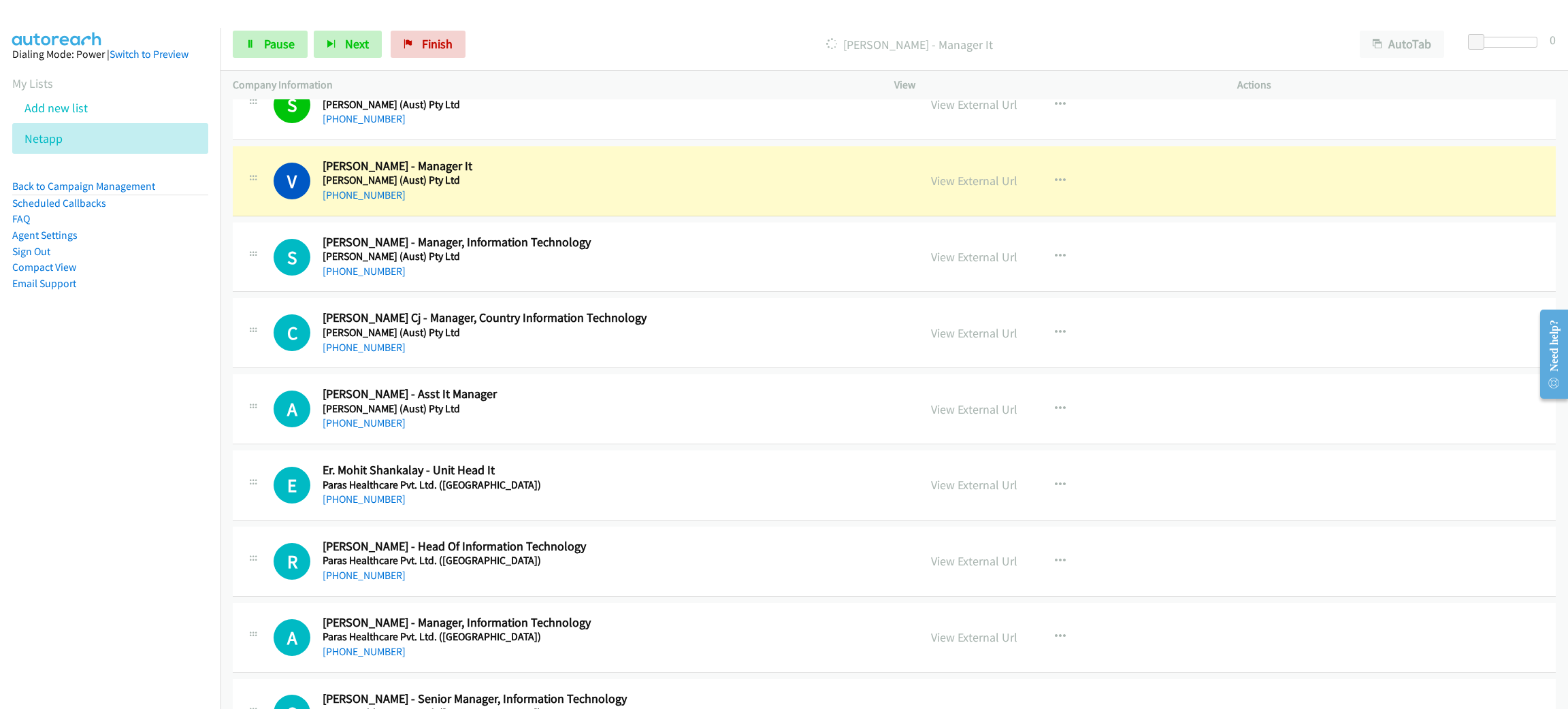
scroll to position [12856, 0]
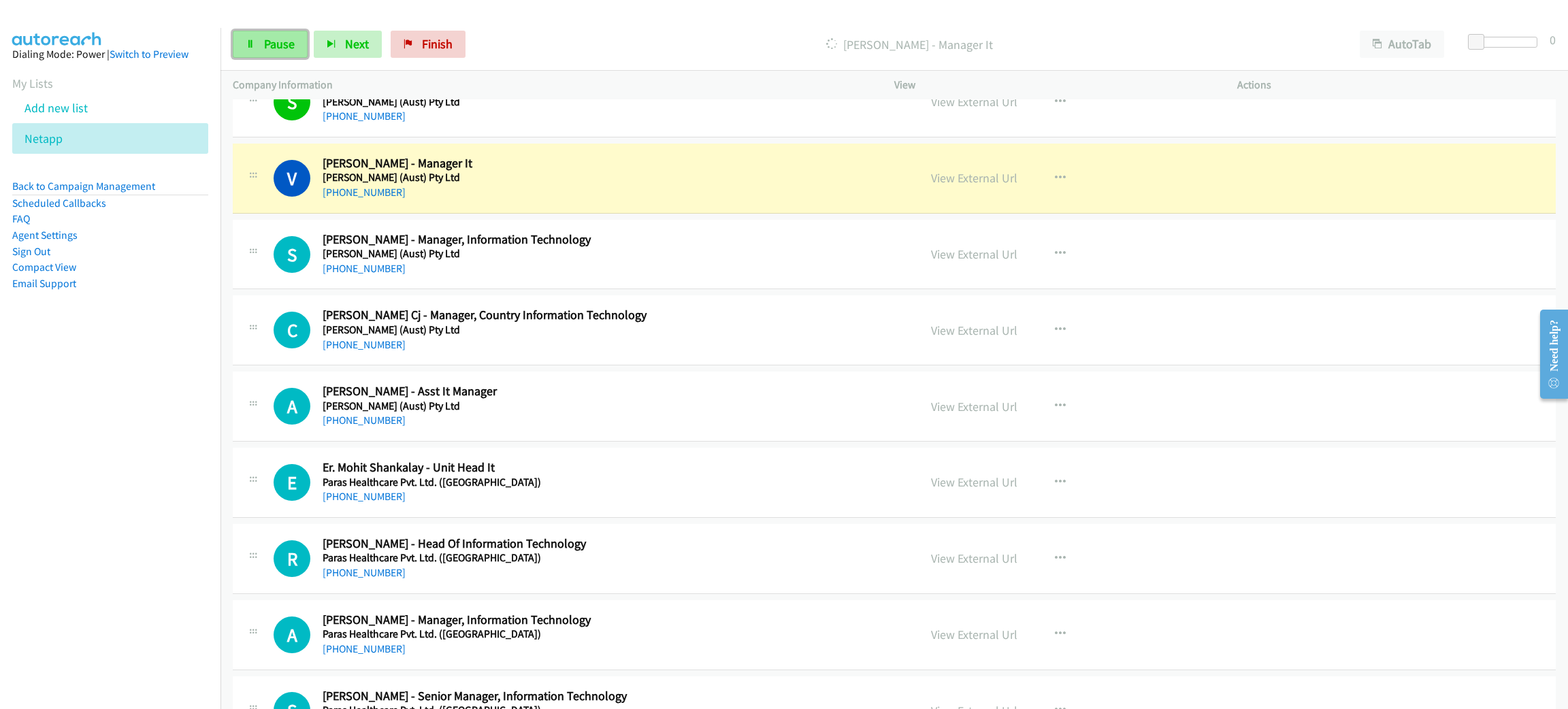
click at [266, 48] on span "Pause" at bounding box center [280, 44] width 31 height 15
click at [980, 186] on link "View External Url" at bounding box center [974, 178] width 87 height 15
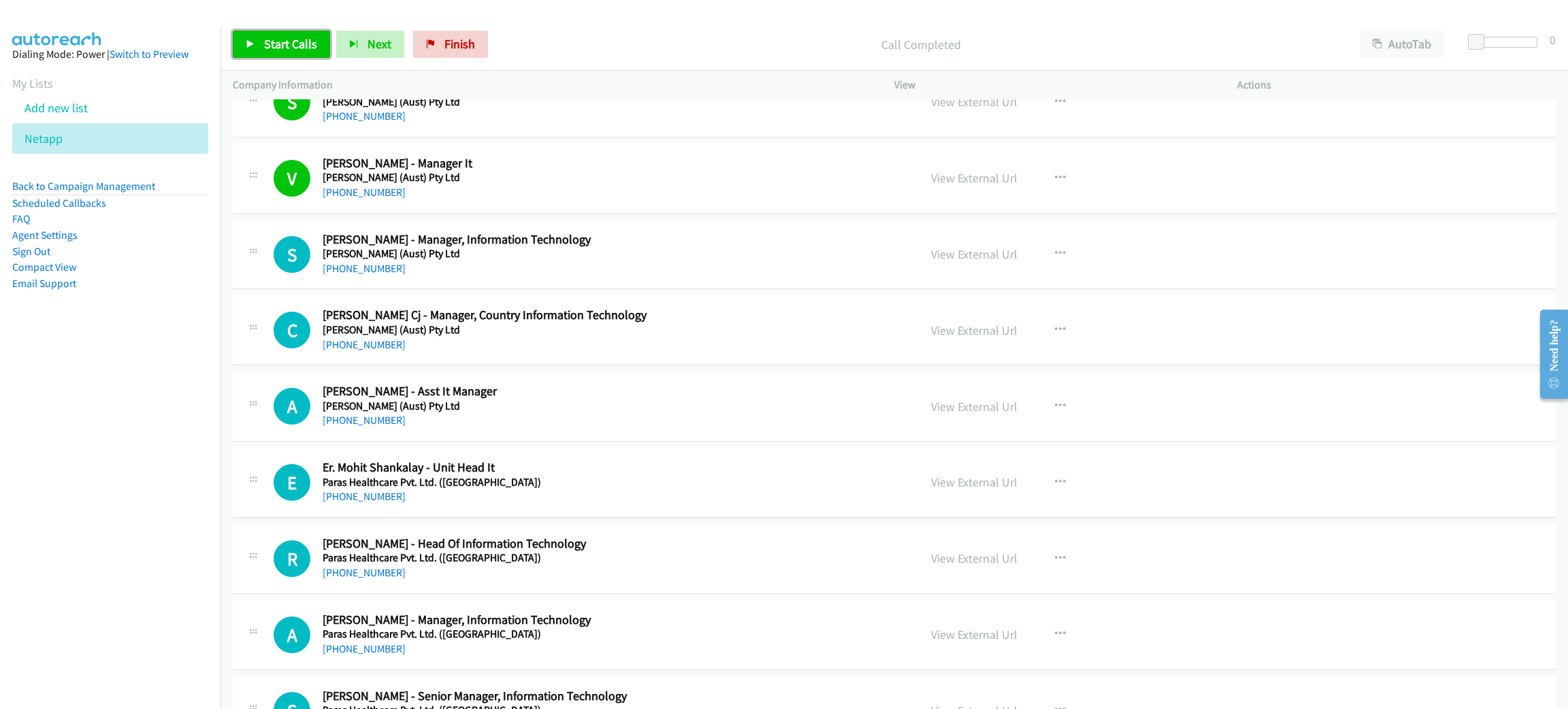
click at [311, 39] on span "Start Calls" at bounding box center [290, 44] width 53 height 15
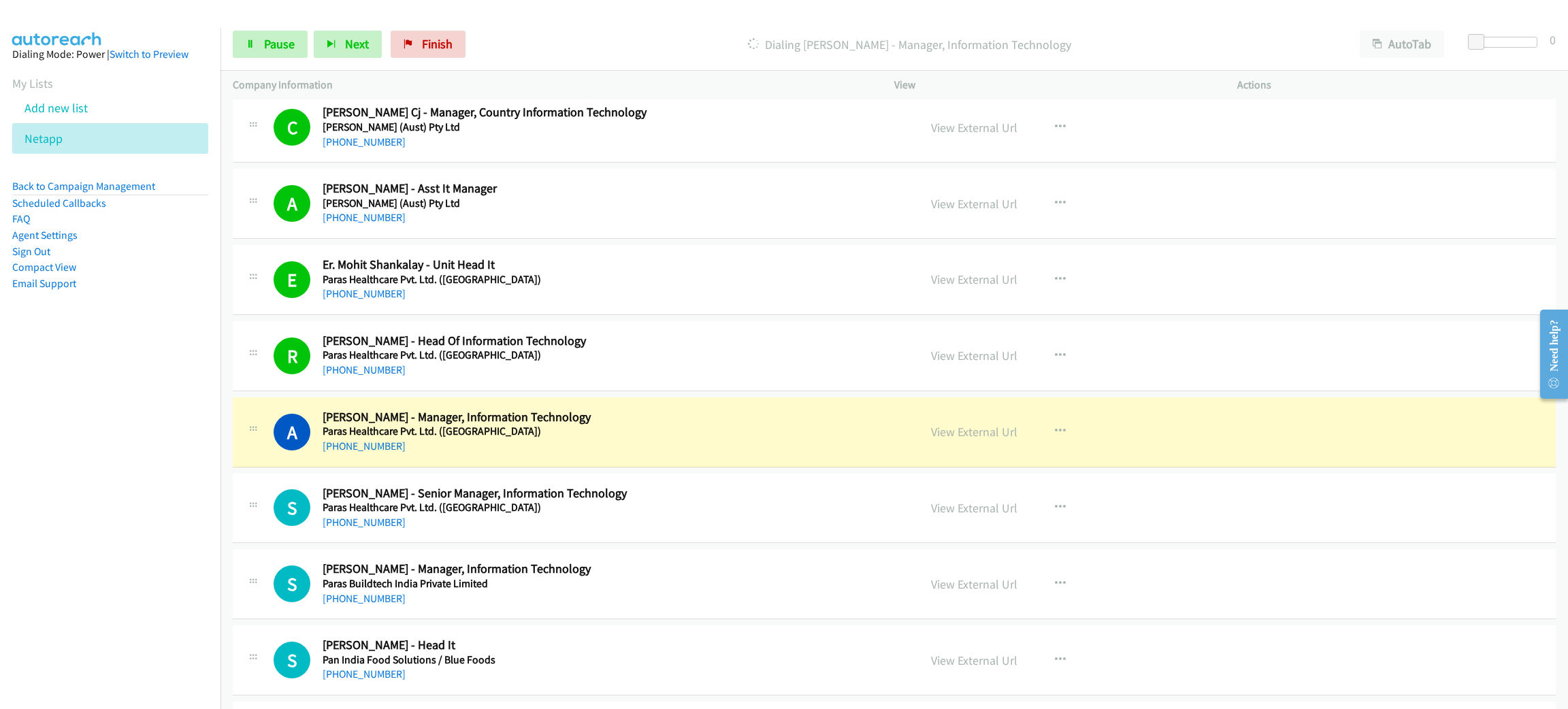
scroll to position [13162, 0]
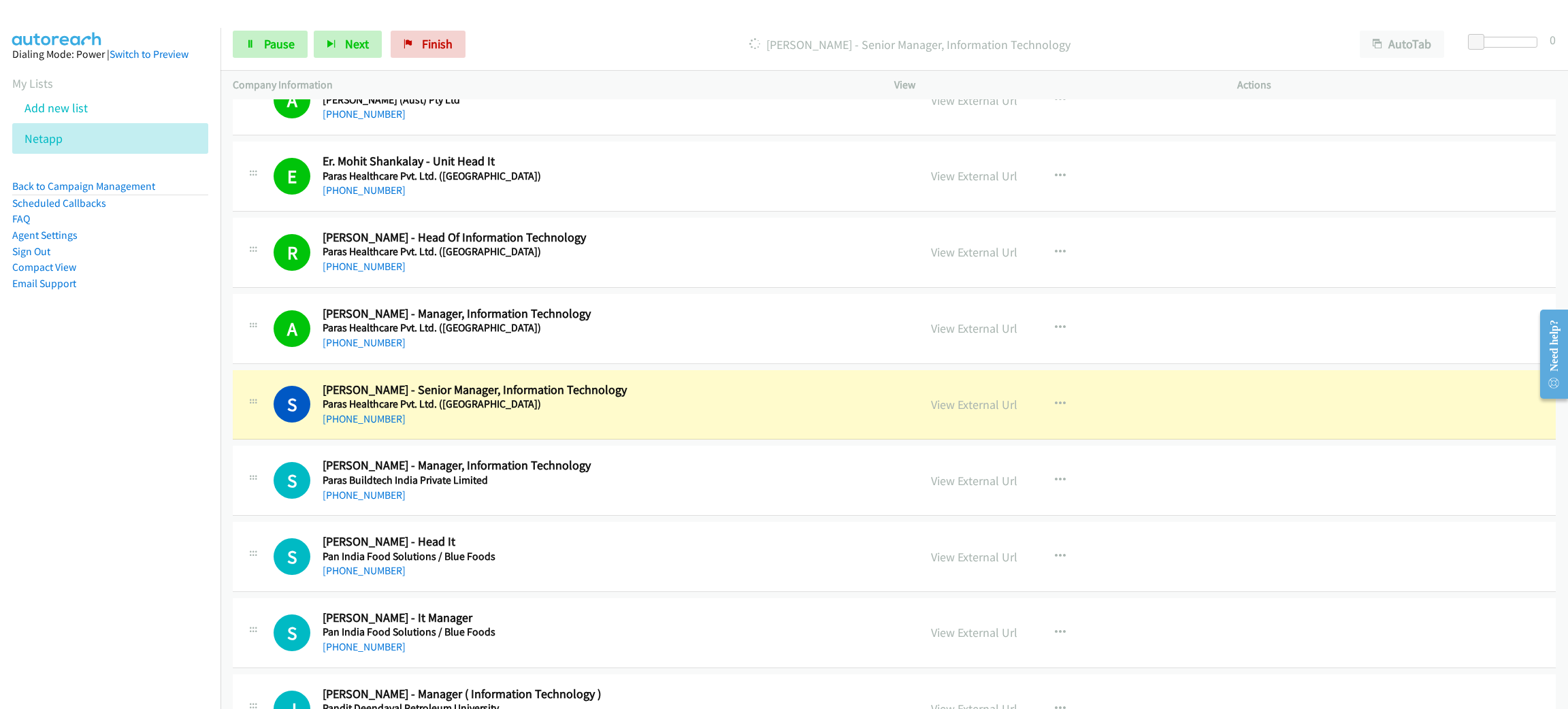
click at [562, 427] on div "[PHONE_NUMBER]" at bounding box center [611, 419] width 576 height 16
click at [271, 39] on span "Pause" at bounding box center [280, 44] width 31 height 15
click at [971, 413] on link "View External Url" at bounding box center [974, 404] width 87 height 15
